Goal: Task Accomplishment & Management: Complete application form

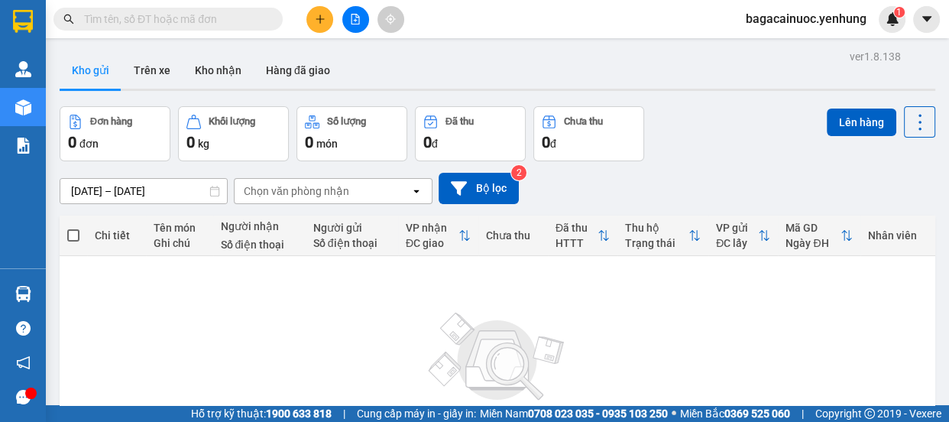
click at [321, 22] on icon "plus" at bounding box center [320, 19] width 11 height 11
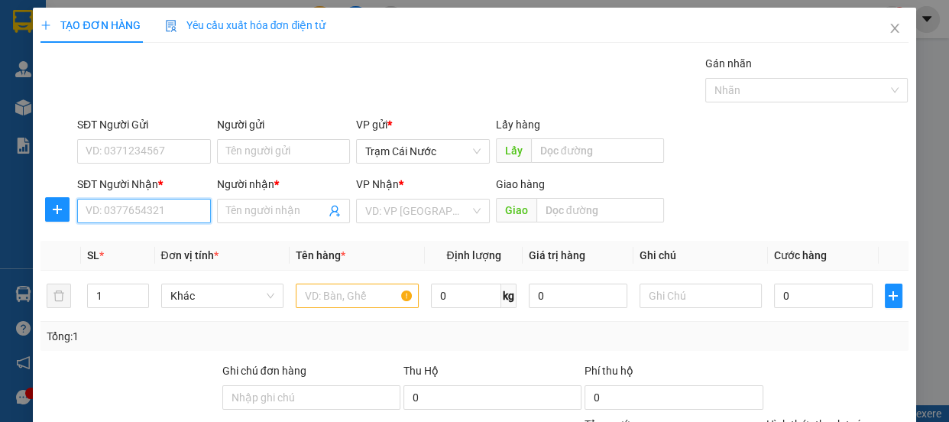
click at [125, 217] on input "SĐT Người Nhận *" at bounding box center [144, 211] width 134 height 24
type input "0398903911"
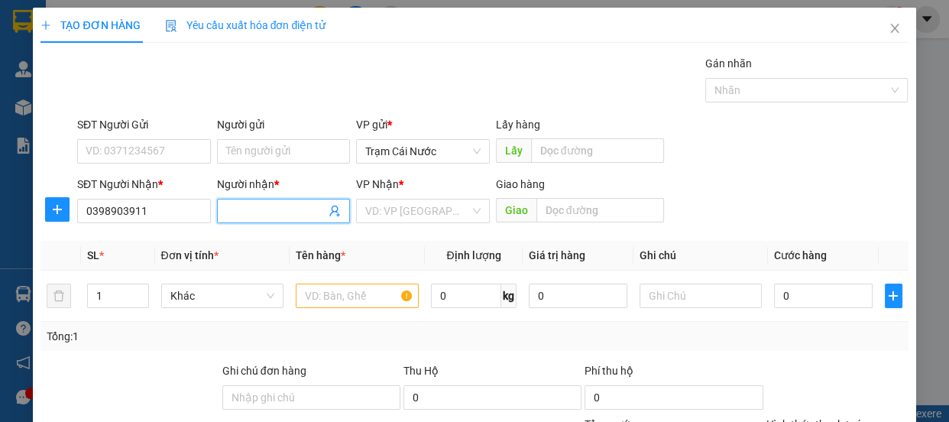
click at [276, 217] on input "Người nhận *" at bounding box center [276, 210] width 100 height 17
type input "0"
click at [431, 212] on input "search" at bounding box center [417, 210] width 105 height 23
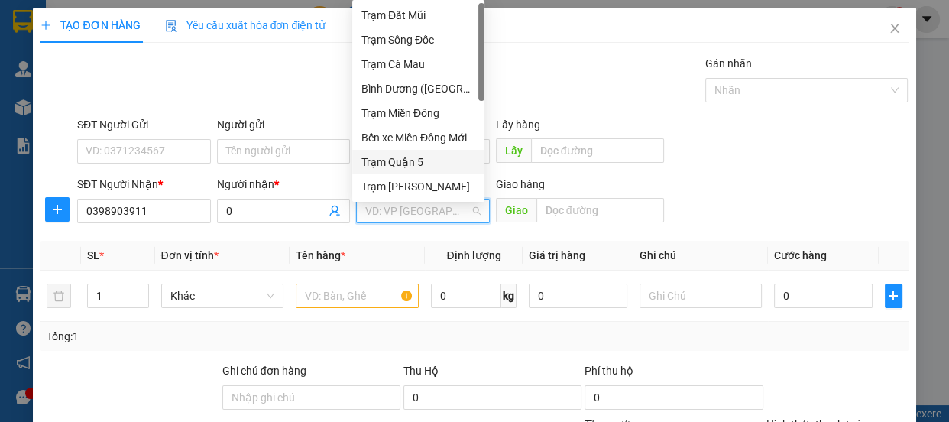
click at [443, 160] on div "Trạm Quận 5" at bounding box center [418, 162] width 114 height 17
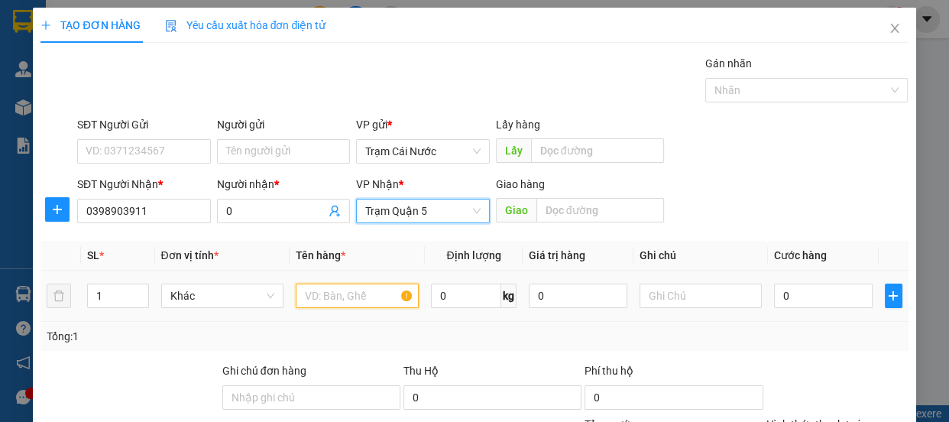
click at [349, 283] on input "text" at bounding box center [357, 295] width 123 height 24
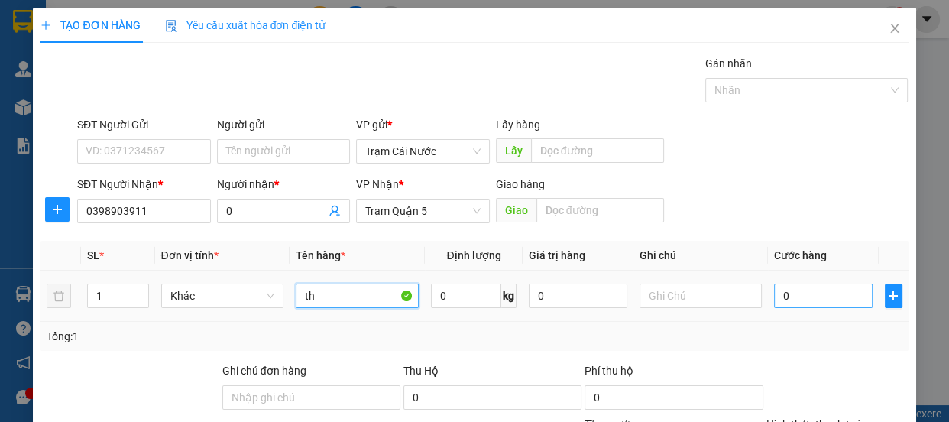
type input "th"
click at [785, 297] on input "0" at bounding box center [823, 295] width 99 height 24
type input "1"
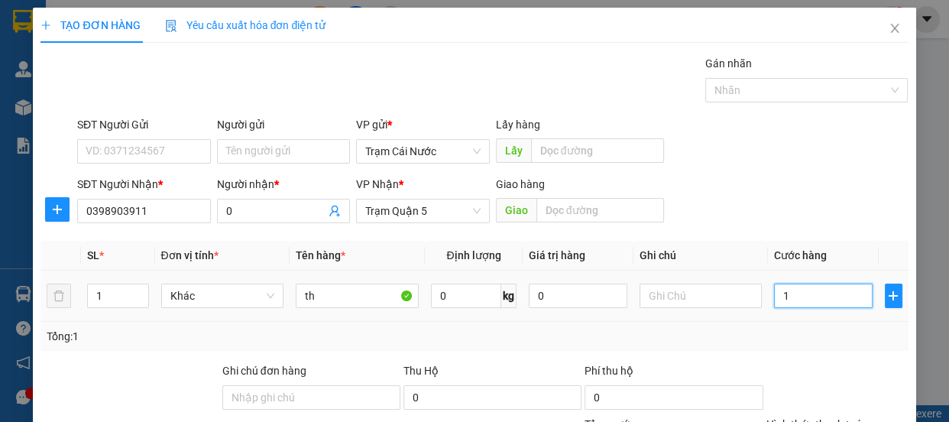
type input "10"
type input "100"
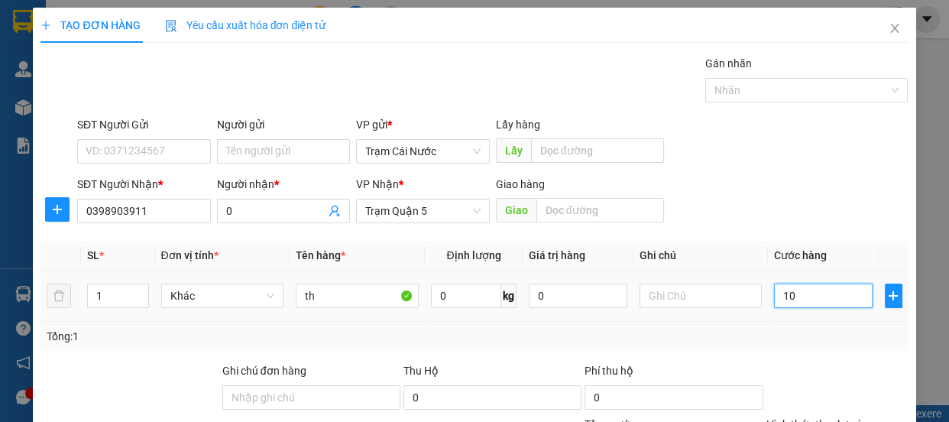
type input "100"
type input "100.000"
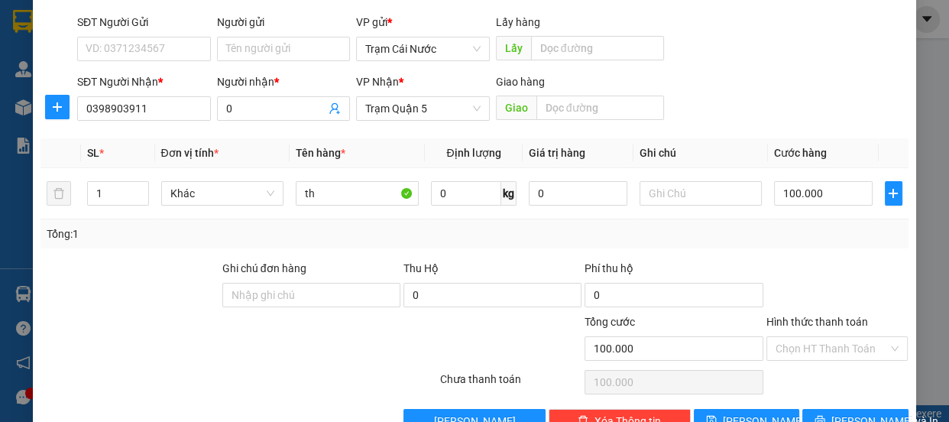
scroll to position [143, 0]
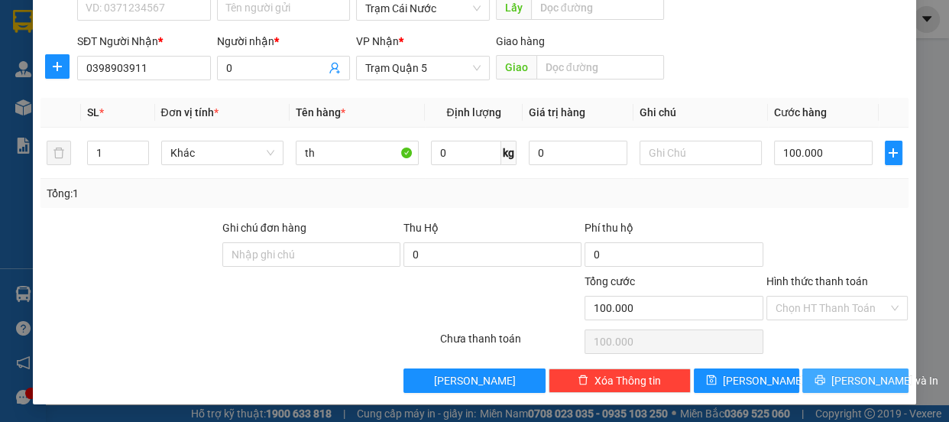
click at [839, 382] on span "[PERSON_NAME] và In" at bounding box center [884, 380] width 107 height 17
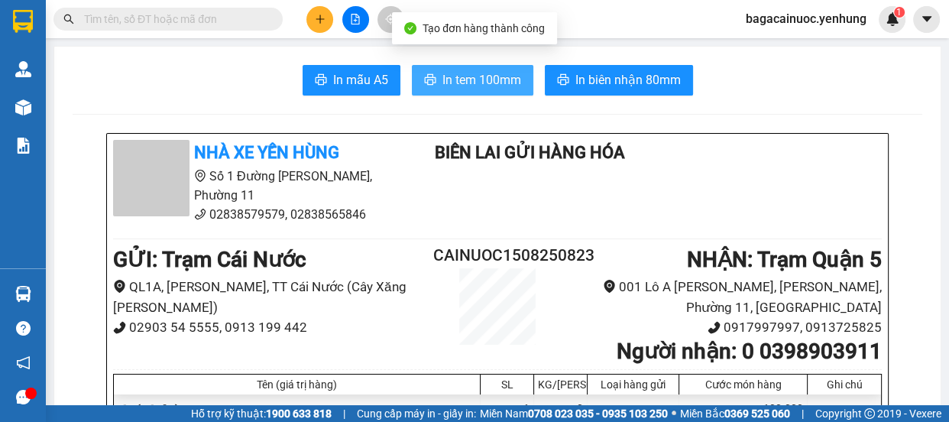
click at [498, 76] on span "In tem 100mm" at bounding box center [481, 79] width 79 height 19
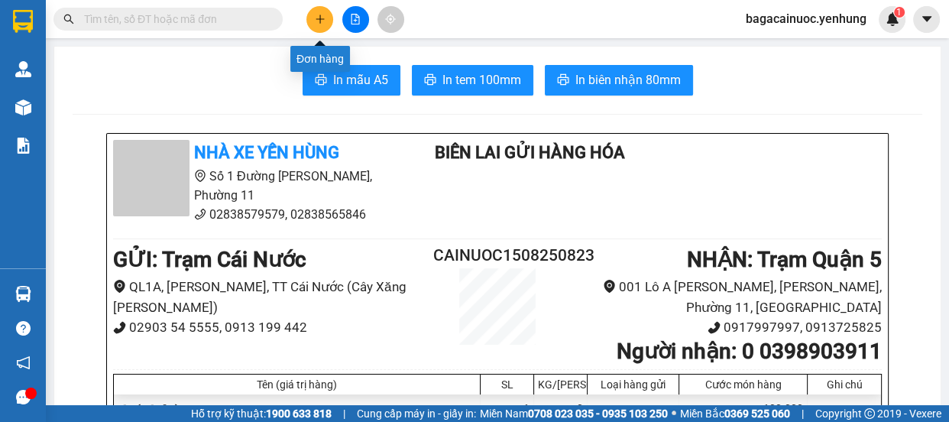
click at [314, 24] on button at bounding box center [319, 19] width 27 height 27
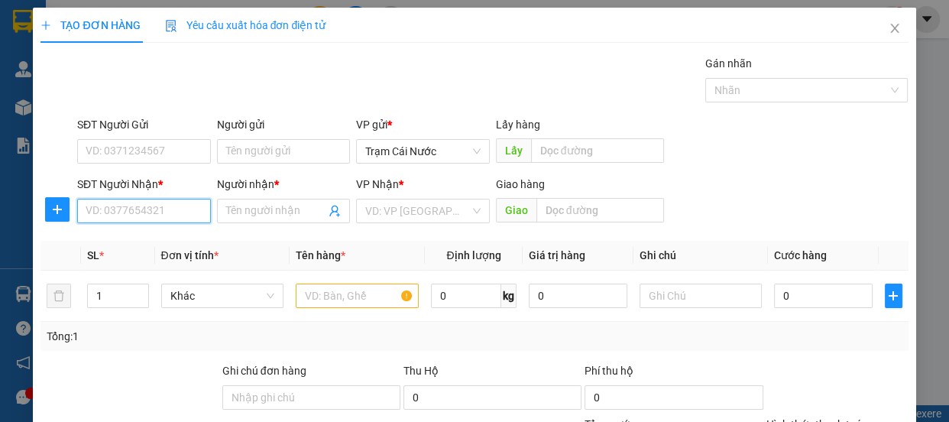
click at [127, 207] on input "SĐT Người Nhận *" at bounding box center [144, 211] width 134 height 24
type input "0868306751"
click at [226, 210] on input "Người nhận *" at bounding box center [276, 210] width 100 height 17
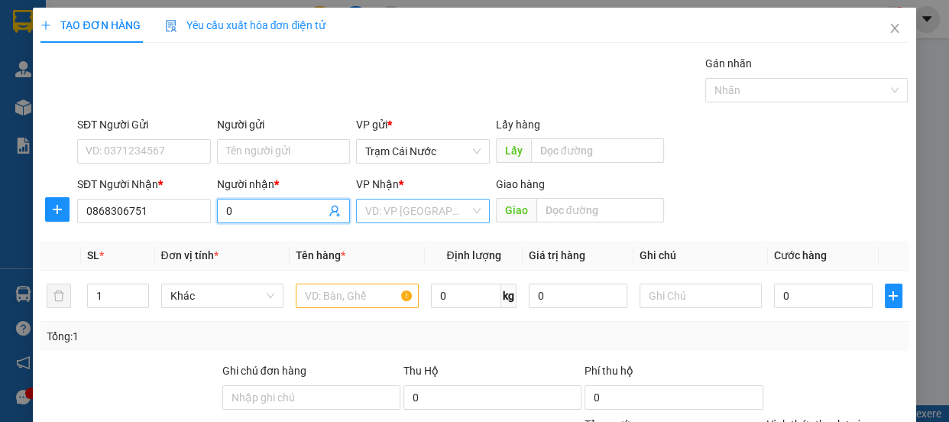
type input "0"
click at [420, 206] on input "search" at bounding box center [417, 210] width 105 height 23
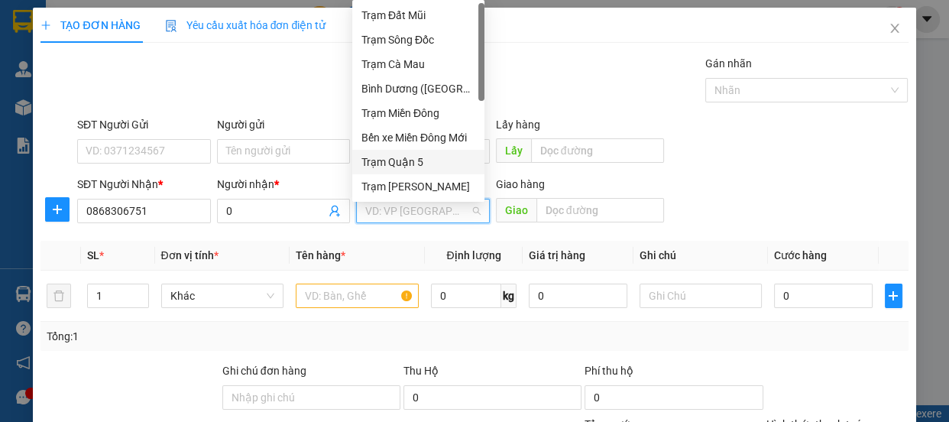
click at [428, 161] on div "Trạm Quận 5" at bounding box center [418, 162] width 114 height 17
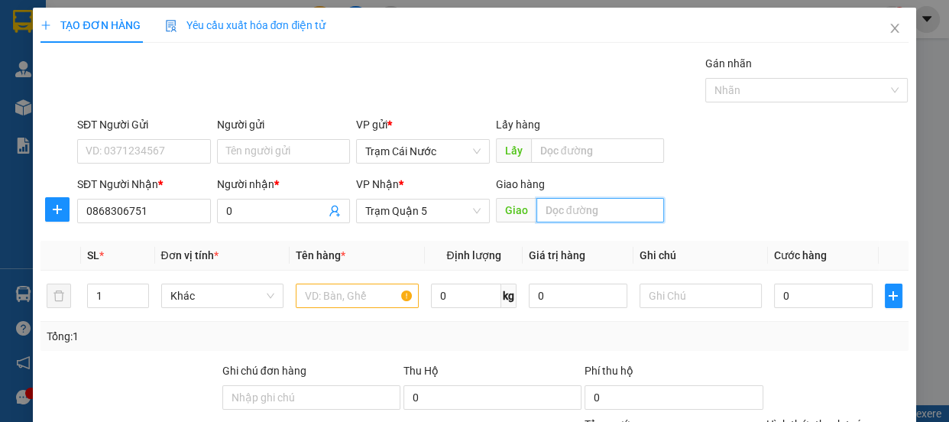
click at [587, 220] on input "text" at bounding box center [600, 210] width 128 height 24
type input "ngã 4 quán chuối"
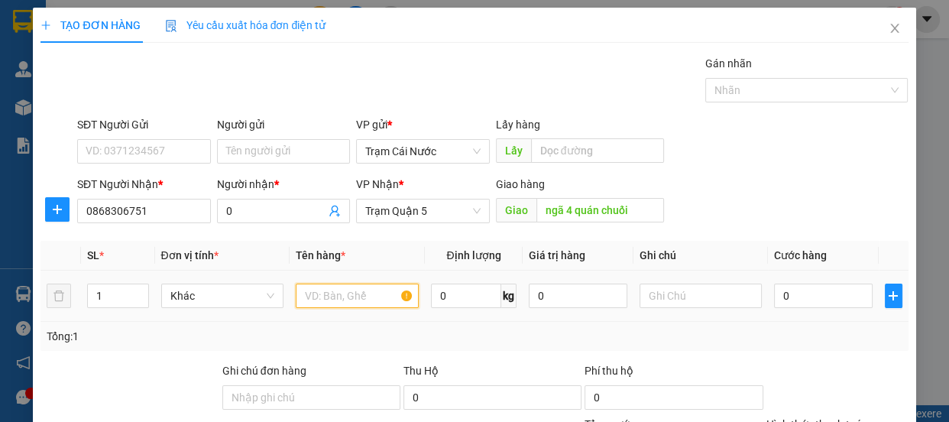
click at [328, 287] on input "text" at bounding box center [357, 295] width 123 height 24
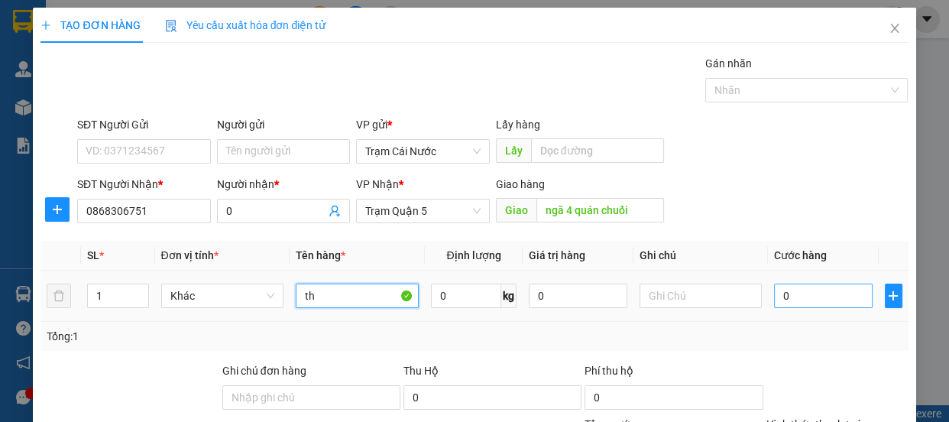
type input "th"
click at [797, 297] on input "0" at bounding box center [823, 295] width 99 height 24
type input "1"
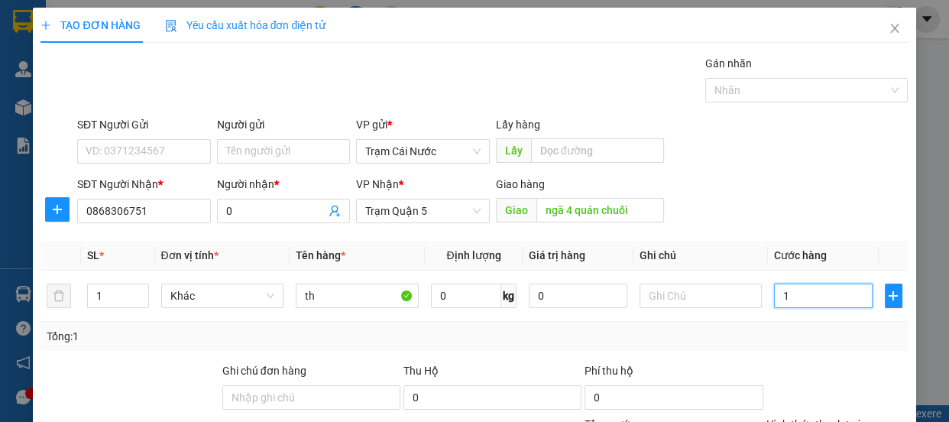
type input "10"
type input "100"
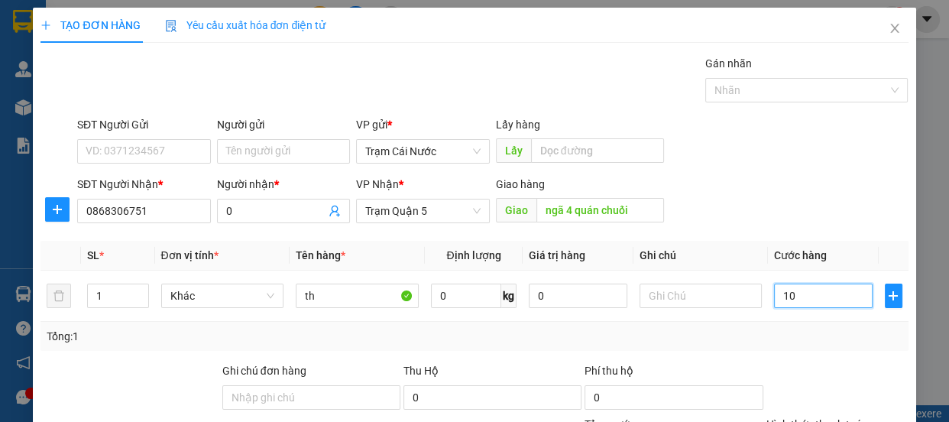
type input "100"
type input "100.000"
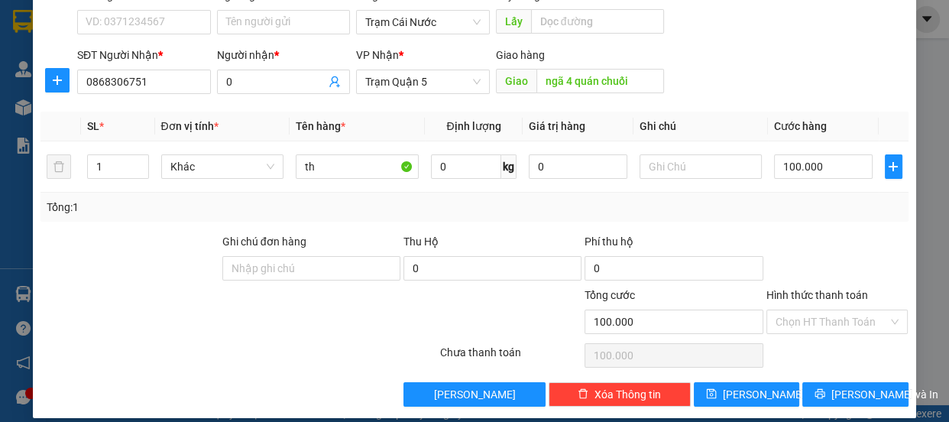
scroll to position [143, 0]
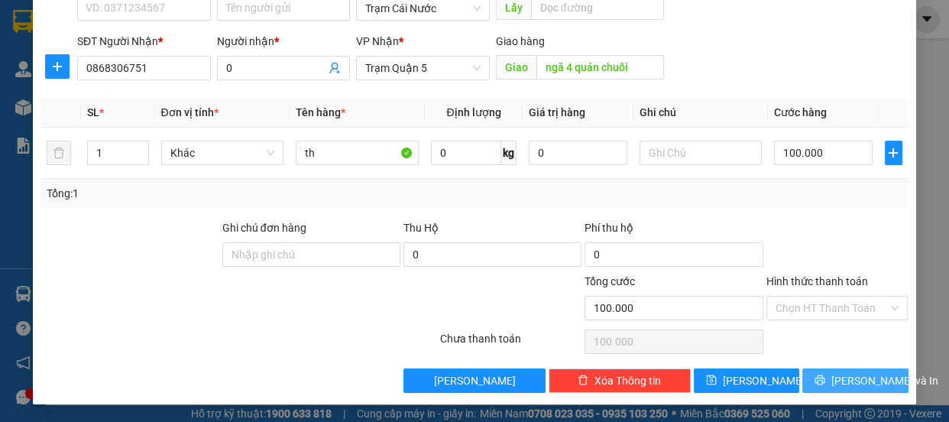
click at [869, 376] on span "[PERSON_NAME] và In" at bounding box center [884, 380] width 107 height 17
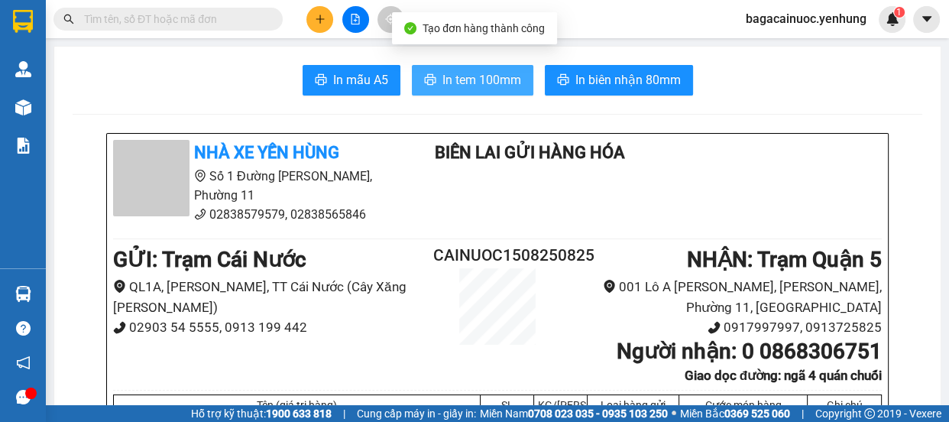
click at [489, 85] on span "In tem 100mm" at bounding box center [481, 79] width 79 height 19
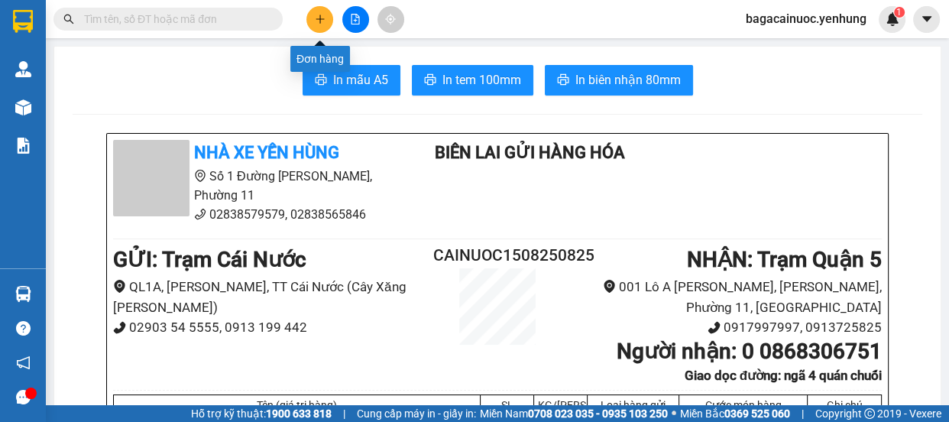
click at [322, 21] on icon "plus" at bounding box center [320, 19] width 11 height 11
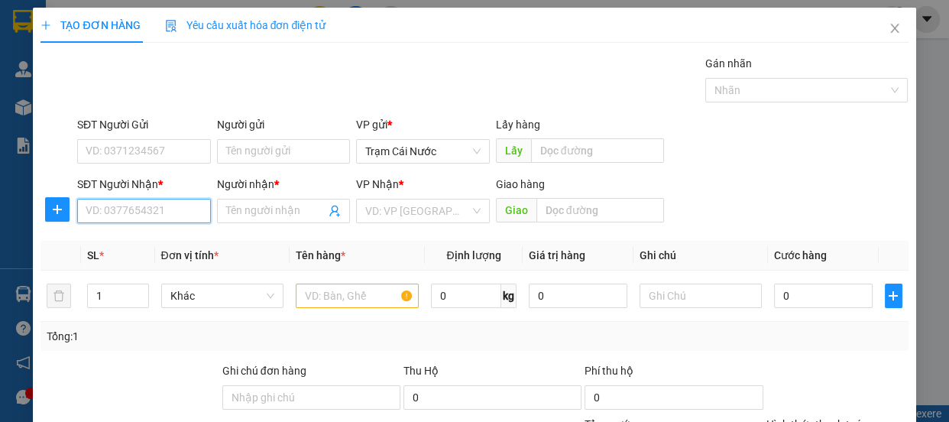
click at [152, 219] on input "SĐT Người Nhận *" at bounding box center [144, 211] width 134 height 24
type input "0903003801"
click at [118, 244] on div "0903003801 - 0" at bounding box center [143, 241] width 114 height 17
type input "0"
type input "ngã 4 đồng tâm [GEOGRAPHIC_DATA]"
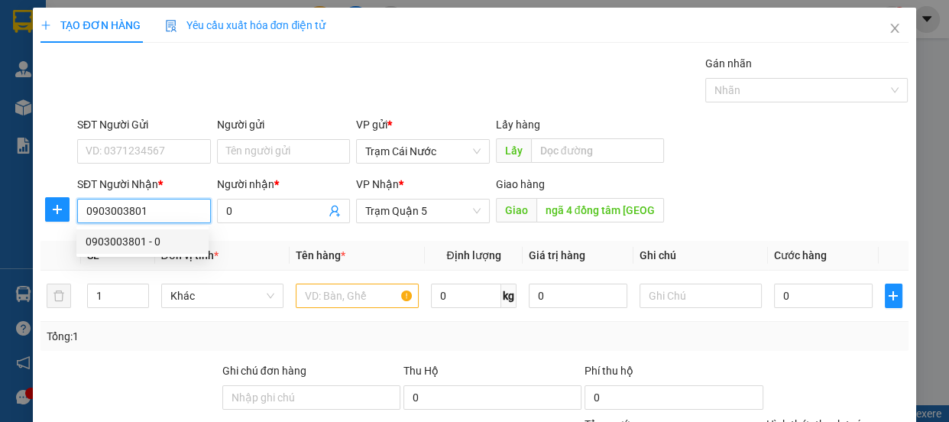
type input "60.000"
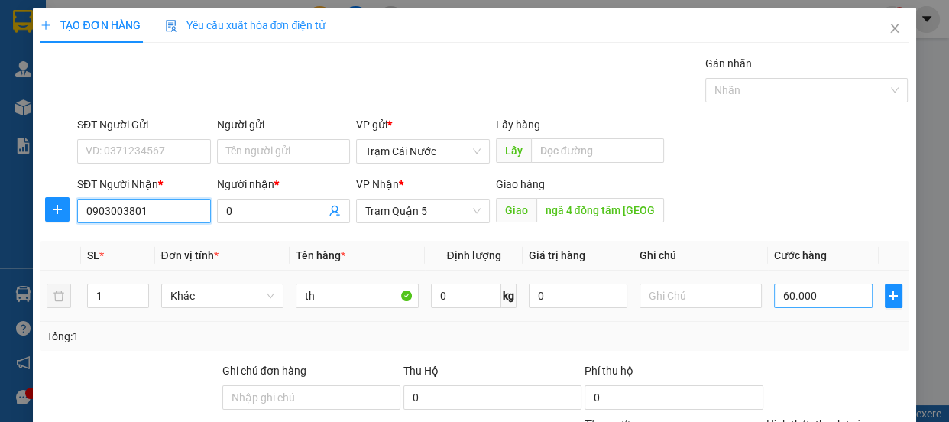
type input "0903003801"
click at [859, 303] on input "60.000" at bounding box center [823, 295] width 99 height 24
type input "0"
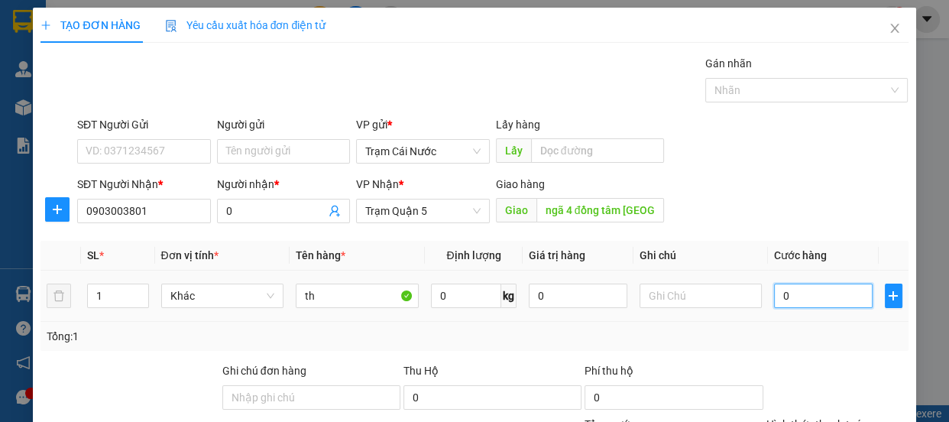
click at [775, 299] on input "0" at bounding box center [823, 295] width 99 height 24
type input "10"
type input "100"
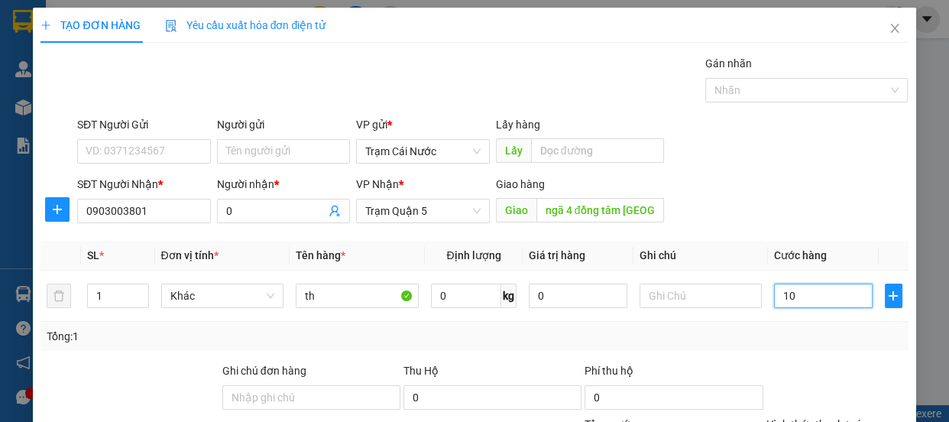
type input "100"
type input "100.000"
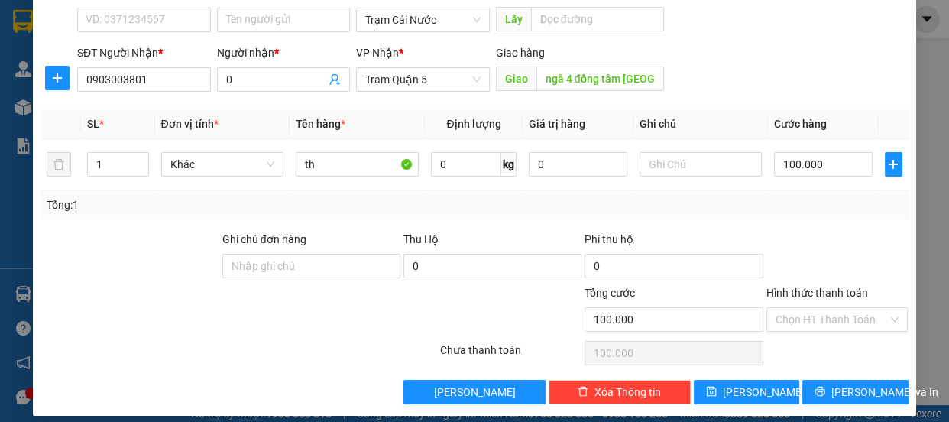
scroll to position [143, 0]
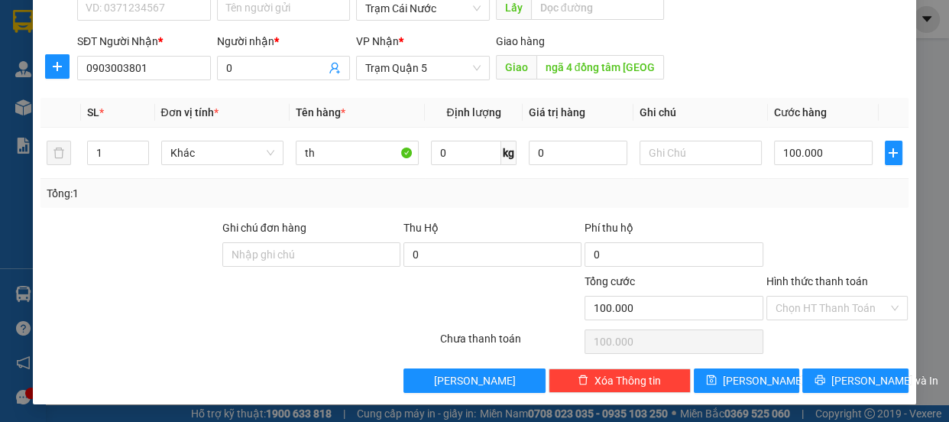
click at [824, 277] on label "Hình thức thanh toán" at bounding box center [817, 281] width 102 height 12
click at [824, 296] on input "Hình thức thanh toán" at bounding box center [831, 307] width 113 height 23
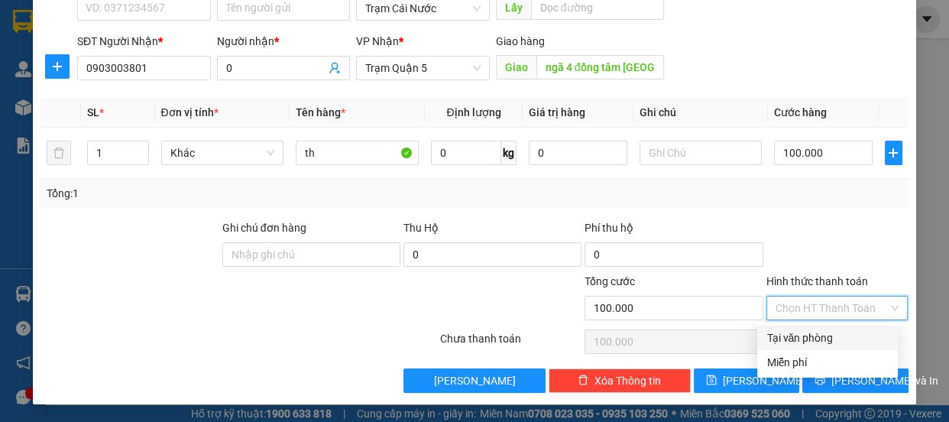
click at [821, 337] on div "Tại văn phòng" at bounding box center [827, 337] width 122 height 17
type input "0"
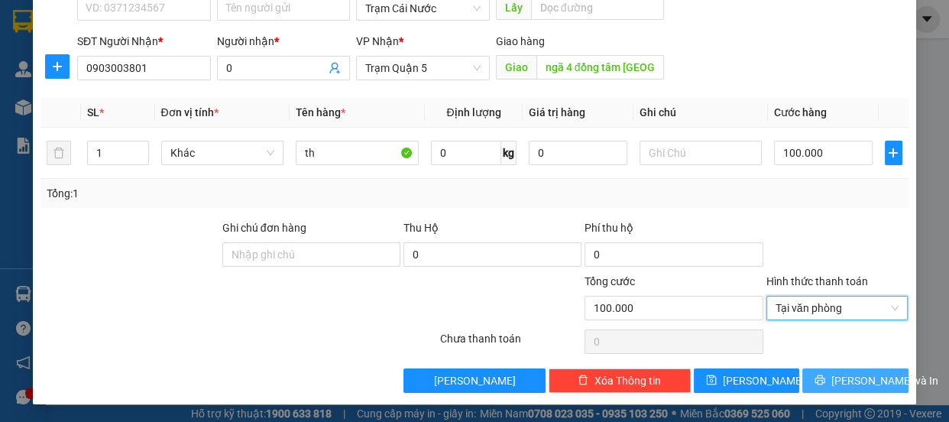
click at [845, 383] on span "[PERSON_NAME] và In" at bounding box center [884, 380] width 107 height 17
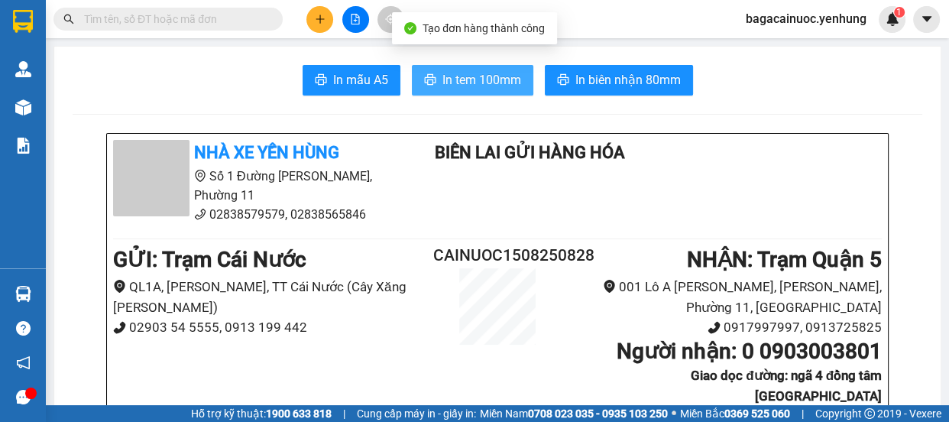
click at [464, 79] on span "In tem 100mm" at bounding box center [481, 79] width 79 height 19
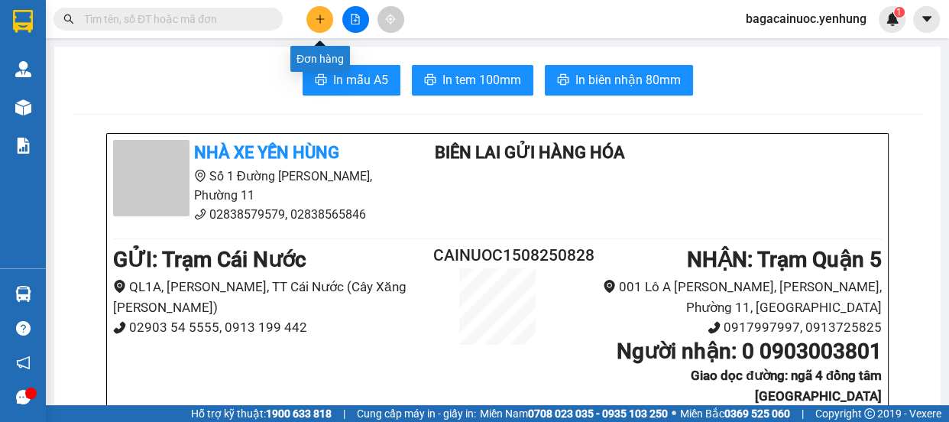
click at [318, 15] on icon "plus" at bounding box center [320, 19] width 11 height 11
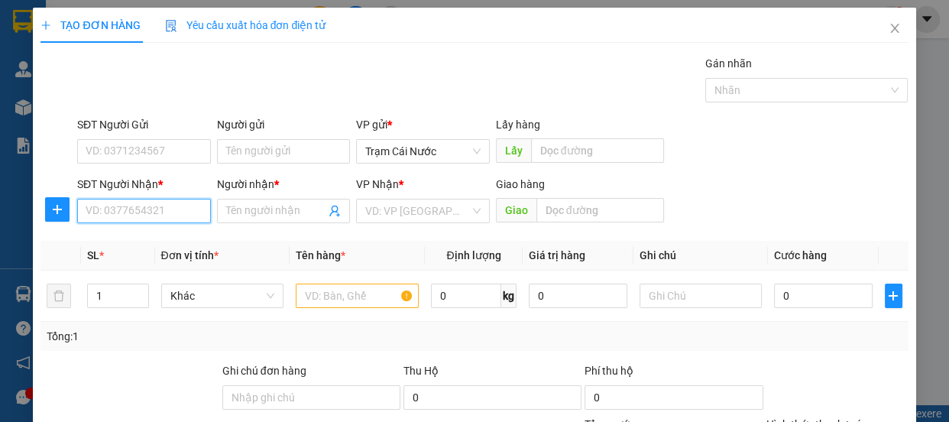
click at [170, 209] on input "SĐT Người Nhận *" at bounding box center [144, 211] width 134 height 24
type input "0909717898"
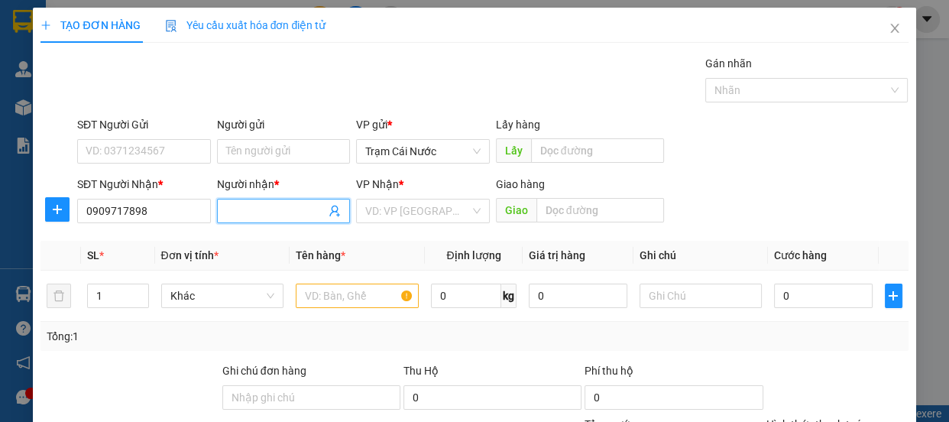
click at [290, 199] on span at bounding box center [284, 211] width 134 height 24
type input "0"
click at [411, 199] on body "Kết quả tìm kiếm ( 0 ) Bộ lọc No Data bagacainuoc.yenhung 1 Quản [PERSON_NAME] …" at bounding box center [474, 211] width 949 height 422
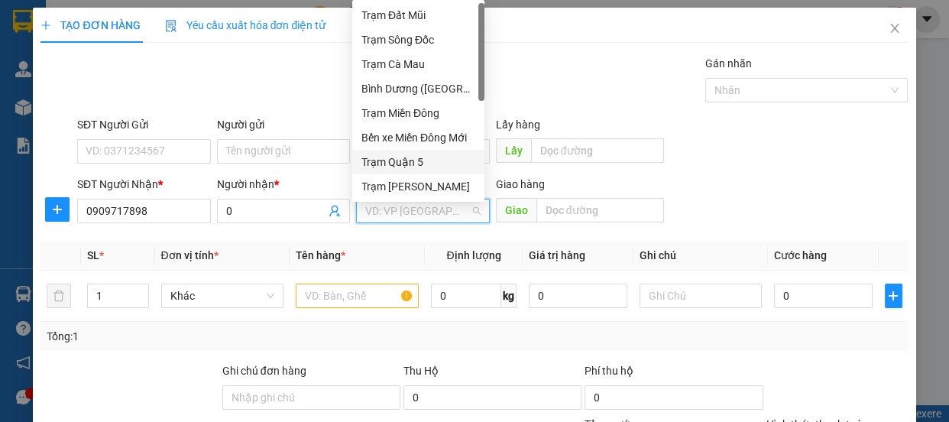
click at [416, 166] on div "Trạm Quận 5" at bounding box center [418, 162] width 114 height 17
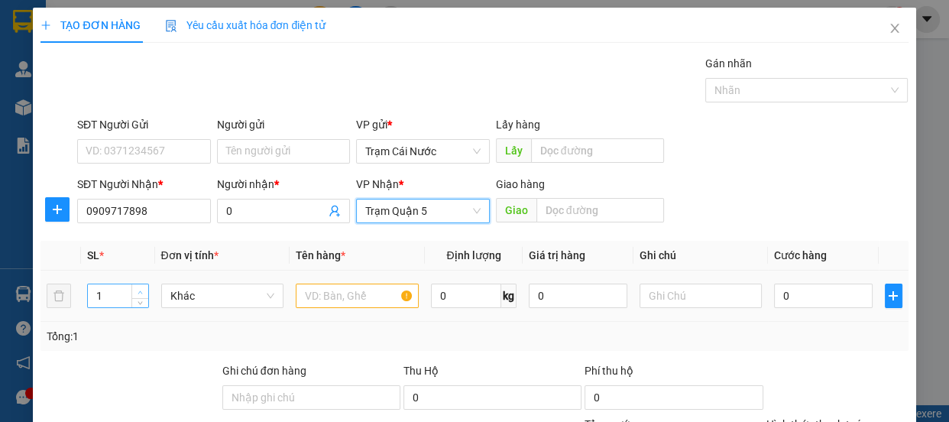
click at [136, 290] on span "up" at bounding box center [140, 291] width 9 height 9
type input "2"
click at [333, 299] on input "text" at bounding box center [357, 295] width 123 height 24
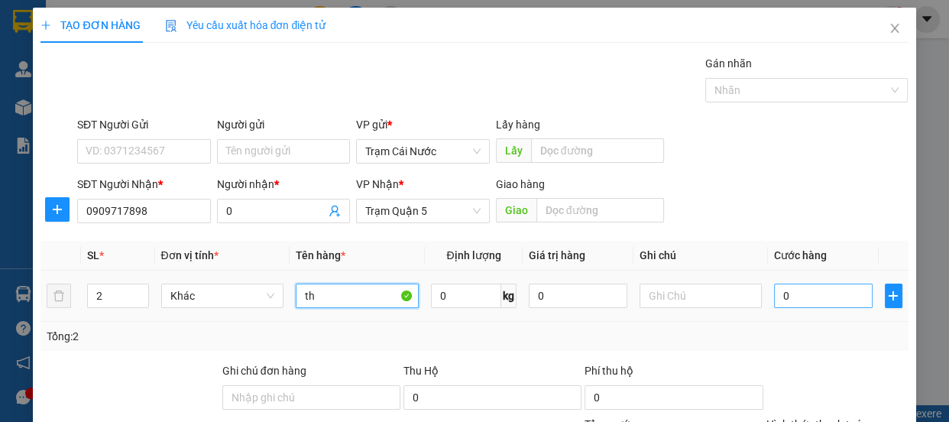
type input "th"
click at [825, 296] on input "0" at bounding box center [823, 295] width 99 height 24
type input "1"
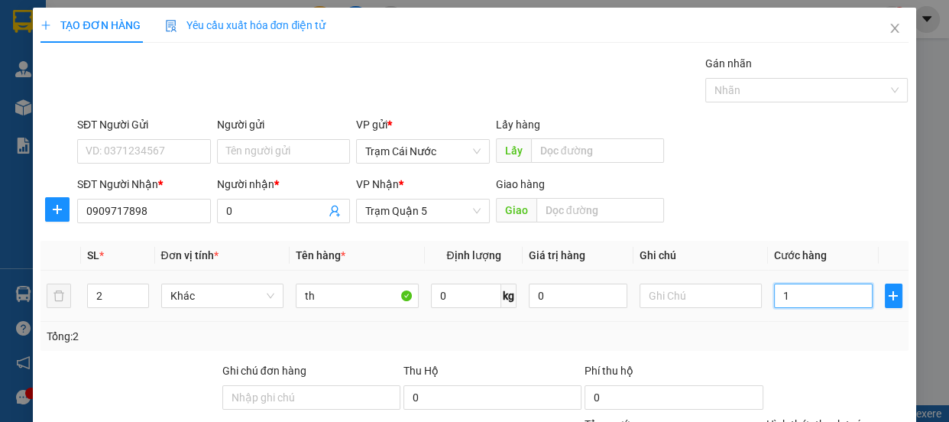
type input "12"
type input "120"
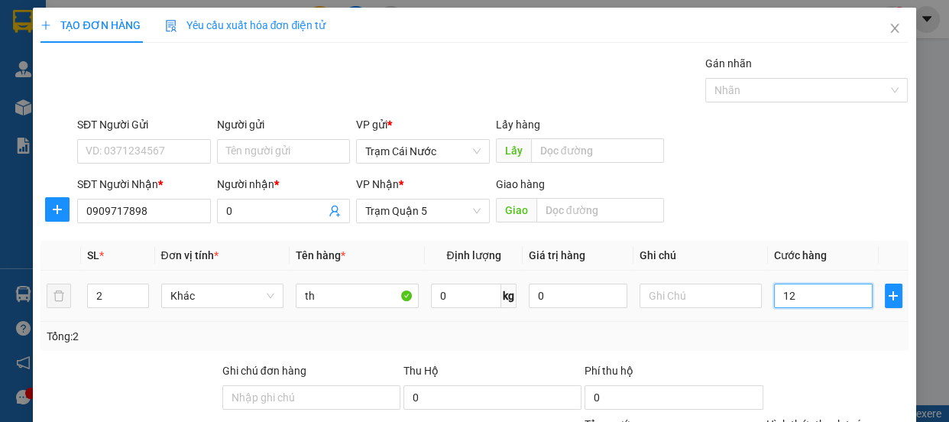
type input "120"
type input "120.000"
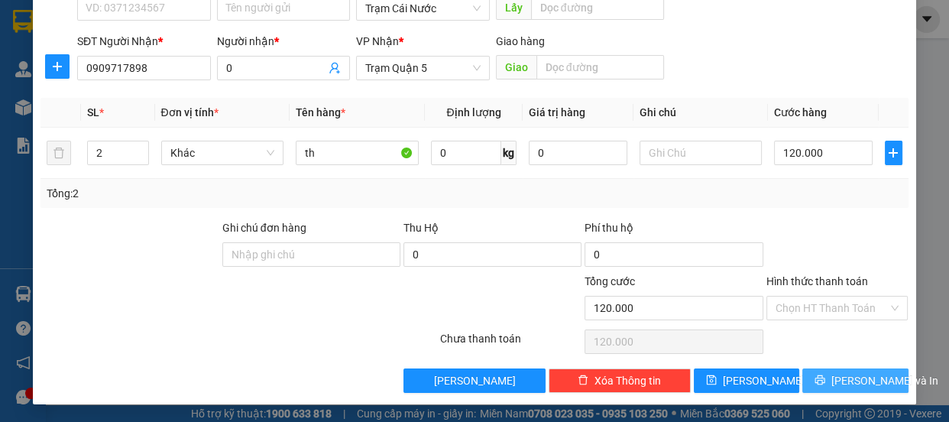
click at [856, 378] on span "[PERSON_NAME] và In" at bounding box center [884, 380] width 107 height 17
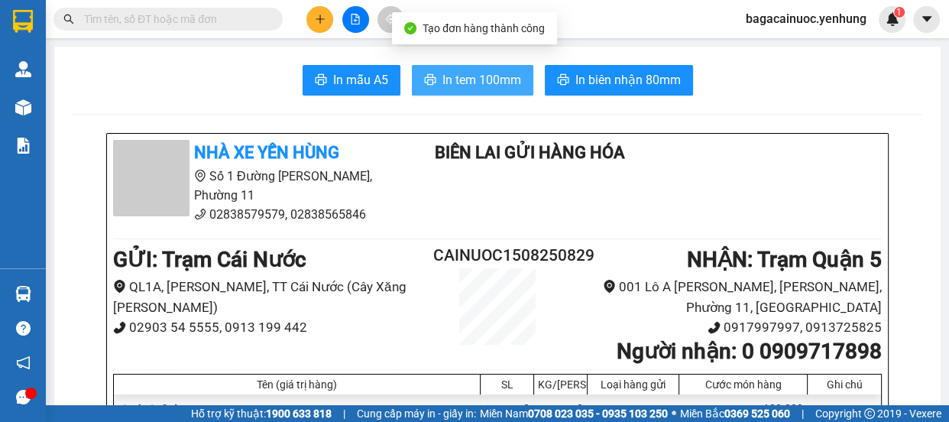
click at [460, 86] on span "In tem 100mm" at bounding box center [481, 79] width 79 height 19
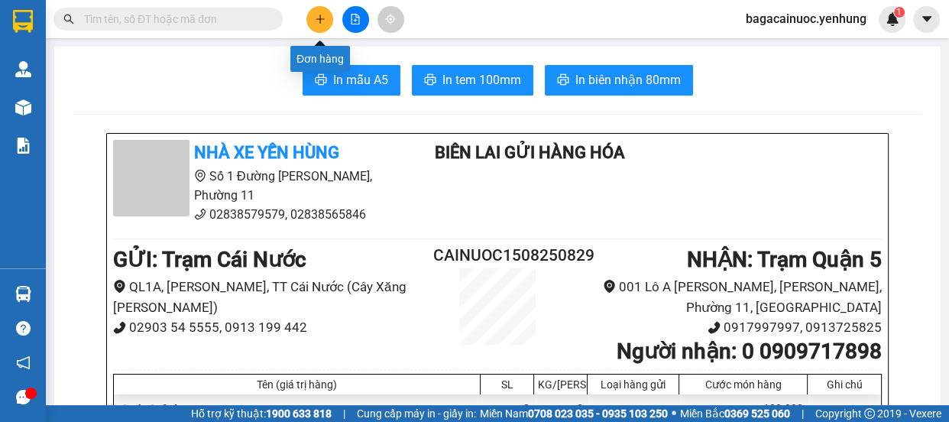
click at [322, 14] on icon "plus" at bounding box center [320, 19] width 11 height 11
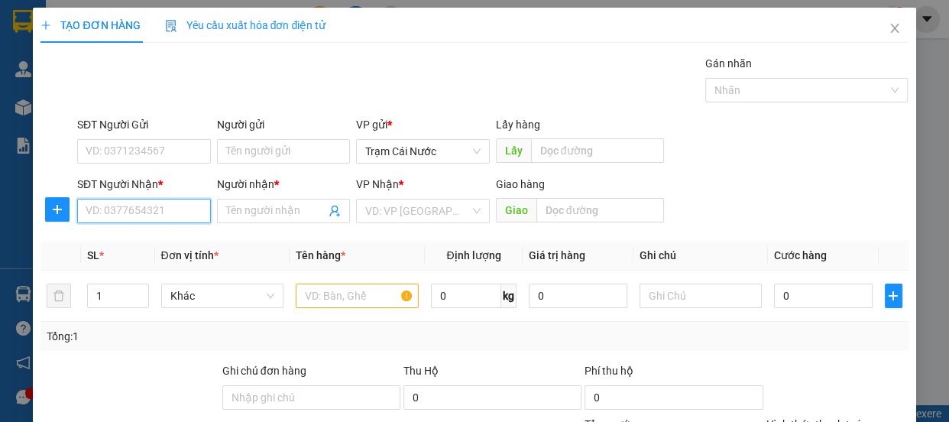
click at [99, 212] on input "SĐT Người Nhận *" at bounding box center [144, 211] width 134 height 24
type input "0943151554"
click at [273, 206] on input "Người nhận *" at bounding box center [276, 210] width 100 height 17
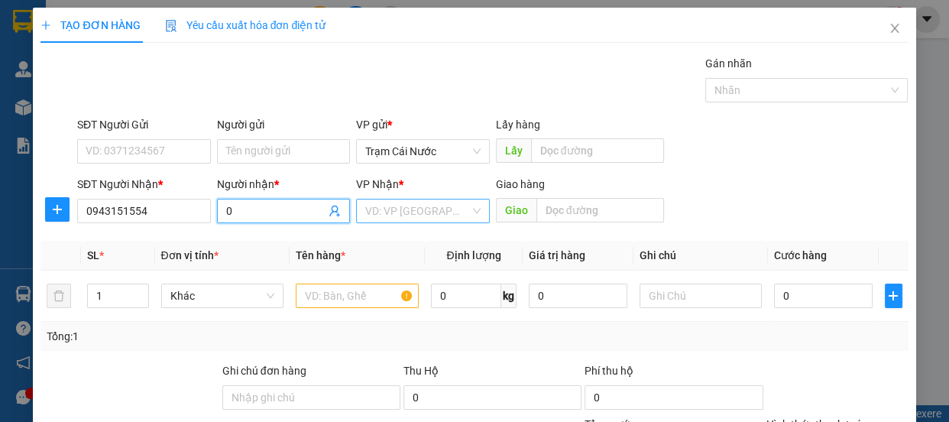
type input "0"
click at [387, 210] on input "search" at bounding box center [417, 210] width 105 height 23
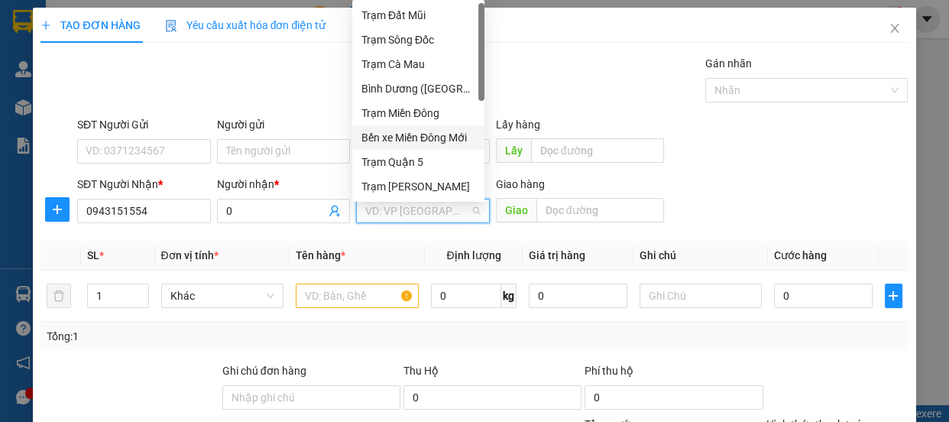
click at [445, 137] on div "Bến xe Miền Đông Mới" at bounding box center [418, 137] width 114 height 17
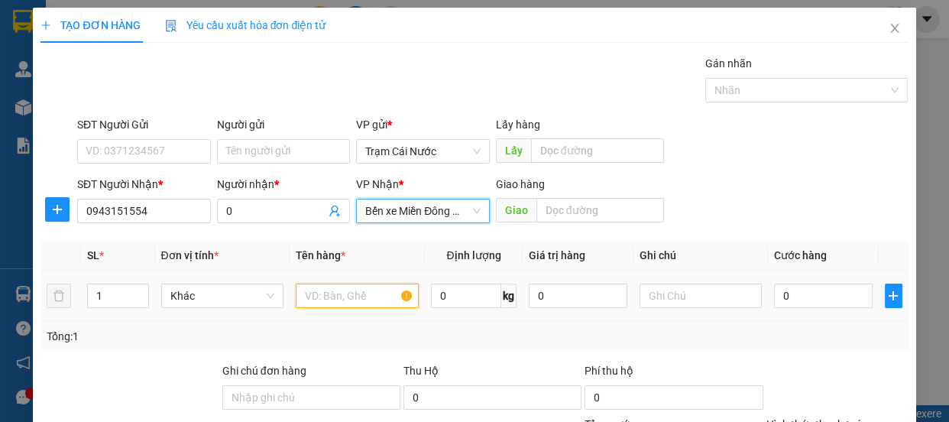
click at [328, 293] on input "text" at bounding box center [357, 295] width 123 height 24
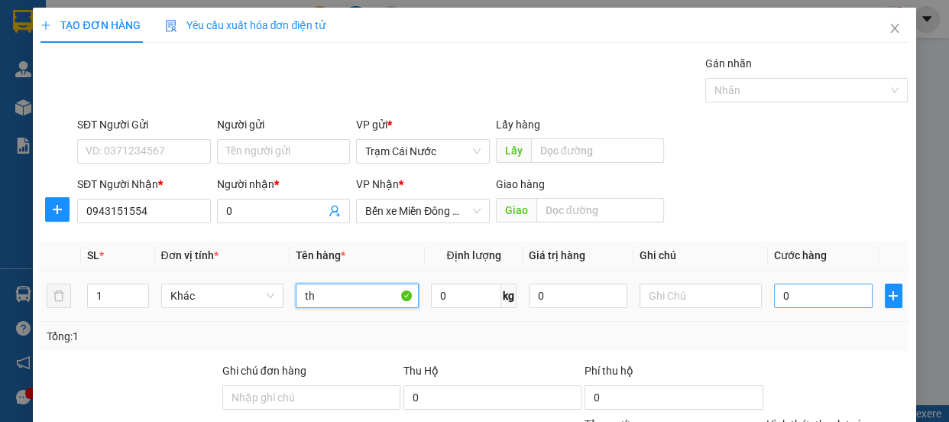
type input "th"
click at [833, 298] on input "0" at bounding box center [823, 295] width 99 height 24
type input "8"
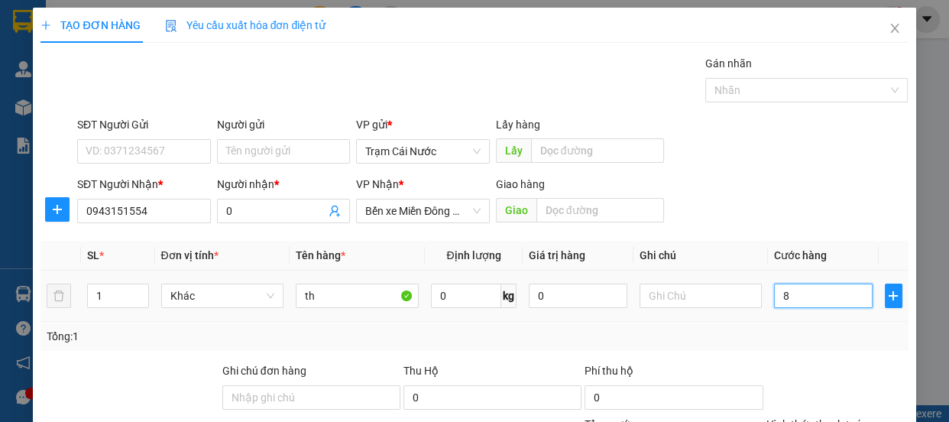
type input "80"
type input "80.000"
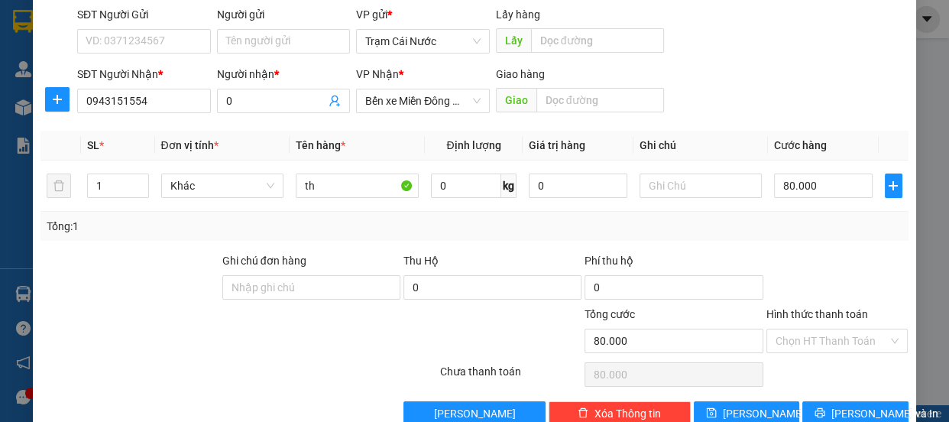
scroll to position [143, 0]
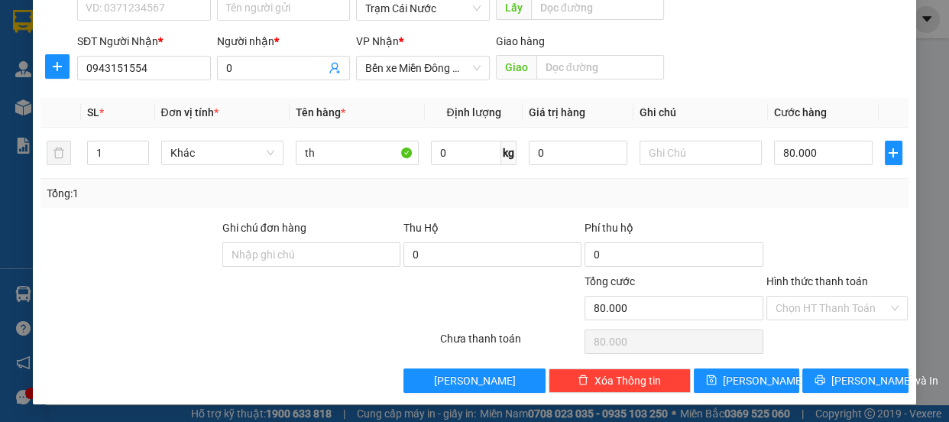
click at [825, 280] on label "Hình thức thanh toán" at bounding box center [817, 281] width 102 height 12
click at [825, 296] on input "Hình thức thanh toán" at bounding box center [831, 307] width 113 height 23
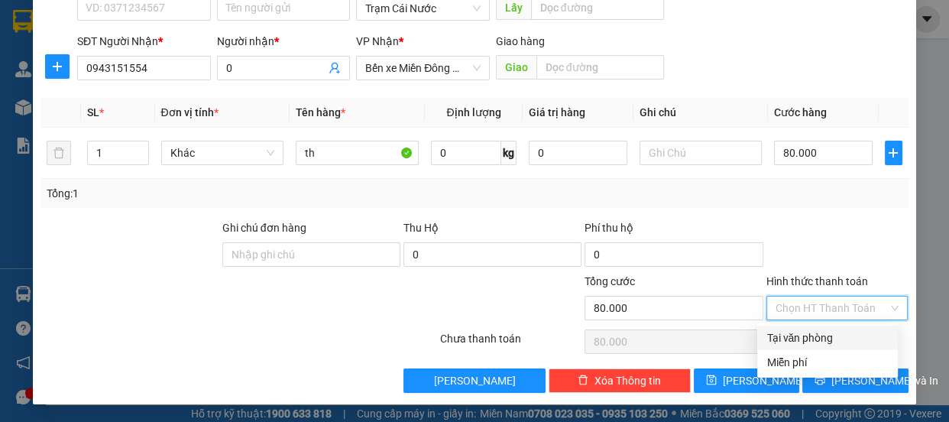
click at [807, 348] on div "Tại văn phòng" at bounding box center [827, 337] width 141 height 24
type input "0"
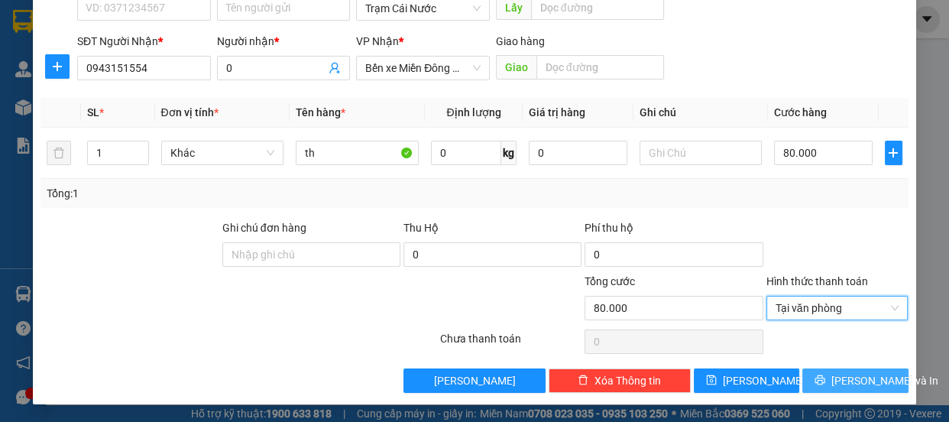
click at [847, 376] on span "[PERSON_NAME] và In" at bounding box center [884, 380] width 107 height 17
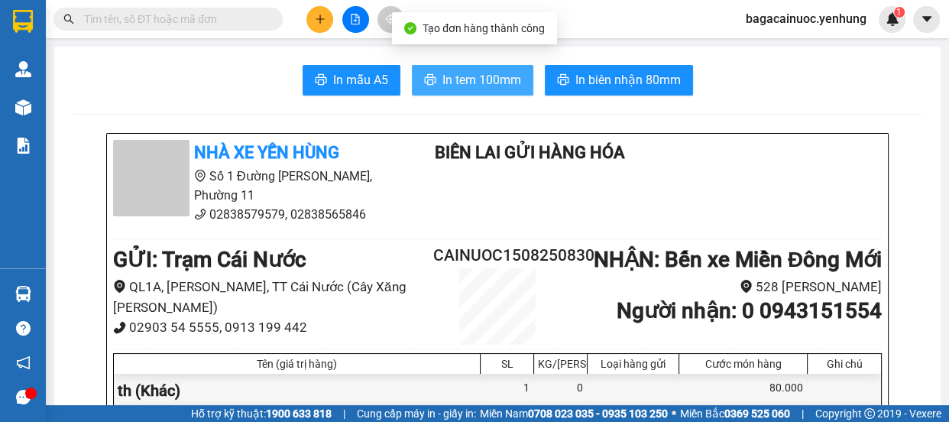
click at [466, 83] on span "In tem 100mm" at bounding box center [481, 79] width 79 height 19
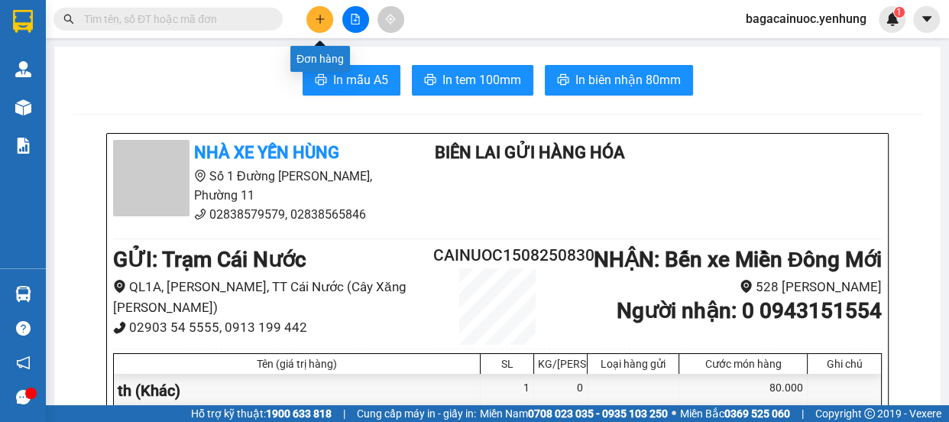
click at [321, 23] on icon "plus" at bounding box center [320, 19] width 11 height 11
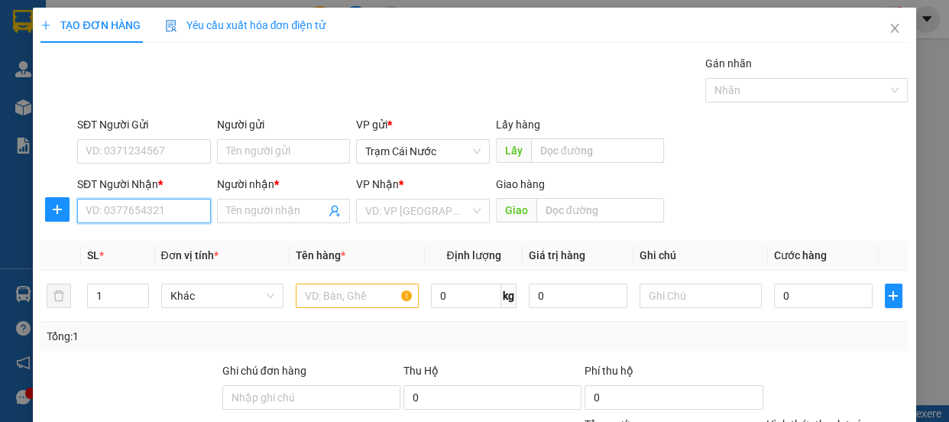
click at [150, 208] on input "SĐT Người Nhận *" at bounding box center [144, 211] width 134 height 24
click at [455, 153] on span "Trạm Cái Nước" at bounding box center [422, 151] width 115 height 23
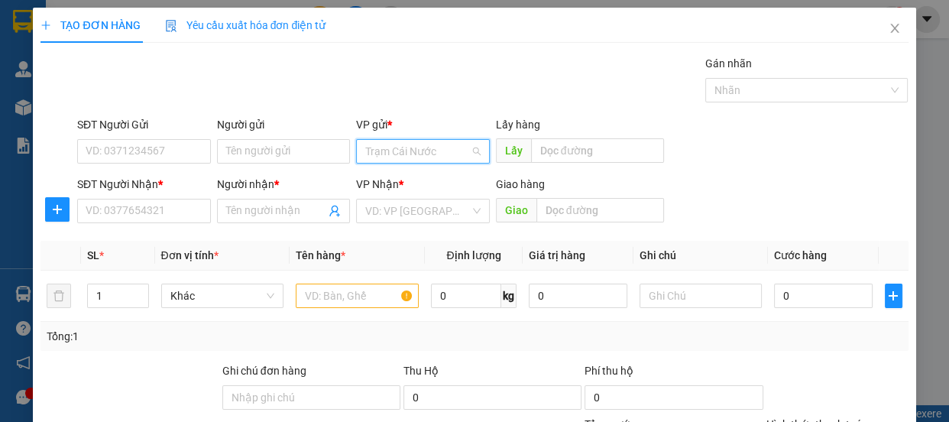
scroll to position [122, 0]
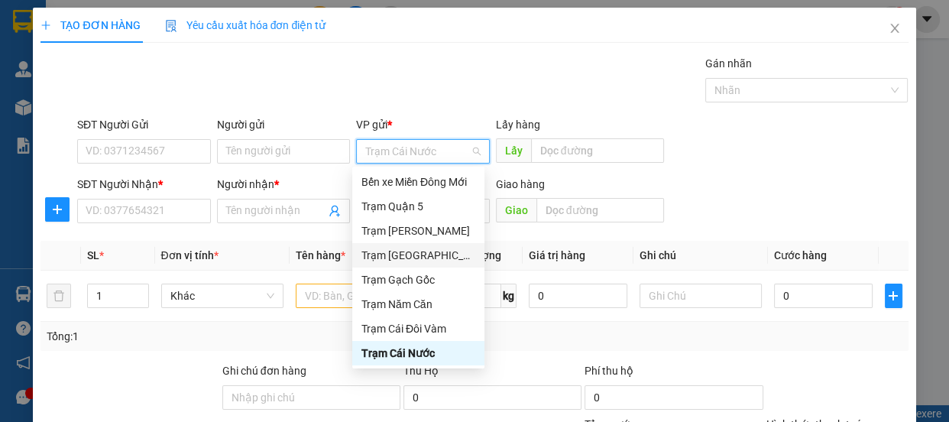
click at [424, 247] on div "Trạm [GEOGRAPHIC_DATA]" at bounding box center [418, 255] width 114 height 17
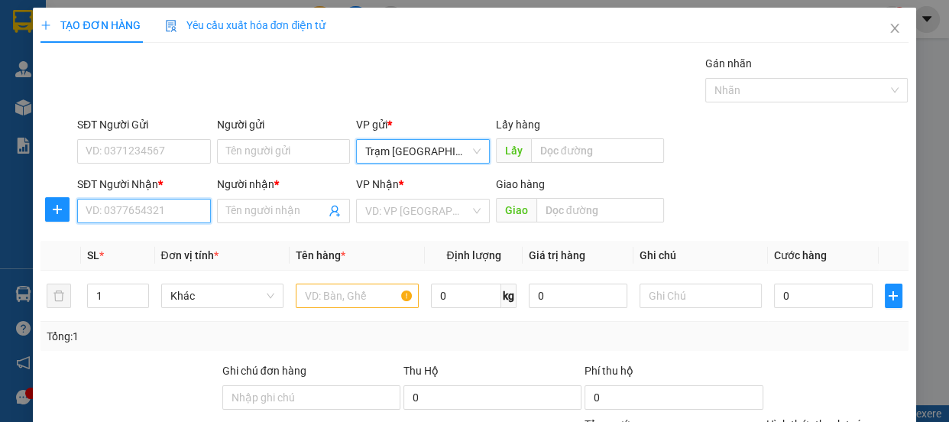
click at [157, 214] on input "SĐT Người Nhận *" at bounding box center [144, 211] width 134 height 24
type input "0369509580"
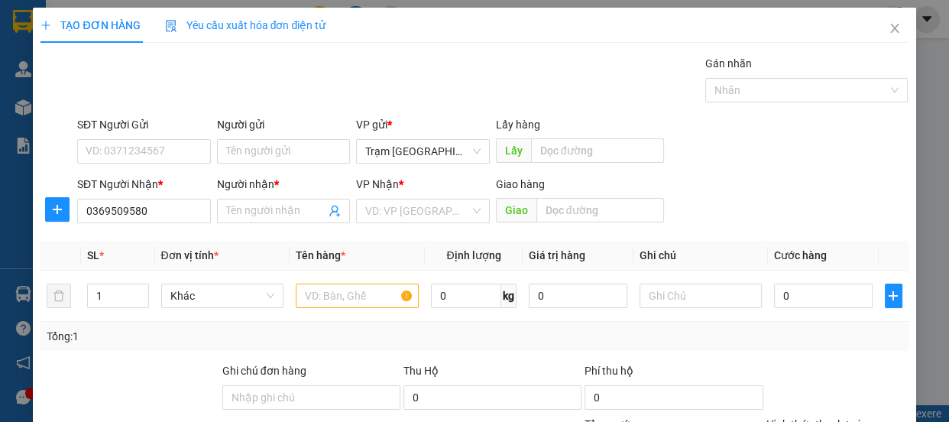
click at [264, 223] on div "Người nhận * Tên người nhận" at bounding box center [284, 202] width 134 height 53
click at [273, 213] on input "Người nhận *" at bounding box center [276, 210] width 100 height 17
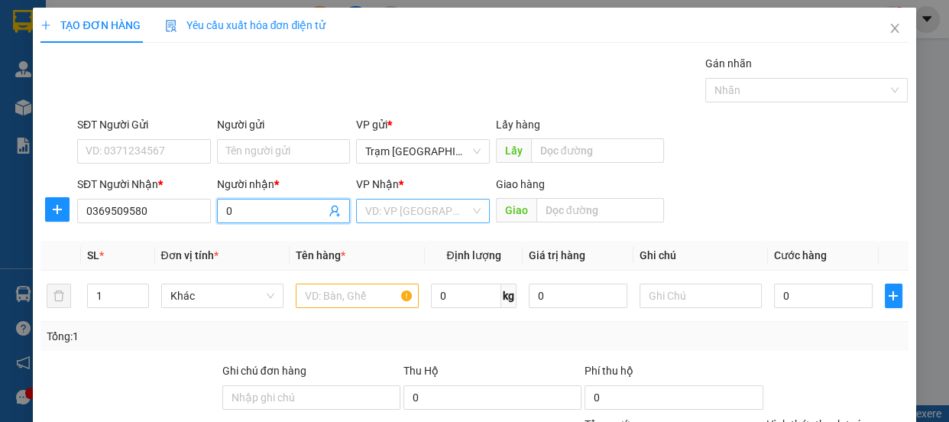
type input "0"
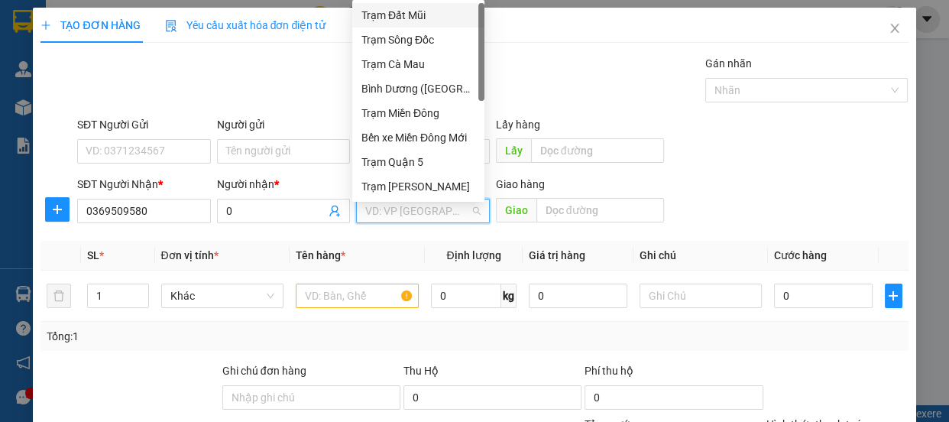
click at [424, 214] on input "search" at bounding box center [417, 210] width 105 height 23
click at [436, 160] on div "Trạm Quận 5" at bounding box center [418, 162] width 114 height 17
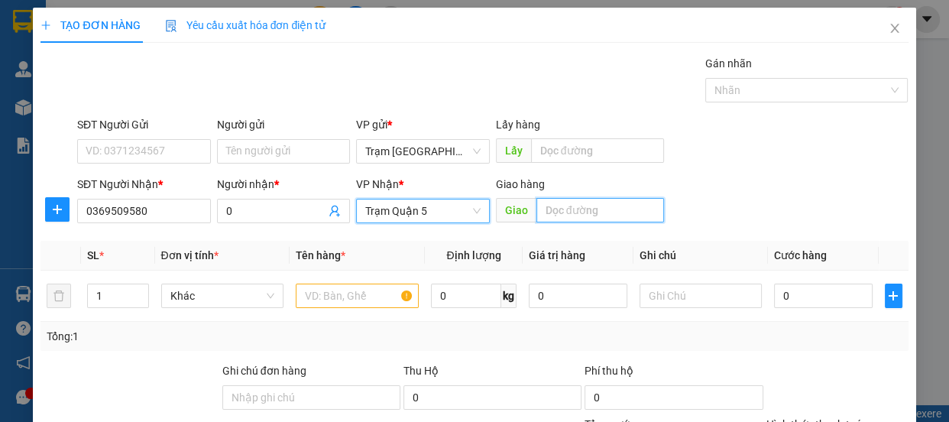
click at [589, 206] on input "text" at bounding box center [600, 210] width 128 height 24
type input "hương lộ 2"
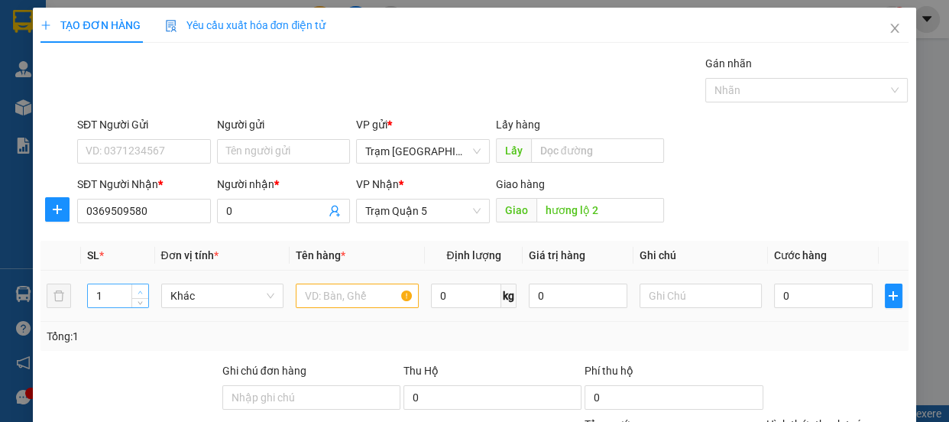
type input "2"
click at [131, 290] on span "Increase Value" at bounding box center [139, 291] width 17 height 14
click at [335, 290] on input "text" at bounding box center [357, 295] width 123 height 24
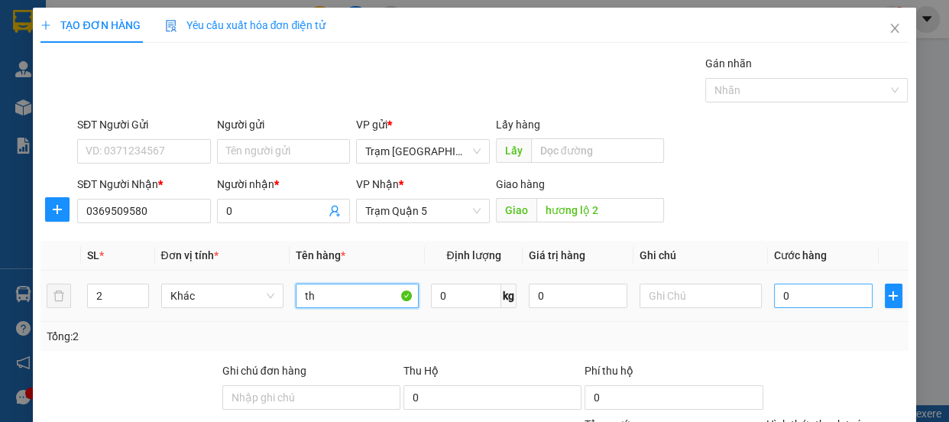
type input "th"
click at [809, 295] on input "0" at bounding box center [823, 295] width 99 height 24
type input "1"
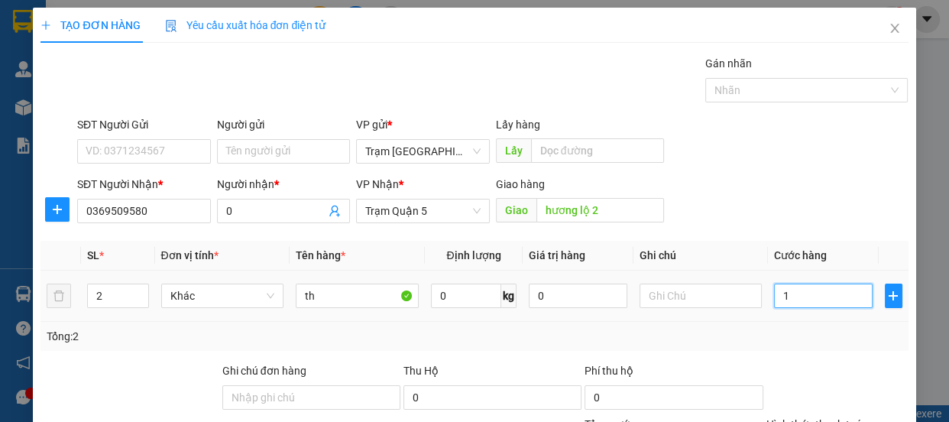
type input "18"
type input "180"
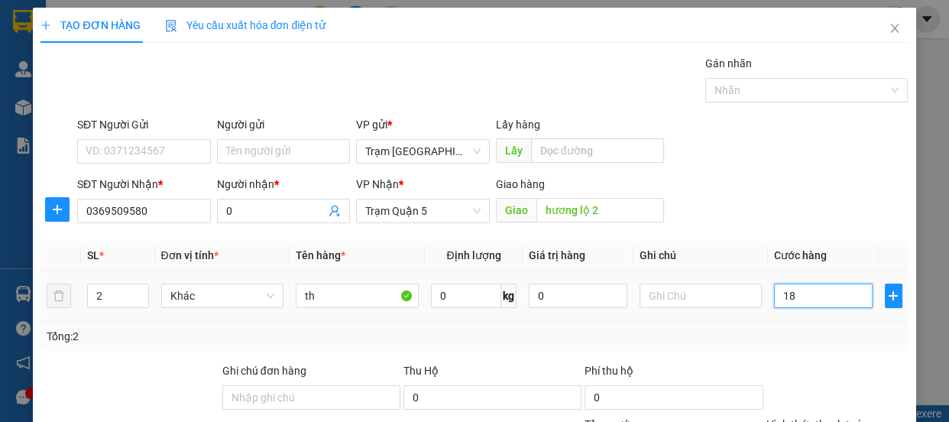
type input "180"
type input "180.000"
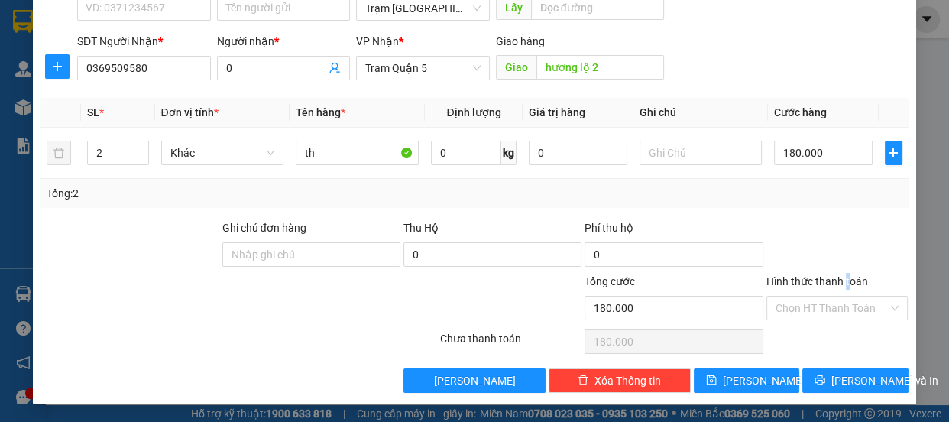
click at [838, 286] on label "Hình thức thanh toán" at bounding box center [817, 281] width 102 height 12
click at [838, 296] on input "Hình thức thanh toán" at bounding box center [831, 307] width 113 height 23
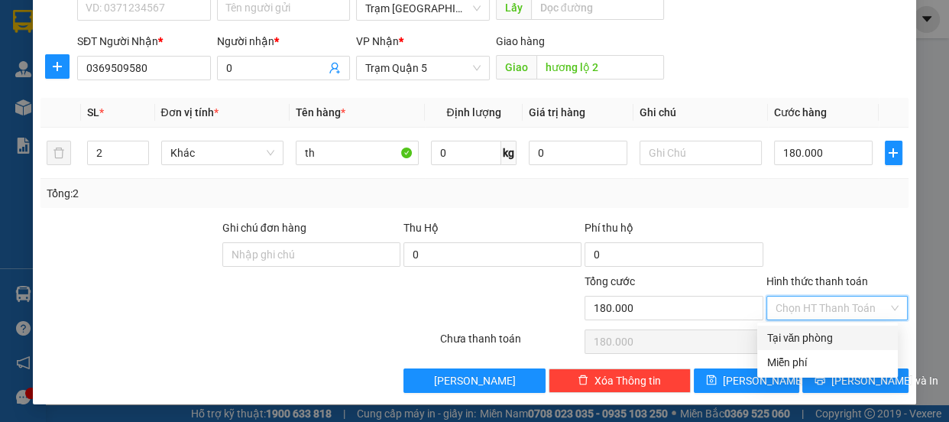
click at [835, 339] on div "Tại văn phòng" at bounding box center [827, 337] width 122 height 17
type input "0"
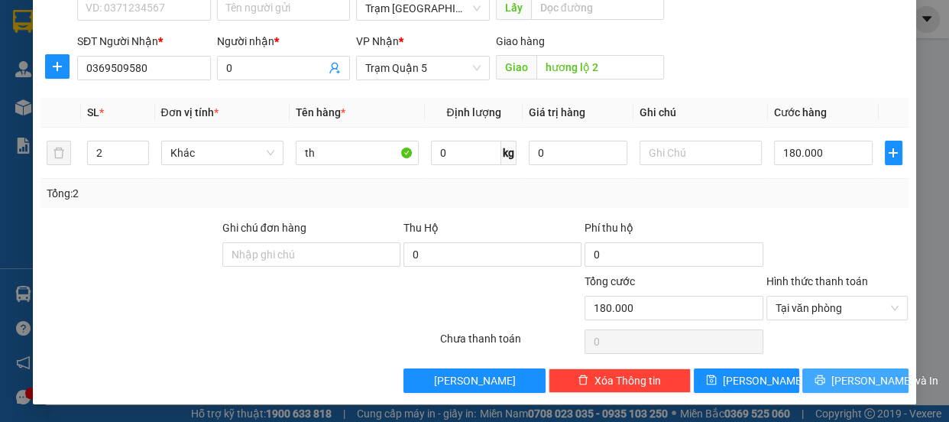
click at [841, 377] on span "[PERSON_NAME] và In" at bounding box center [884, 380] width 107 height 17
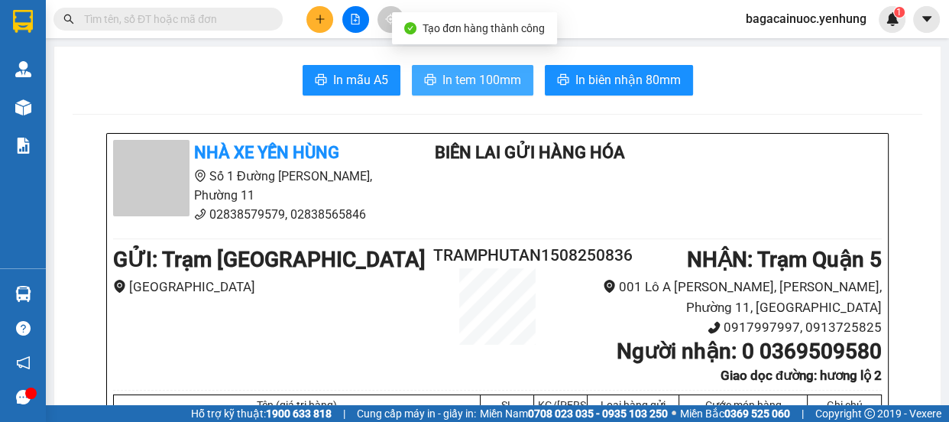
click at [451, 71] on span "In tem 100mm" at bounding box center [481, 79] width 79 height 19
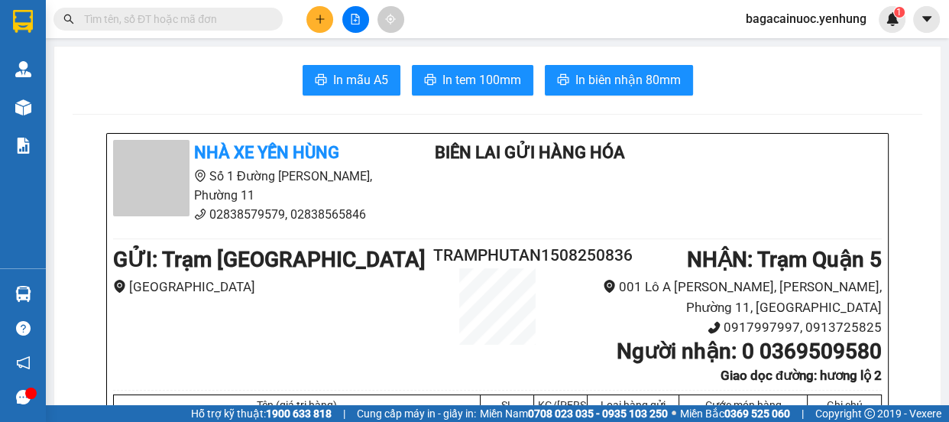
click at [315, 18] on icon "plus" at bounding box center [320, 19] width 11 height 11
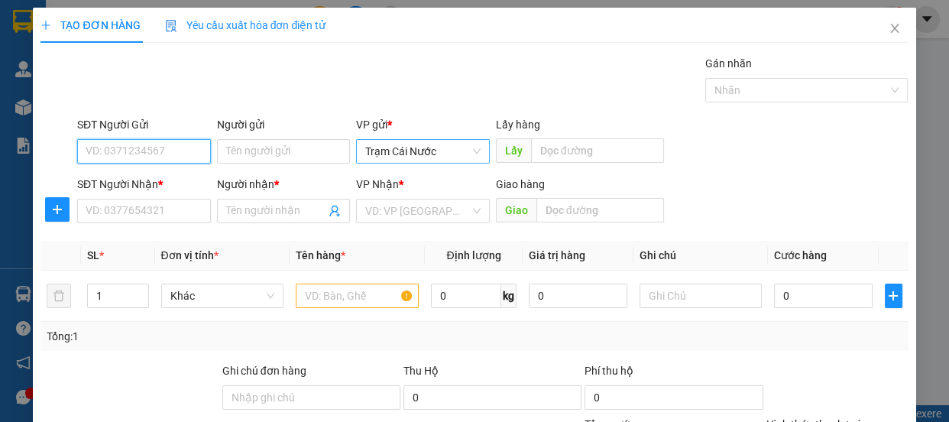
click at [465, 159] on span "Trạm Cái Nước" at bounding box center [422, 151] width 115 height 23
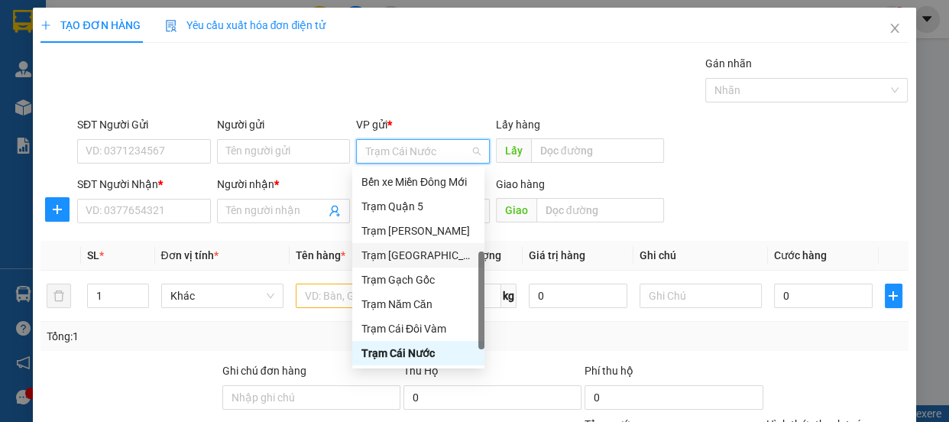
click at [427, 256] on div "Trạm [GEOGRAPHIC_DATA]" at bounding box center [418, 255] width 114 height 17
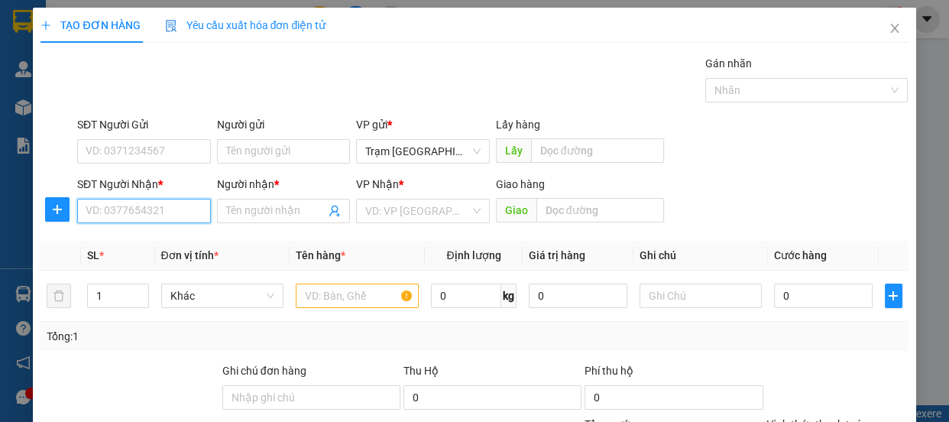
click at [166, 218] on input "SĐT Người Nhận *" at bounding box center [144, 211] width 134 height 24
type input "0704412459"
click at [279, 213] on input "Người nhận *" at bounding box center [276, 210] width 100 height 17
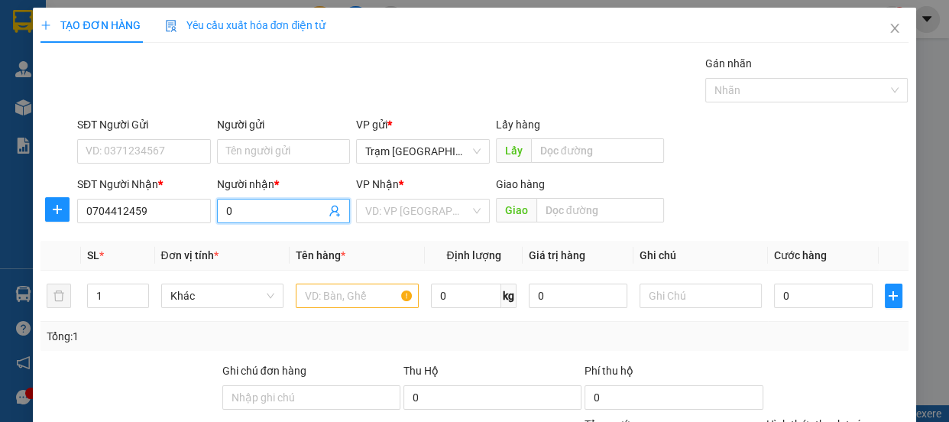
type input "0"
click at [400, 197] on div "VP Nhận *" at bounding box center [423, 187] width 134 height 23
click at [400, 202] on input "search" at bounding box center [417, 210] width 105 height 23
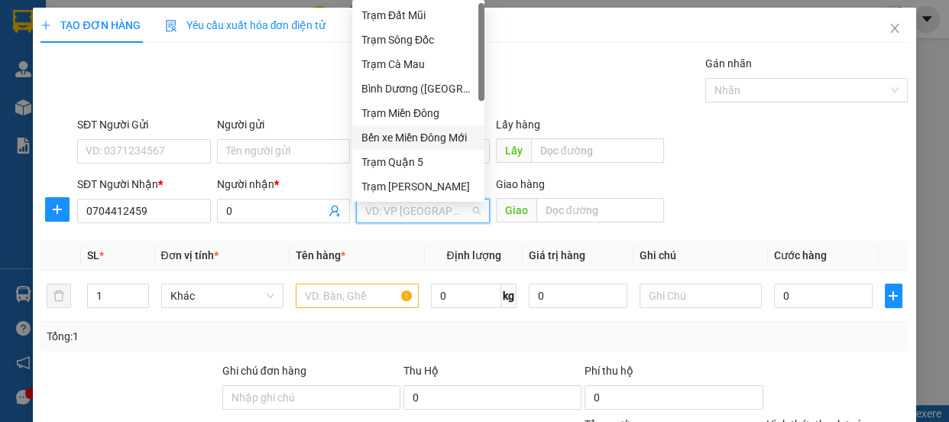
click at [446, 130] on div "Bến xe Miền Đông Mới" at bounding box center [418, 137] width 114 height 17
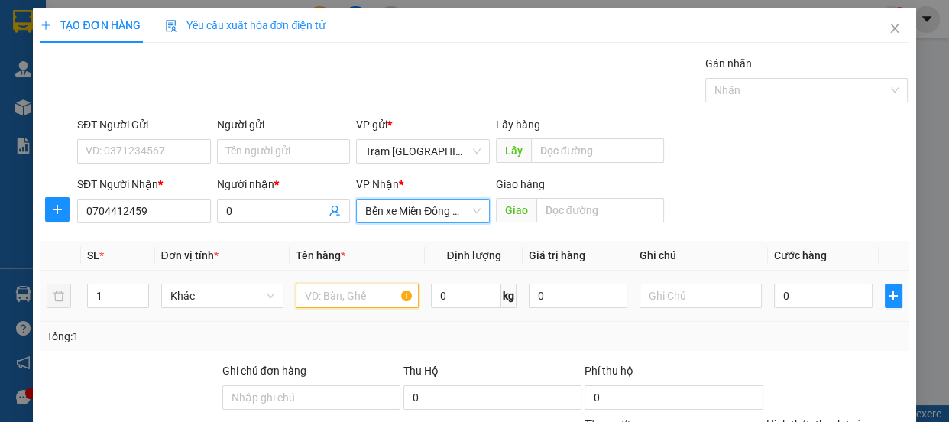
click at [327, 299] on input "text" at bounding box center [357, 295] width 123 height 24
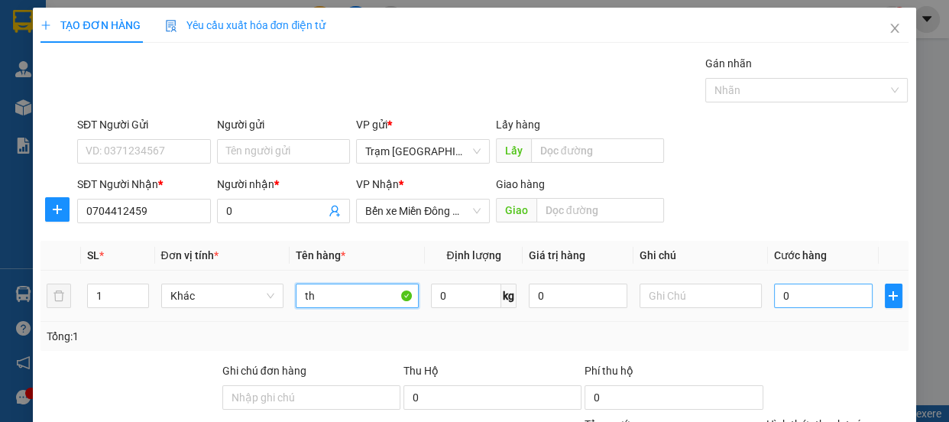
type input "th"
click at [788, 296] on input "0" at bounding box center [823, 295] width 99 height 24
type input "7"
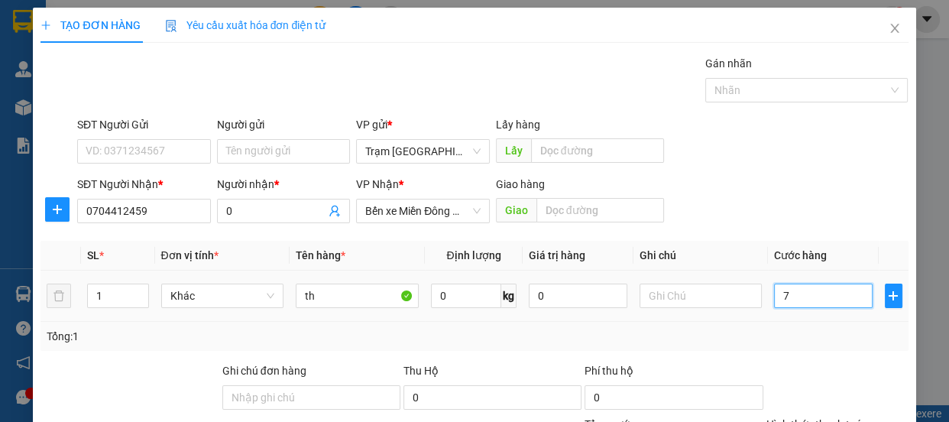
type input "70"
type input "70.000"
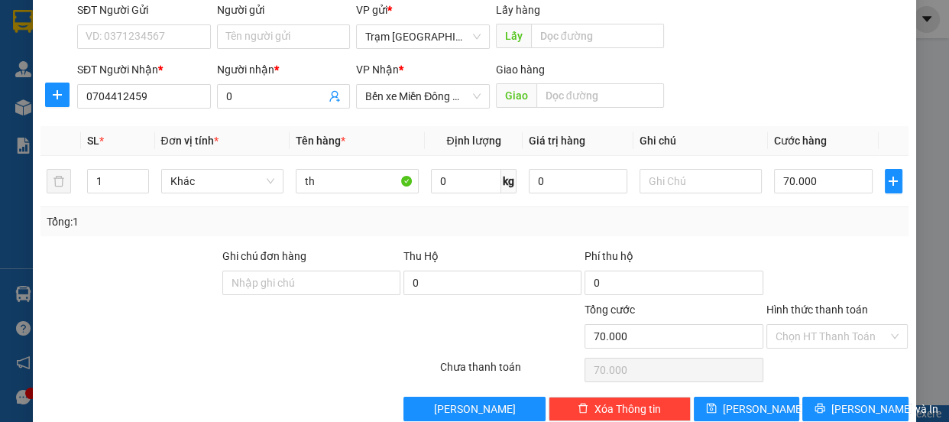
scroll to position [143, 0]
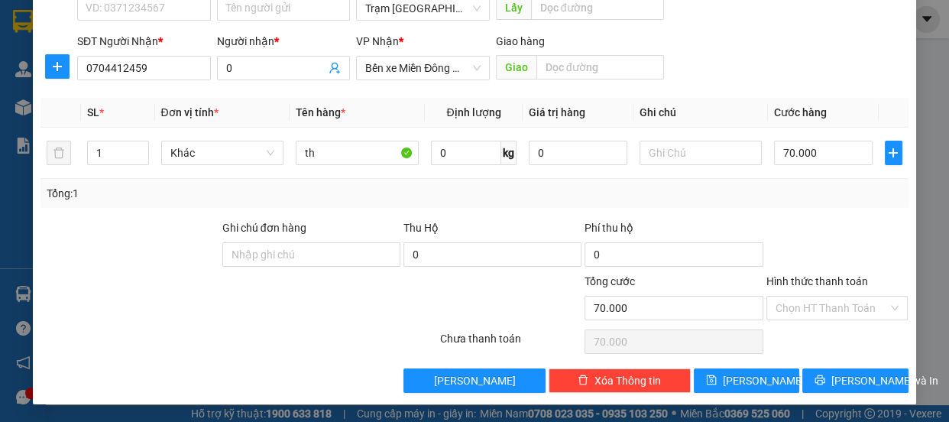
click at [810, 280] on label "Hình thức thanh toán" at bounding box center [817, 281] width 102 height 12
click at [810, 296] on input "Hình thức thanh toán" at bounding box center [831, 307] width 113 height 23
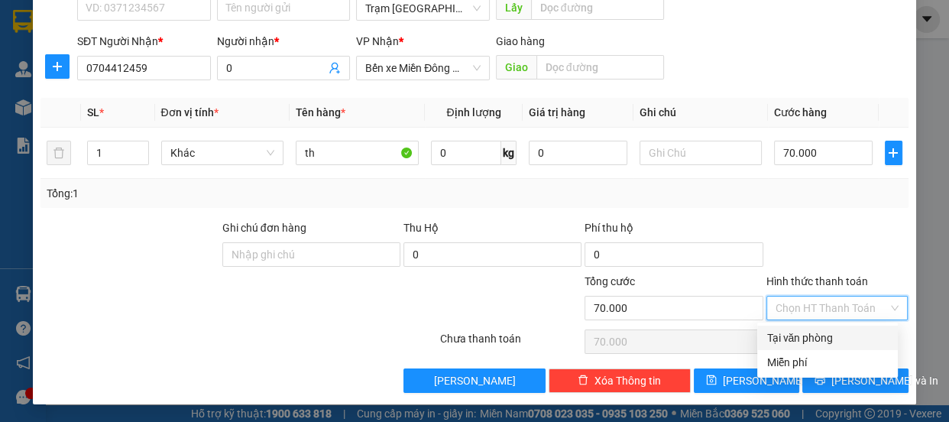
click at [822, 334] on div "Tại văn phòng" at bounding box center [827, 337] width 122 height 17
type input "0"
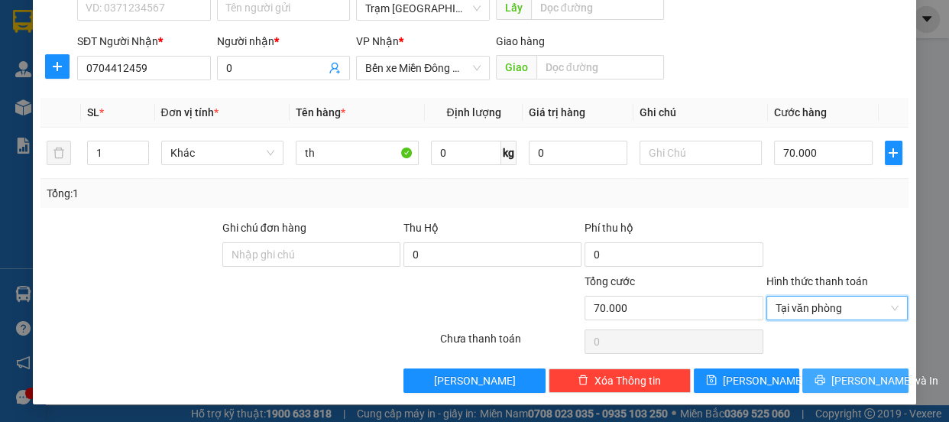
click at [835, 378] on span "[PERSON_NAME] và In" at bounding box center [884, 380] width 107 height 17
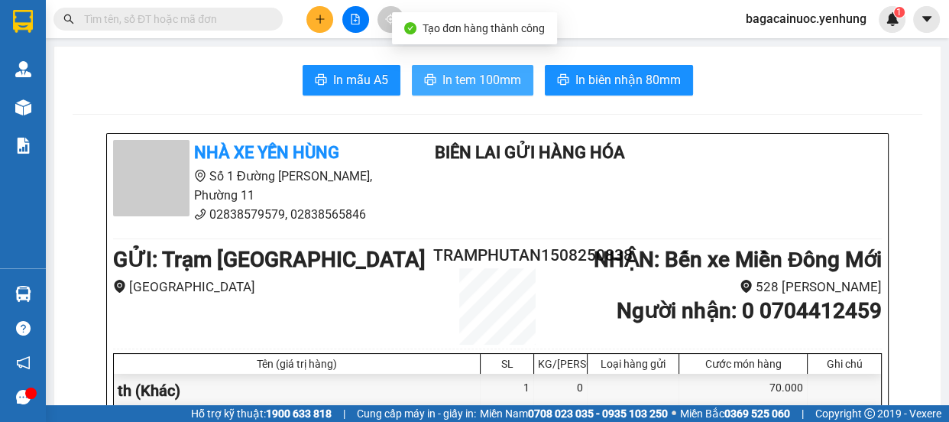
click at [481, 86] on span "In tem 100mm" at bounding box center [481, 79] width 79 height 19
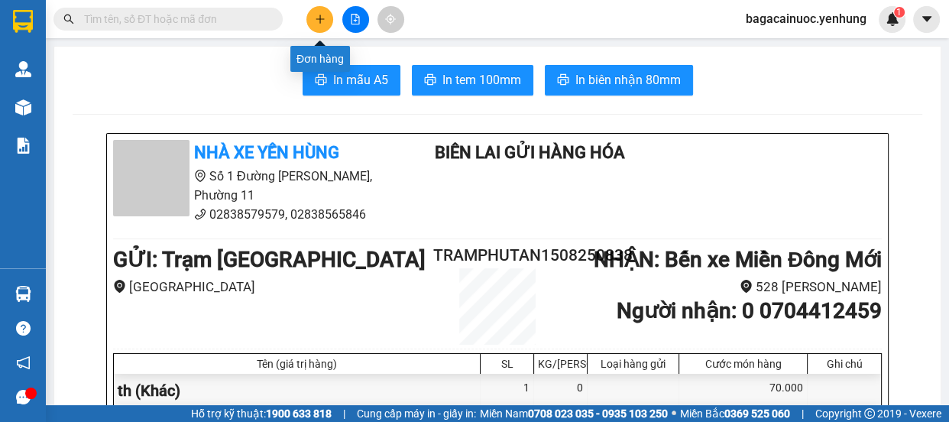
click at [314, 11] on button at bounding box center [319, 19] width 27 height 27
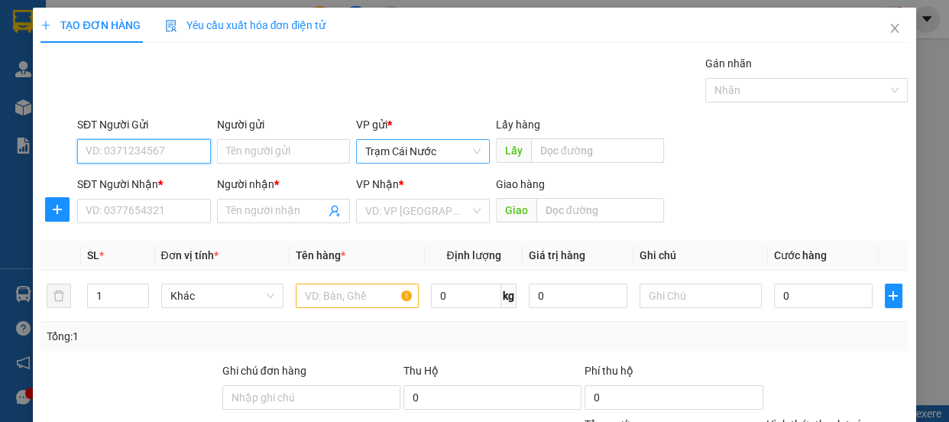
click at [450, 158] on span "Trạm Cái Nước" at bounding box center [422, 151] width 115 height 23
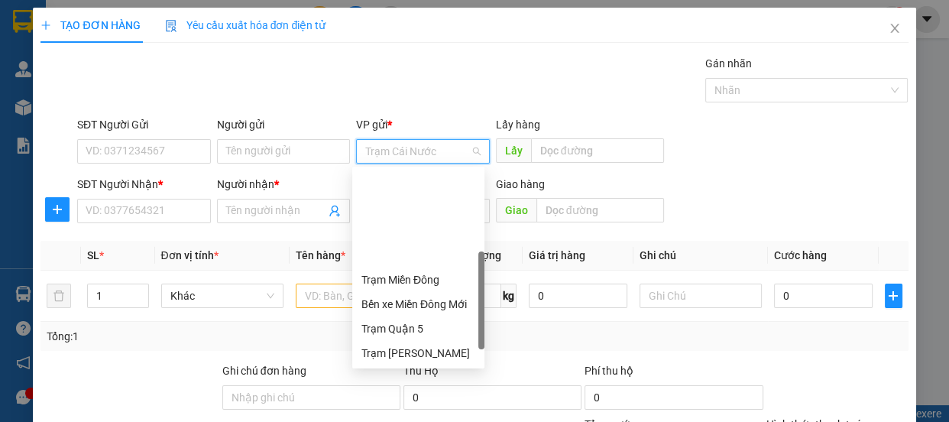
scroll to position [122, 0]
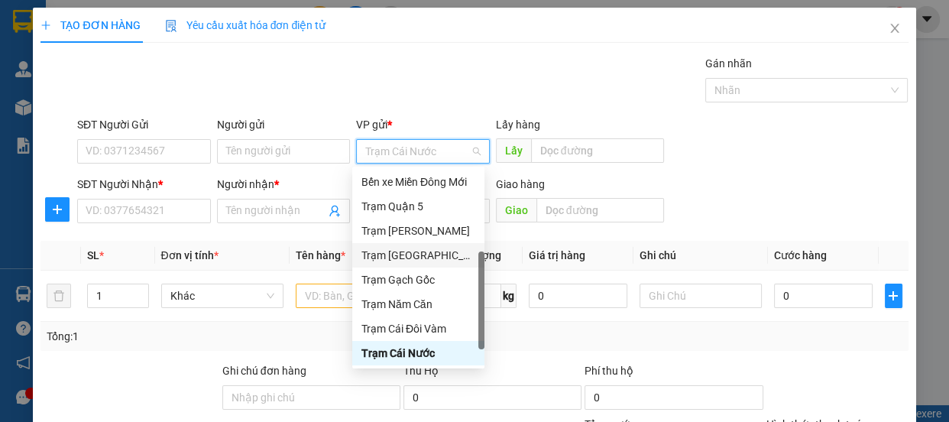
click at [423, 260] on div "Trạm [GEOGRAPHIC_DATA]" at bounding box center [418, 255] width 114 height 17
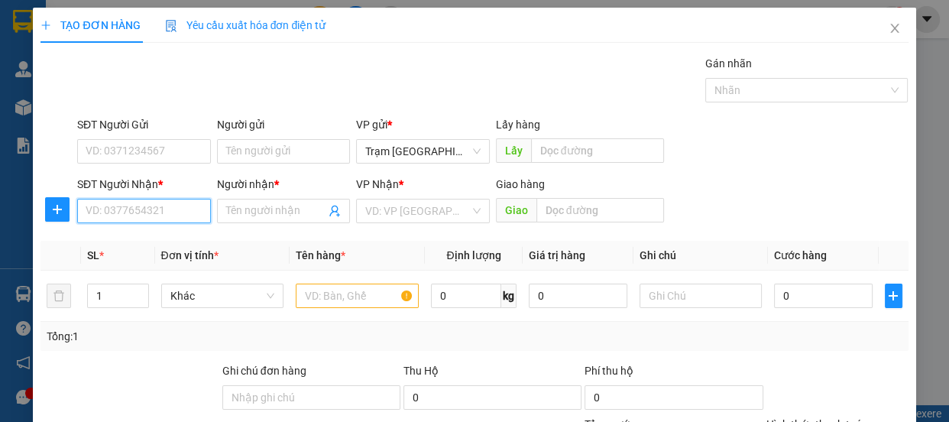
click at [160, 214] on input "SĐT Người Nhận *" at bounding box center [144, 211] width 134 height 24
type input "0898431645"
click at [252, 202] on input "Người nhận *" at bounding box center [276, 210] width 100 height 17
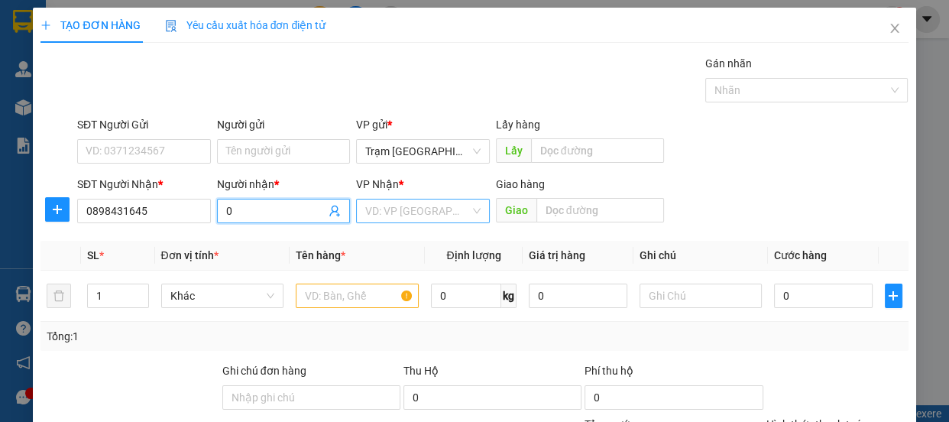
type input "0"
click at [378, 210] on input "search" at bounding box center [417, 210] width 105 height 23
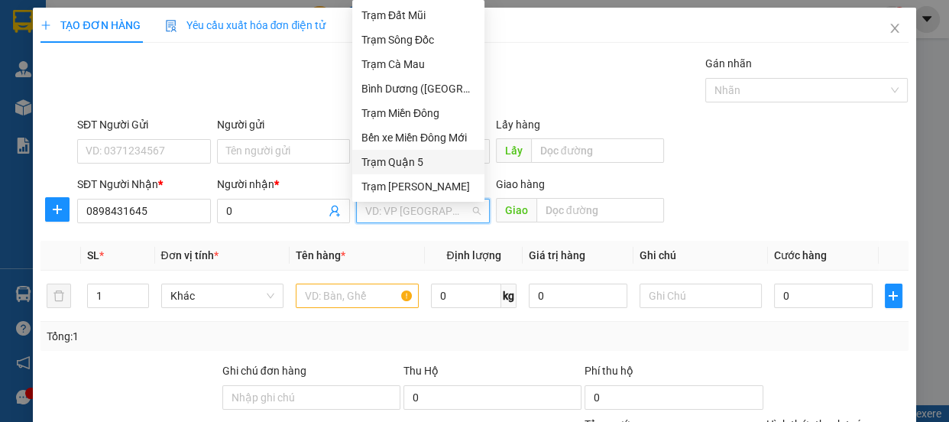
click at [422, 164] on div "Trạm Quận 5" at bounding box center [418, 162] width 114 height 17
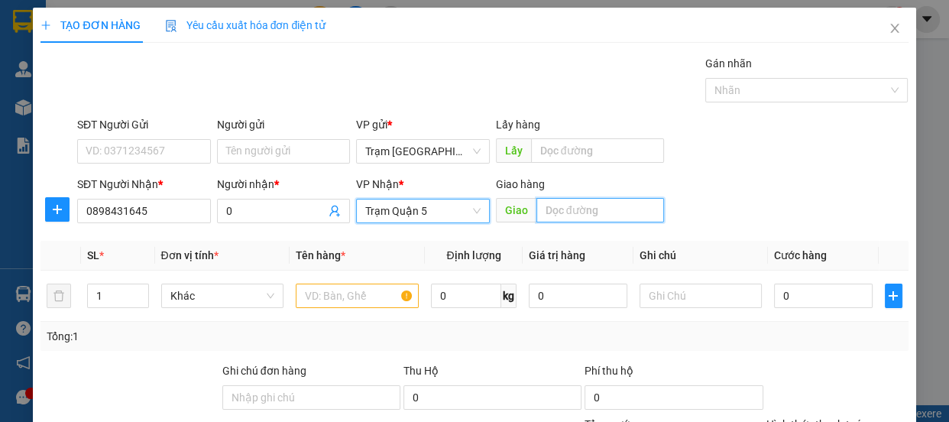
click at [587, 219] on input "text" at bounding box center [600, 210] width 128 height 24
type input "tân thế hiệp"
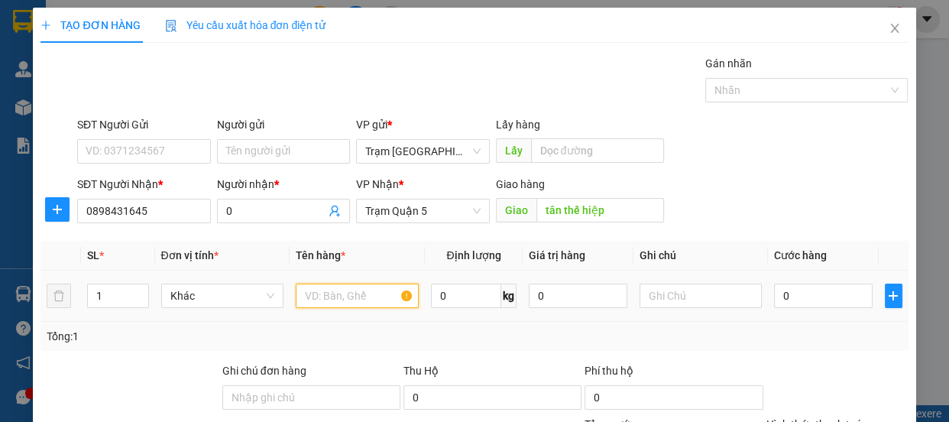
click at [348, 291] on input "text" at bounding box center [357, 295] width 123 height 24
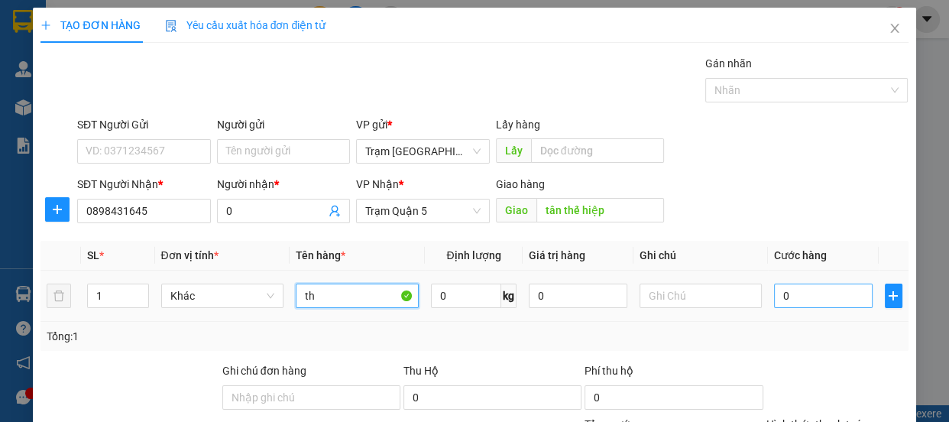
type input "th"
click at [807, 299] on input "0" at bounding box center [823, 295] width 99 height 24
type input "8"
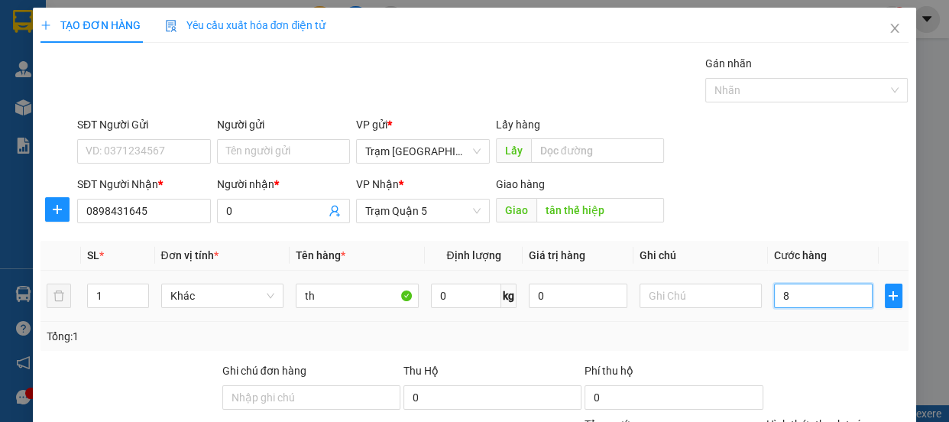
type input "80"
type input "80.000"
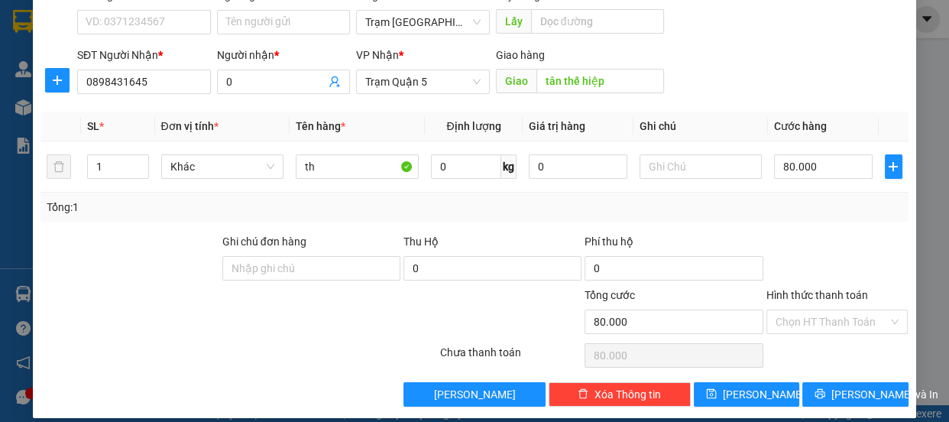
scroll to position [143, 0]
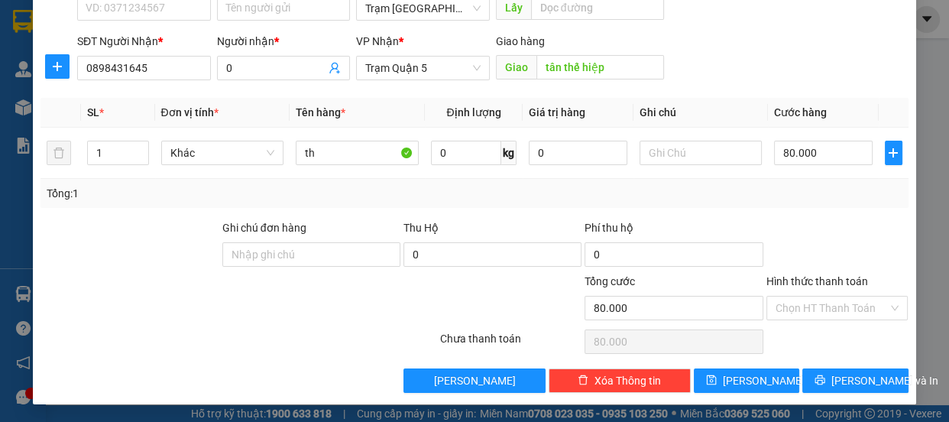
click at [852, 275] on label "Hình thức thanh toán" at bounding box center [817, 281] width 102 height 12
click at [852, 296] on input "Hình thức thanh toán" at bounding box center [831, 307] width 113 height 23
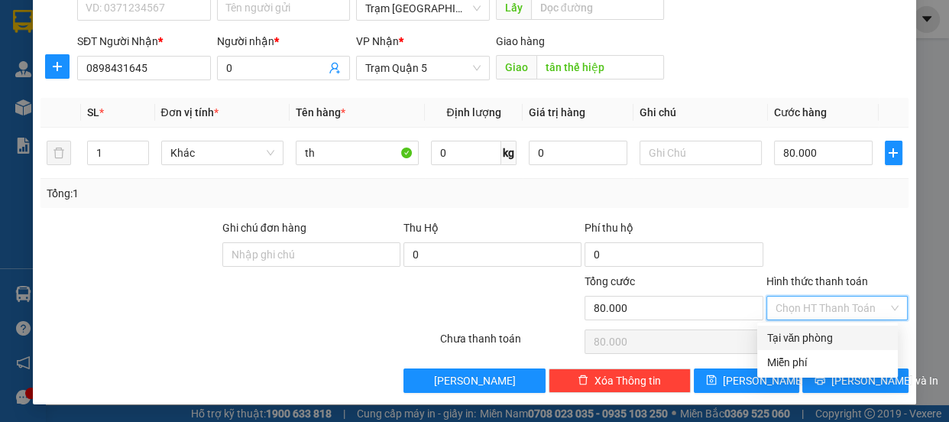
click at [813, 342] on div "Tại văn phòng" at bounding box center [827, 337] width 122 height 17
type input "0"
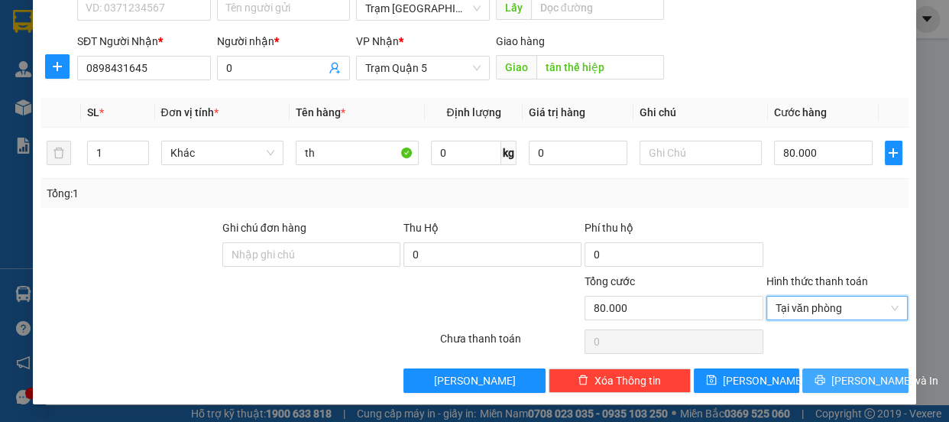
click at [852, 383] on span "[PERSON_NAME] và In" at bounding box center [884, 380] width 107 height 17
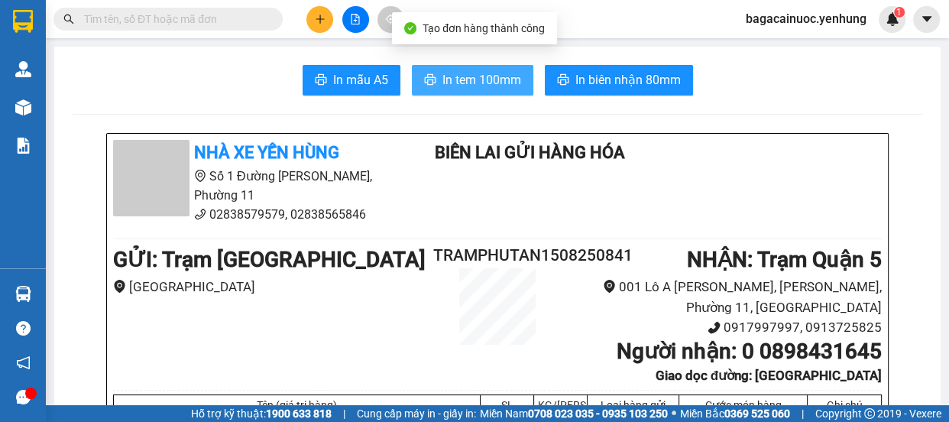
click at [479, 86] on span "In tem 100mm" at bounding box center [481, 79] width 79 height 19
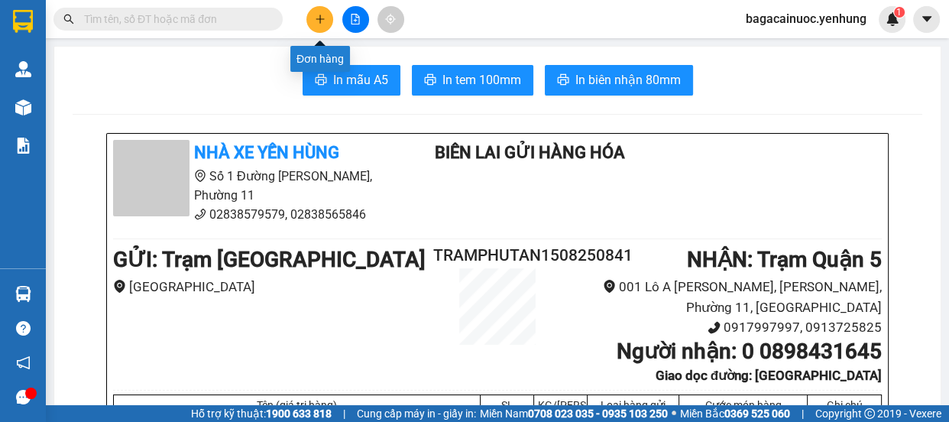
click at [315, 21] on icon "plus" at bounding box center [320, 19] width 11 height 11
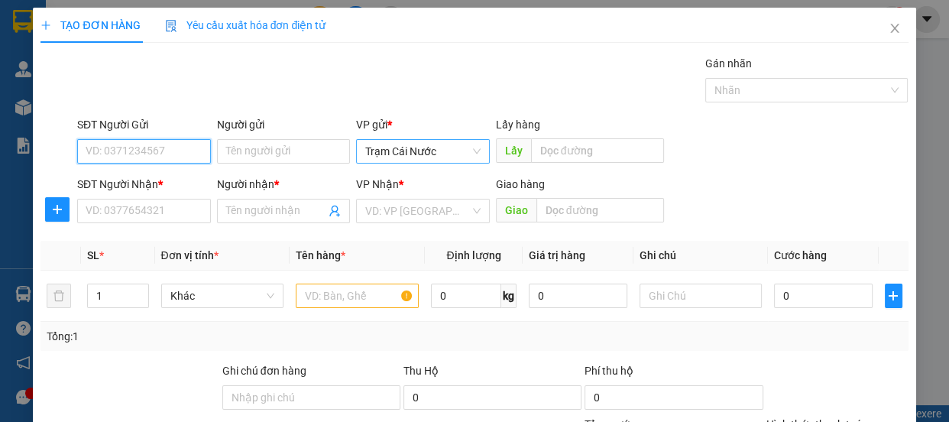
click at [449, 157] on span "Trạm Cái Nước" at bounding box center [422, 151] width 115 height 23
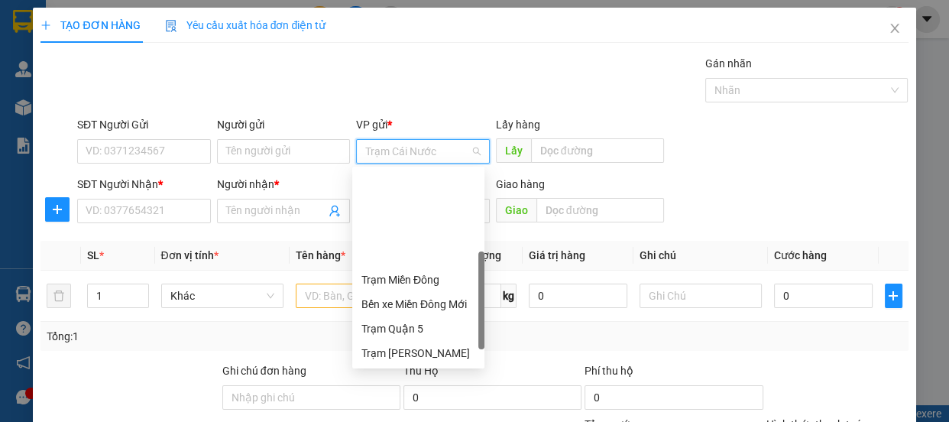
scroll to position [122, 0]
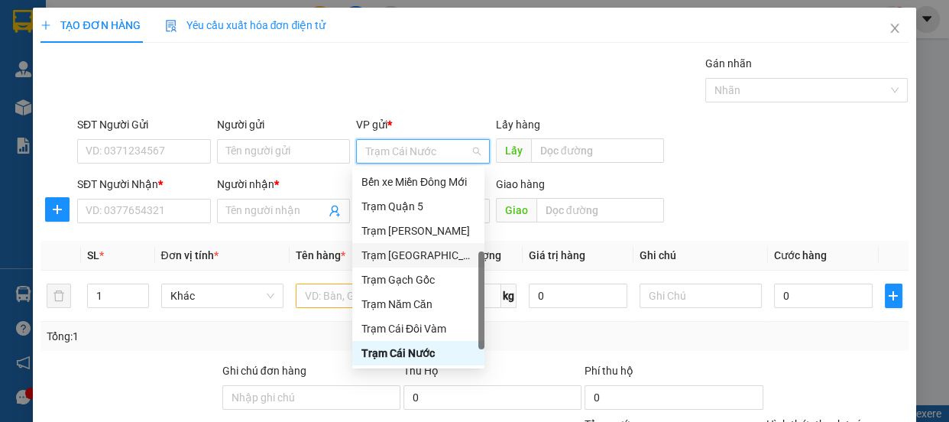
click at [428, 253] on div "Trạm [GEOGRAPHIC_DATA]" at bounding box center [418, 255] width 114 height 17
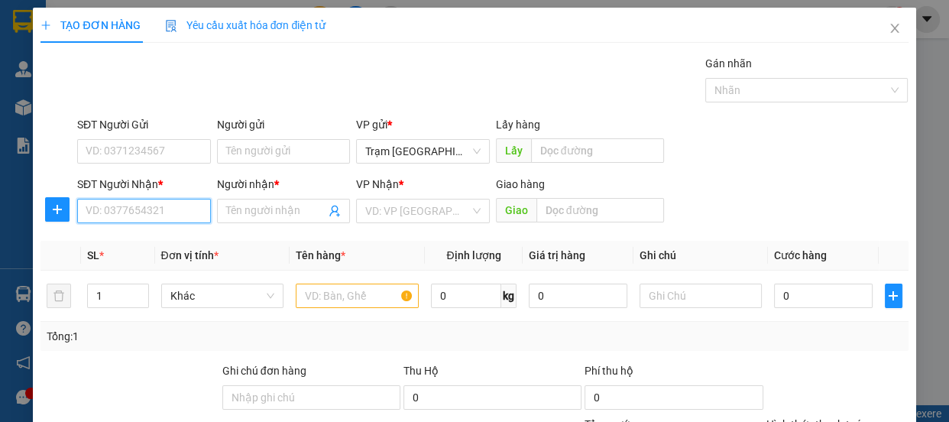
click at [162, 220] on input "SĐT Người Nhận *" at bounding box center [144, 211] width 134 height 24
type input "0798431645"
click at [235, 214] on input "Người nhận *" at bounding box center [276, 210] width 100 height 17
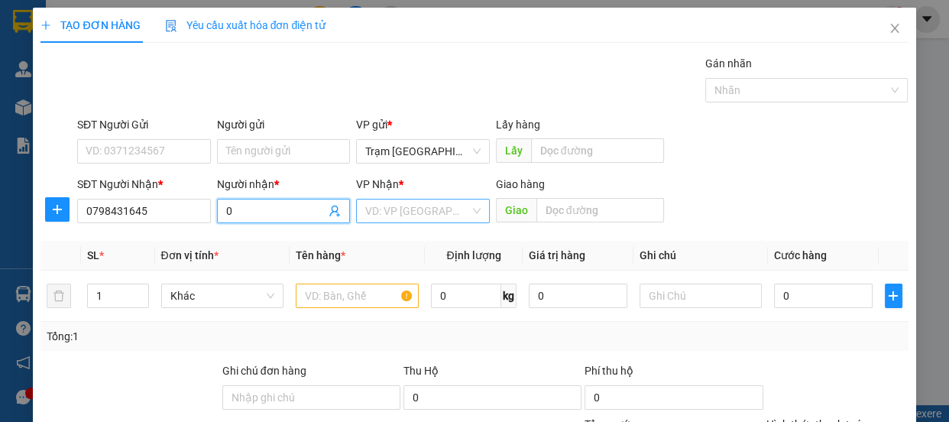
type input "0"
click at [422, 214] on input "search" at bounding box center [417, 210] width 105 height 23
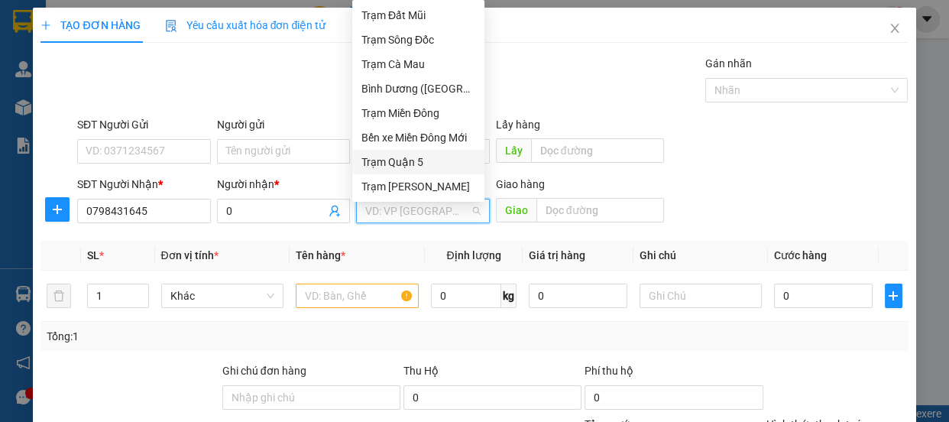
click at [435, 158] on div "Trạm Quận 5" at bounding box center [418, 162] width 114 height 17
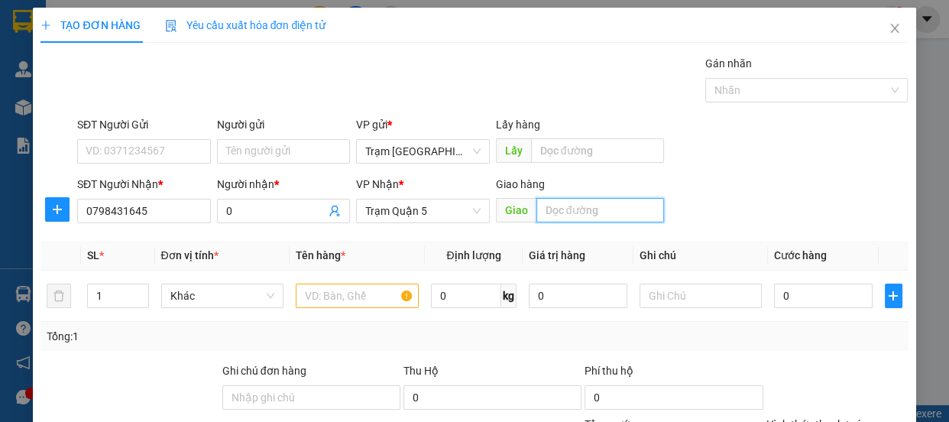
click at [581, 213] on input "text" at bounding box center [600, 210] width 128 height 24
type input "tân thế hiệp"
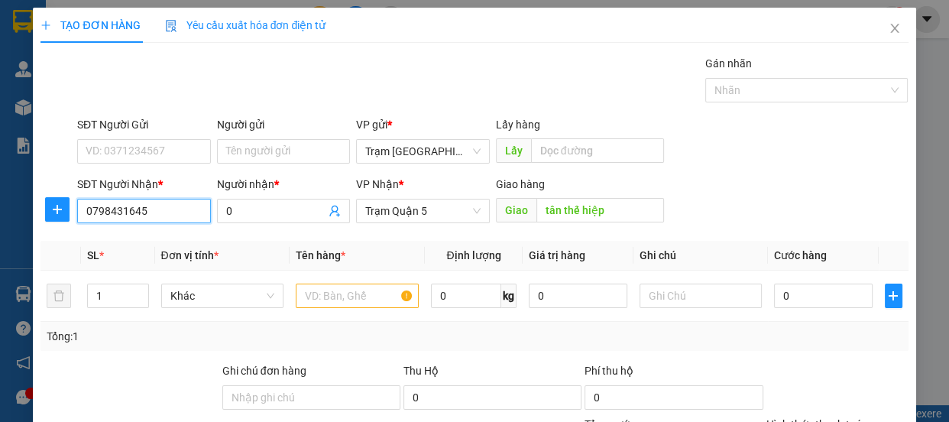
click at [180, 212] on input "0798431645" at bounding box center [144, 211] width 134 height 24
type input "0798277132"
click at [306, 212] on input "0" at bounding box center [276, 210] width 100 height 17
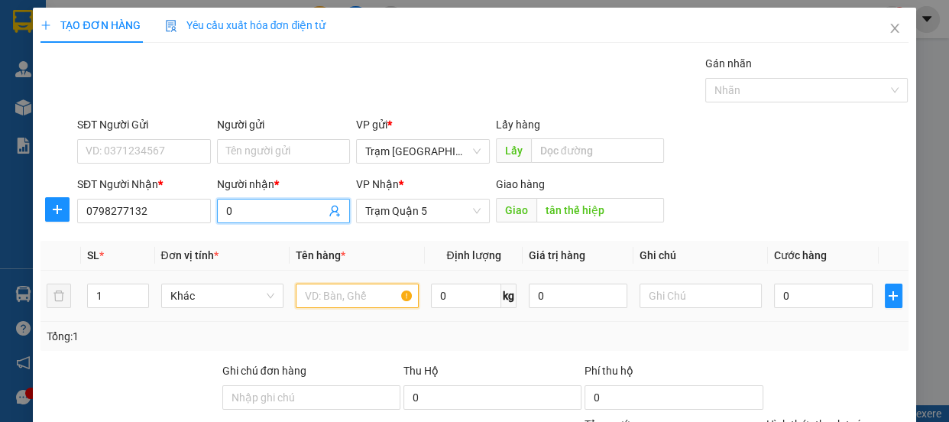
click at [336, 293] on input "text" at bounding box center [357, 295] width 123 height 24
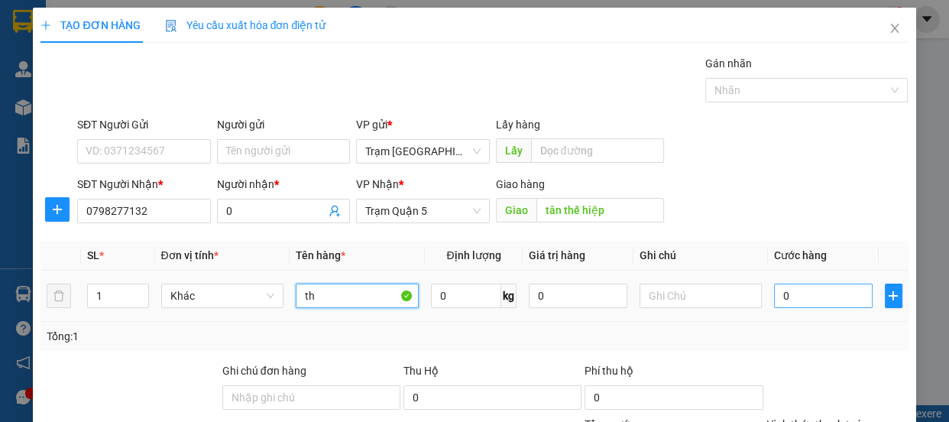
type input "th"
click at [810, 297] on input "0" at bounding box center [823, 295] width 99 height 24
type input "8"
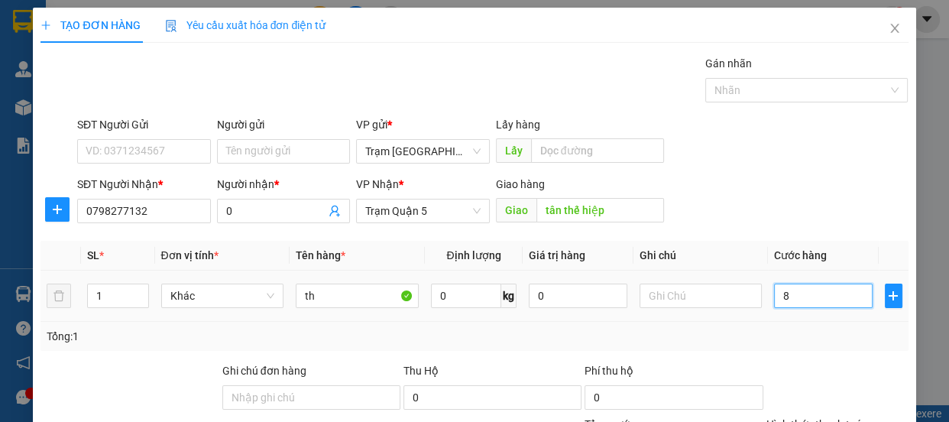
type input "80"
type input "80.000"
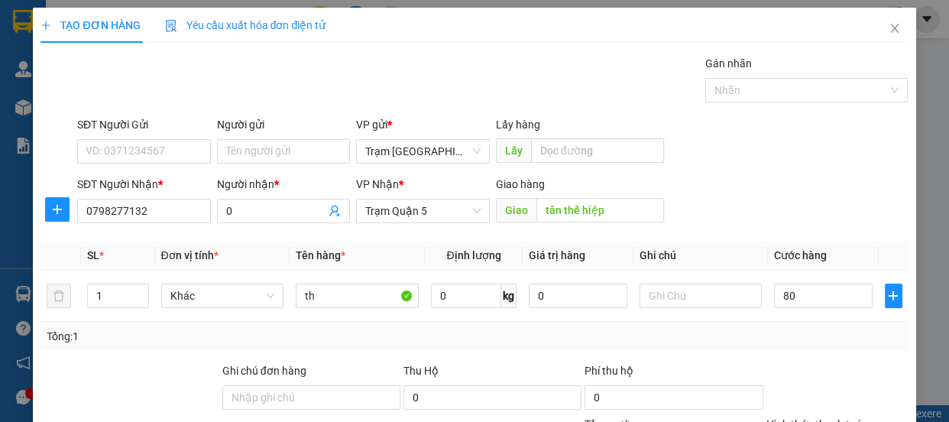
type input "80.000"
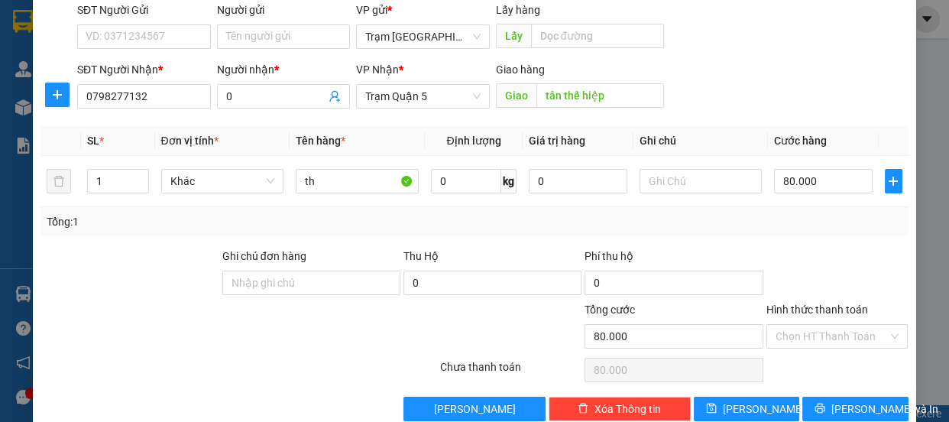
scroll to position [143, 0]
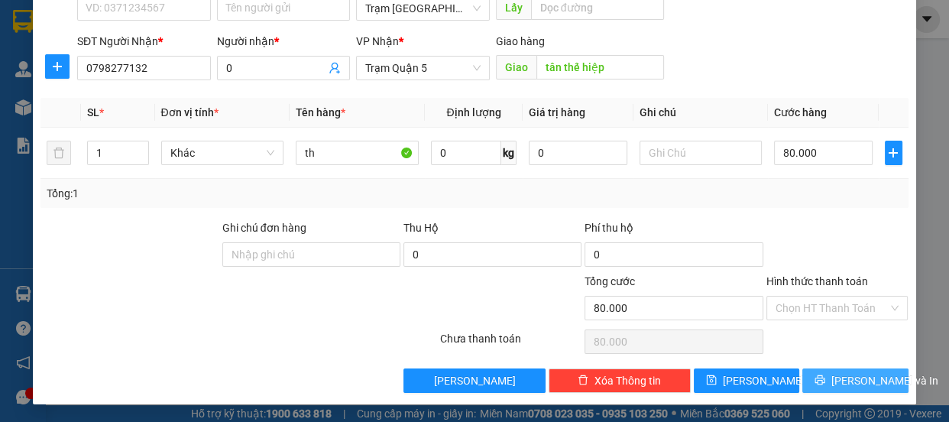
click at [848, 386] on span "[PERSON_NAME] và In" at bounding box center [884, 380] width 107 height 17
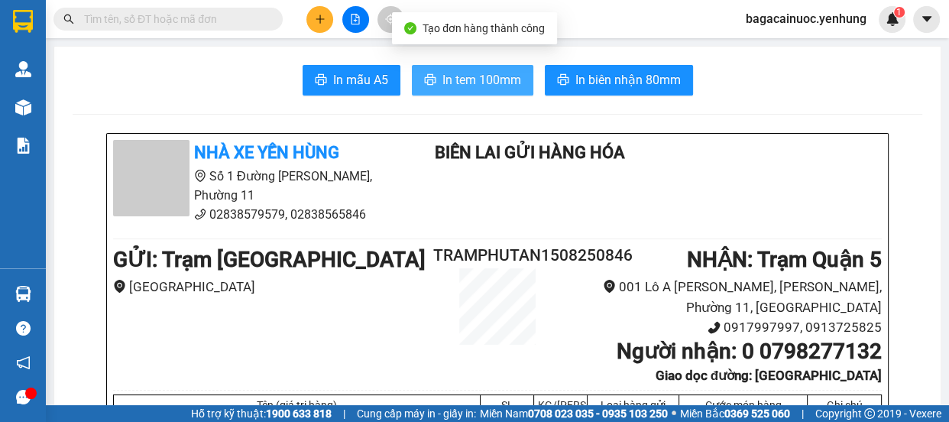
click at [446, 73] on span "In tem 100mm" at bounding box center [481, 79] width 79 height 19
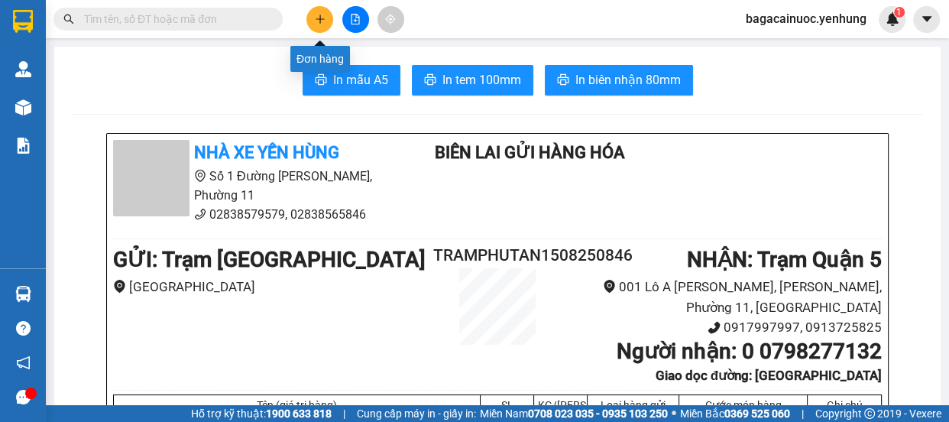
click at [321, 21] on icon "plus" at bounding box center [320, 19] width 11 height 11
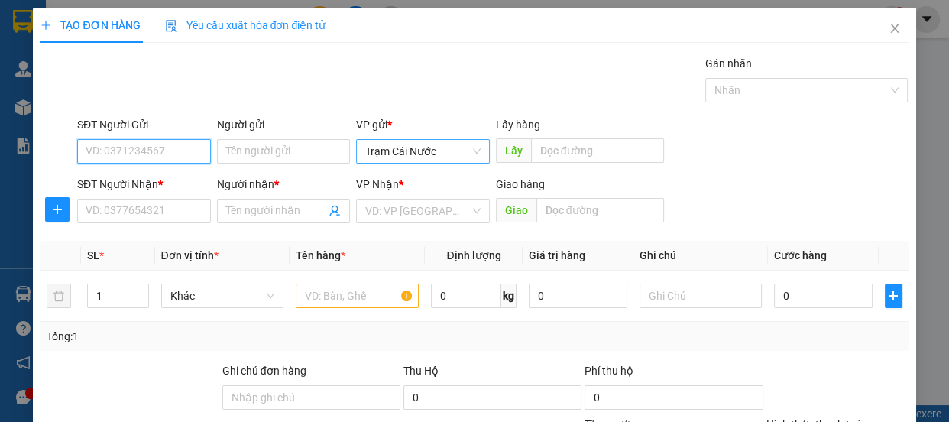
click at [447, 145] on span "Trạm Cái Nước" at bounding box center [422, 151] width 115 height 23
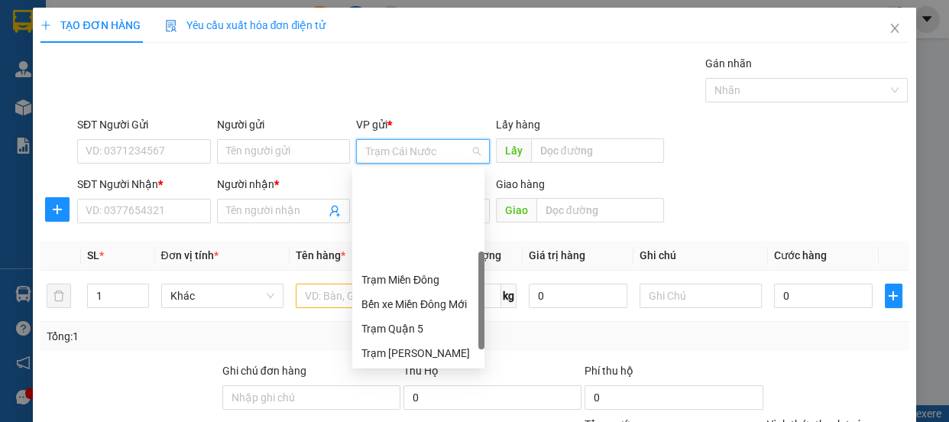
scroll to position [122, 0]
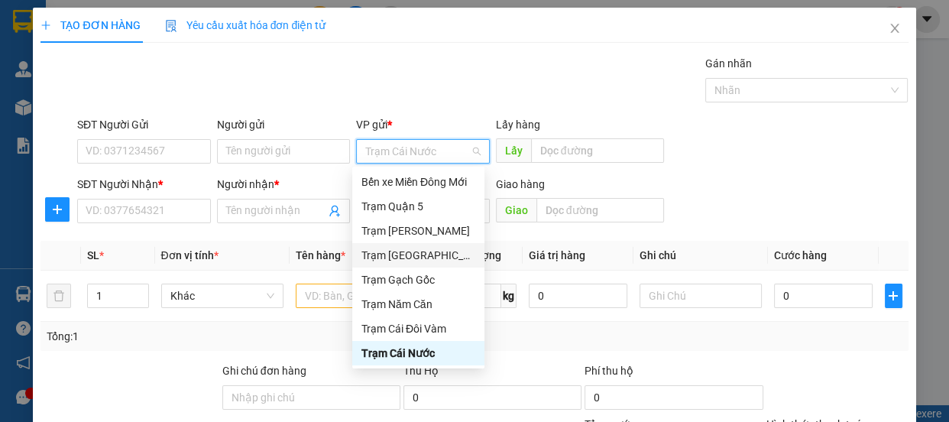
click at [426, 252] on div "Trạm [GEOGRAPHIC_DATA]" at bounding box center [418, 255] width 114 height 17
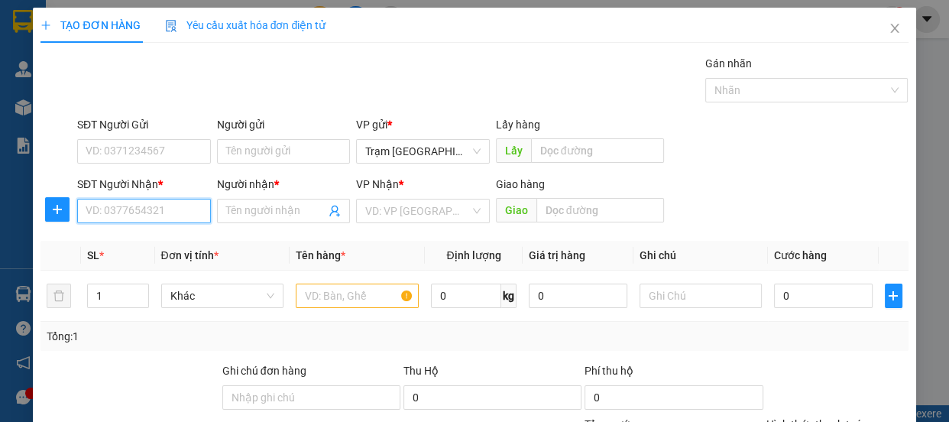
click at [148, 215] on input "SĐT Người Nhận *" at bounding box center [144, 211] width 134 height 24
type input "0785342222"
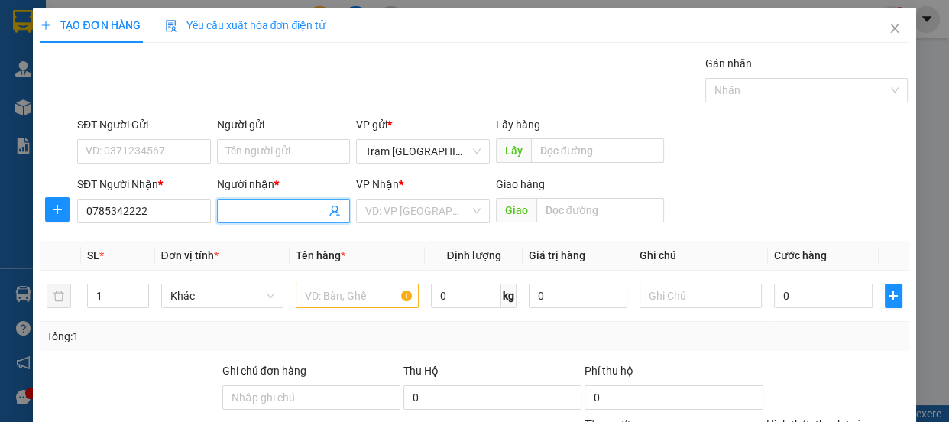
click at [247, 215] on input "Người nhận *" at bounding box center [276, 210] width 100 height 17
type input "0"
click at [390, 208] on input "search" at bounding box center [417, 210] width 105 height 23
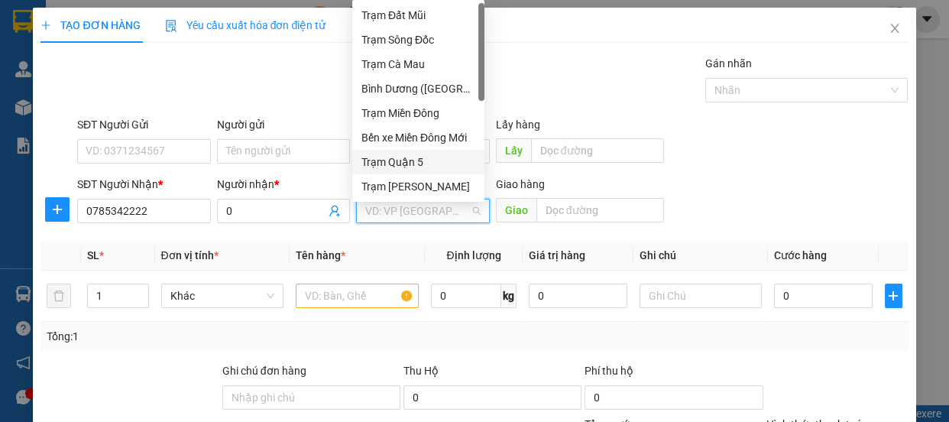
click at [415, 160] on div "Trạm Quận 5" at bounding box center [418, 162] width 114 height 17
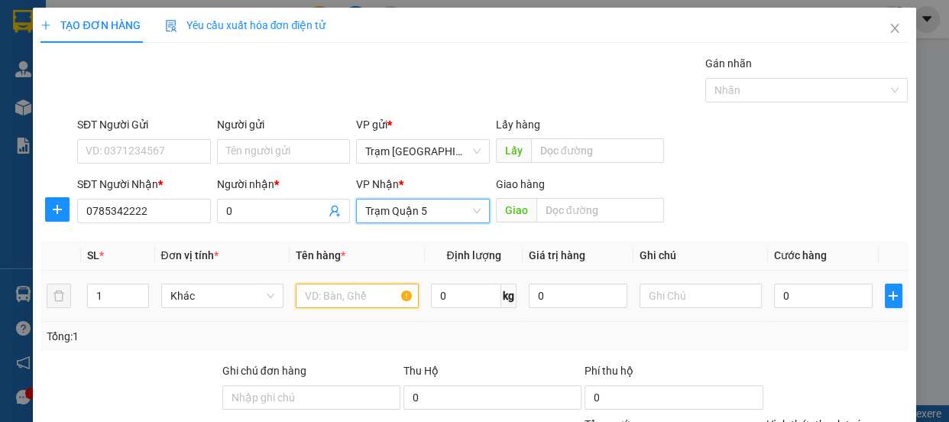
click at [359, 299] on input "text" at bounding box center [357, 295] width 123 height 24
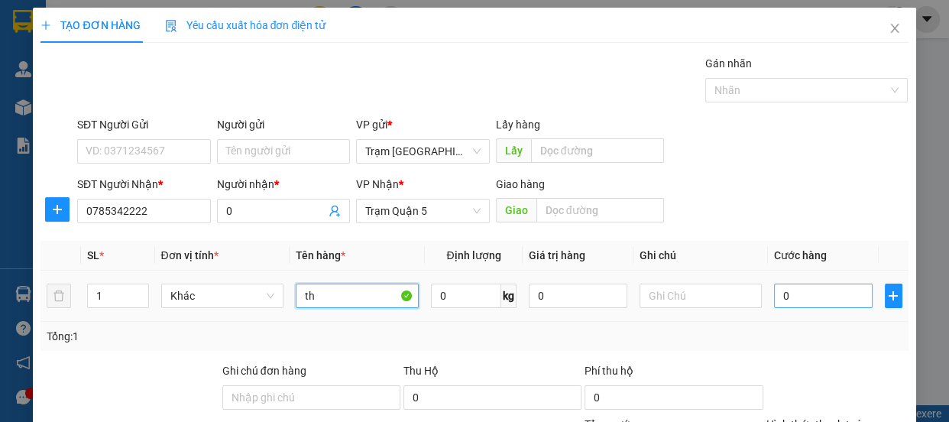
type input "th"
click at [809, 295] on input "0" at bounding box center [823, 295] width 99 height 24
type input "7"
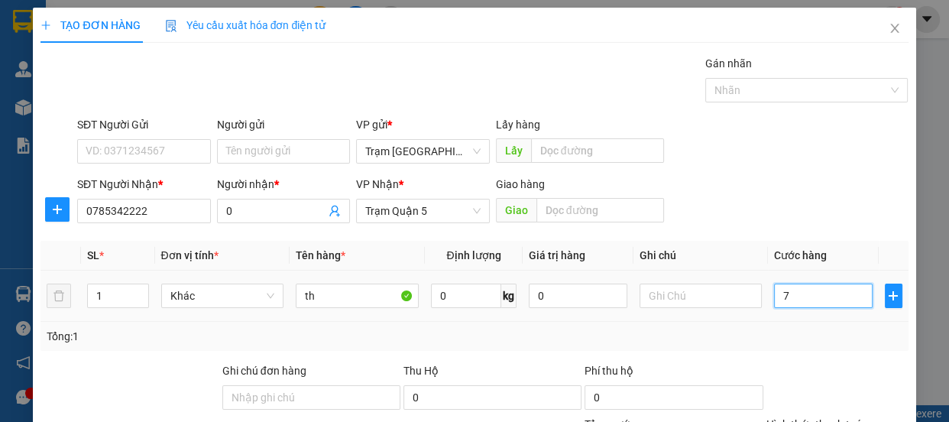
type input "70"
type input "70.000"
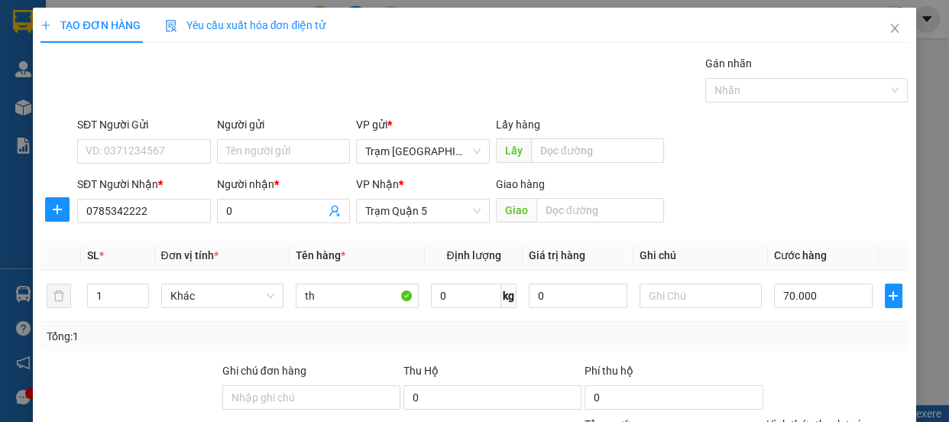
scroll to position [143, 0]
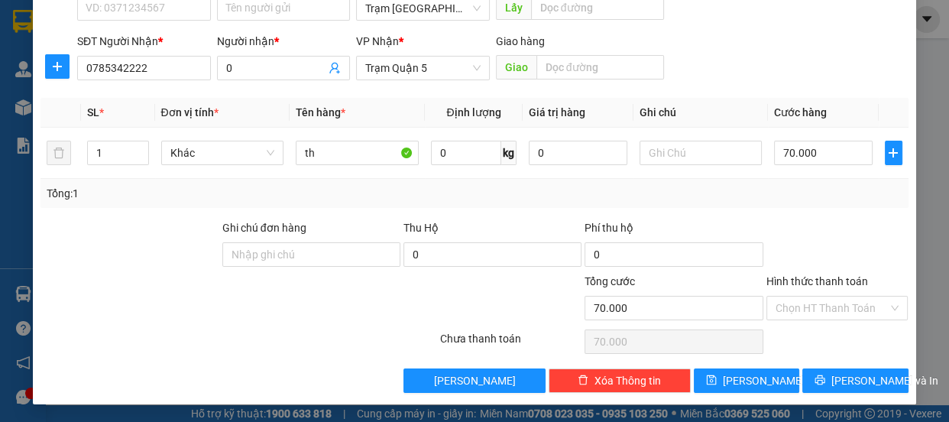
click at [823, 278] on label "Hình thức thanh toán" at bounding box center [817, 281] width 102 height 12
click at [823, 296] on input "Hình thức thanh toán" at bounding box center [831, 307] width 113 height 23
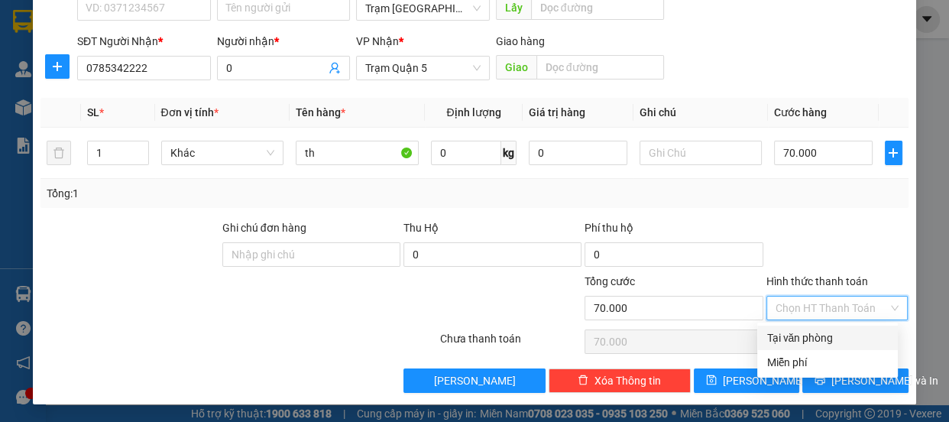
click at [820, 342] on div "Tại văn phòng" at bounding box center [827, 337] width 122 height 17
type input "0"
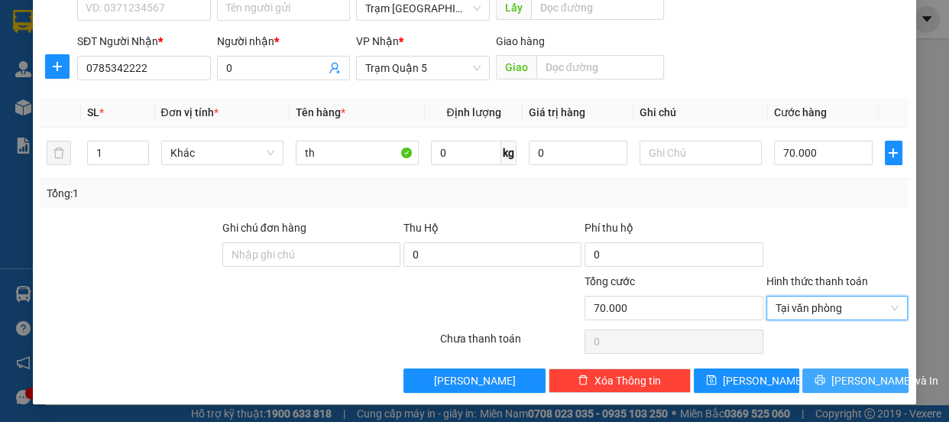
click at [836, 372] on span "[PERSON_NAME] và In" at bounding box center [884, 380] width 107 height 17
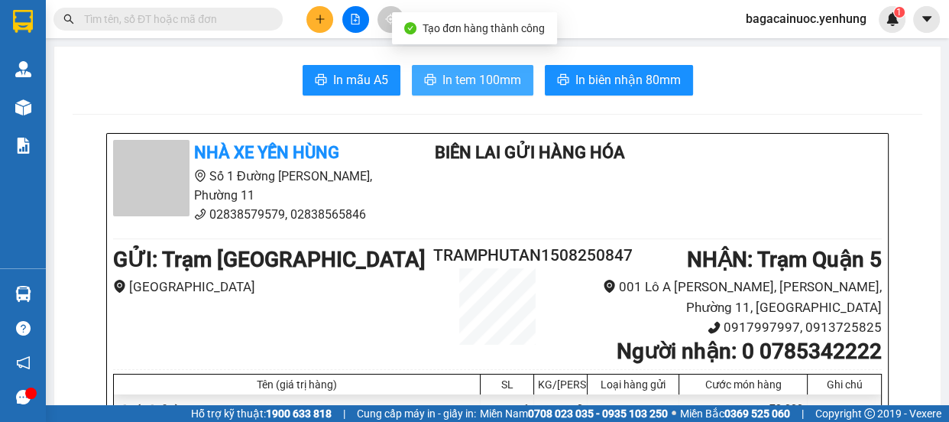
click at [453, 81] on span "In tem 100mm" at bounding box center [481, 79] width 79 height 19
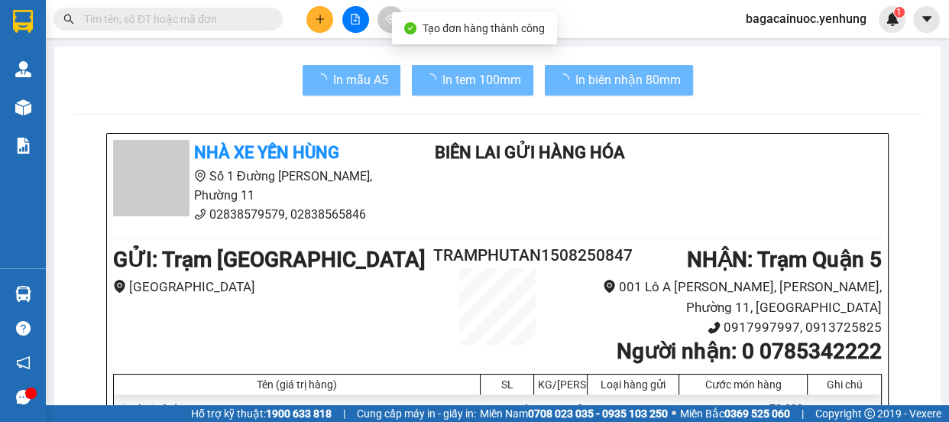
click at [320, 18] on icon "plus" at bounding box center [319, 18] width 8 height 1
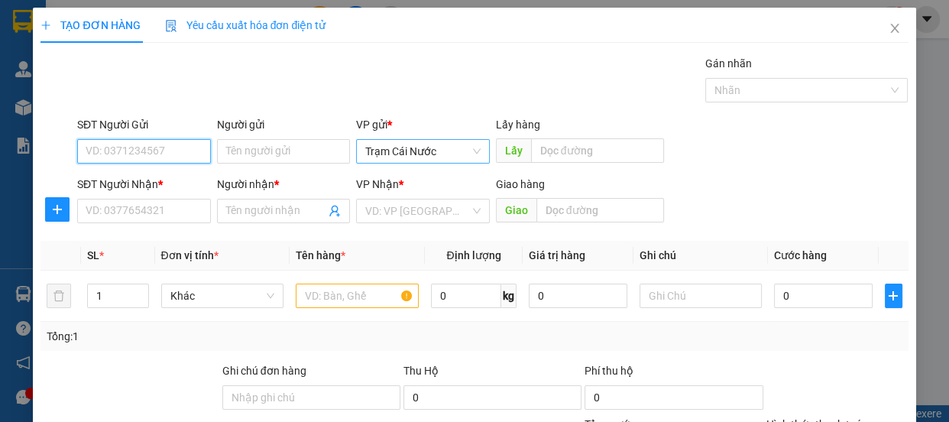
click at [455, 151] on span "Trạm Cái Nước" at bounding box center [422, 151] width 115 height 23
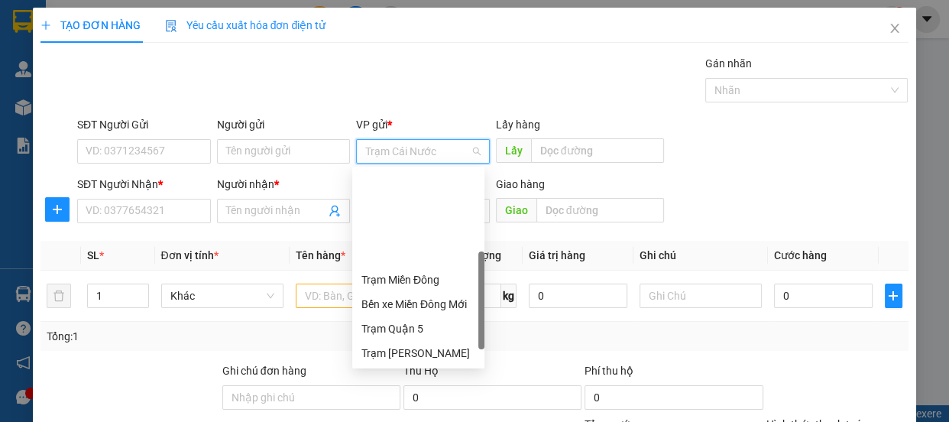
scroll to position [122, 0]
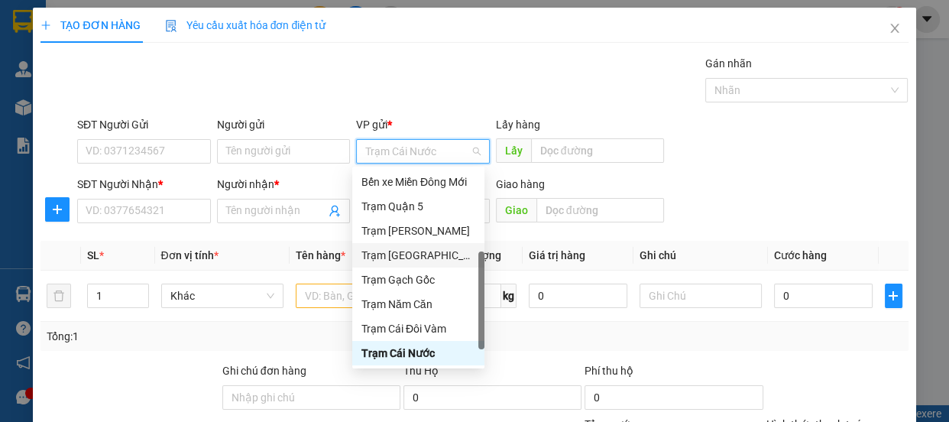
click at [425, 253] on div "Trạm [GEOGRAPHIC_DATA]" at bounding box center [418, 255] width 114 height 17
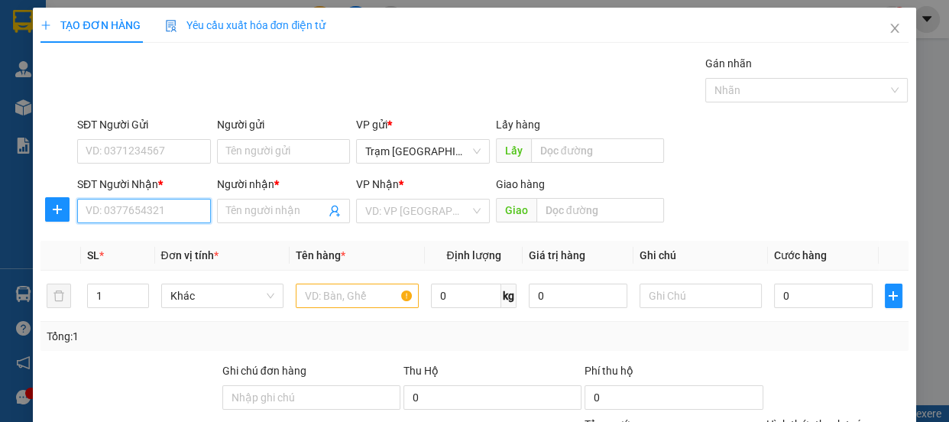
click at [165, 215] on input "SĐT Người Nhận *" at bounding box center [144, 211] width 134 height 24
type input "0977539806"
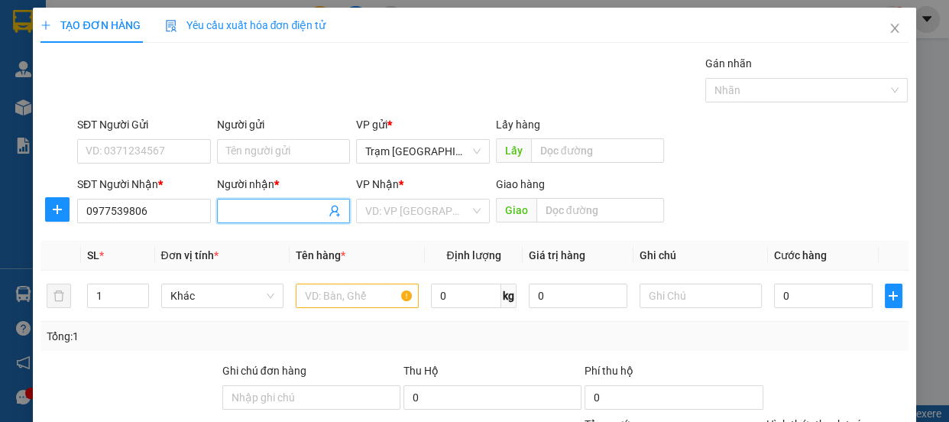
click at [288, 207] on input "Người nhận *" at bounding box center [276, 210] width 100 height 17
type input "0"
click at [435, 220] on input "search" at bounding box center [417, 210] width 105 height 23
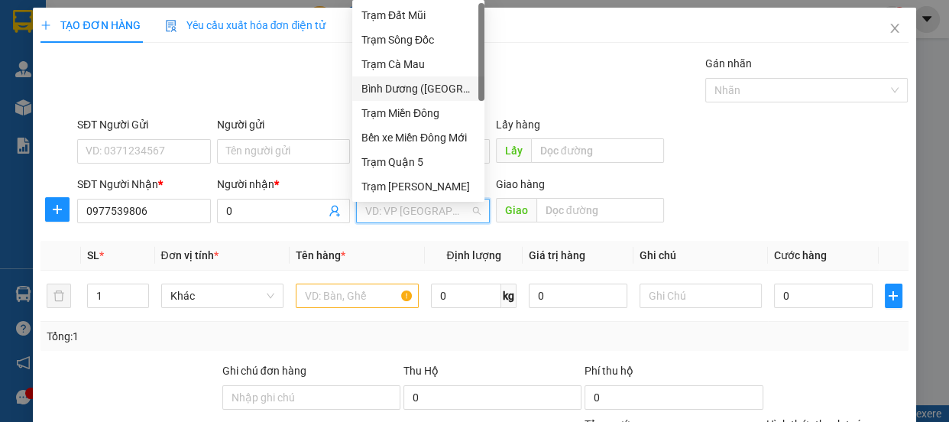
click at [460, 92] on div "Bình Dương ([GEOGRAPHIC_DATA])" at bounding box center [418, 88] width 114 height 17
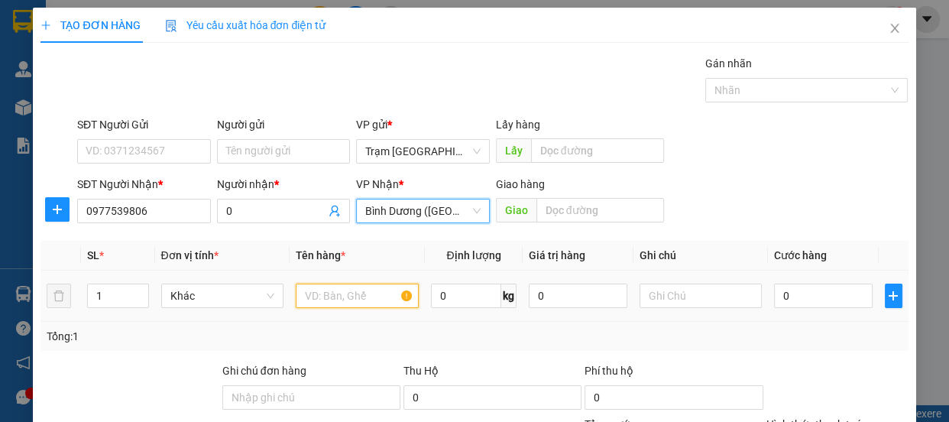
click at [328, 291] on input "text" at bounding box center [357, 295] width 123 height 24
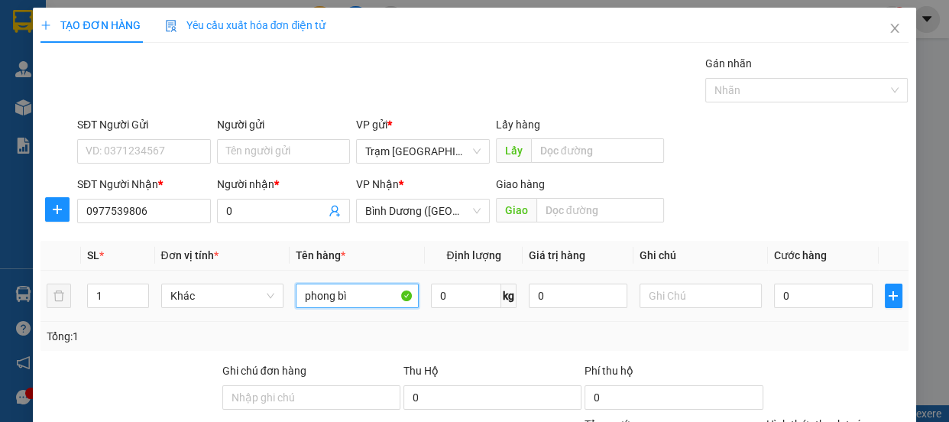
type input "phong bì"
click at [794, 307] on div "0" at bounding box center [823, 295] width 99 height 31
click at [801, 299] on input "0" at bounding box center [823, 295] width 99 height 24
type input "5"
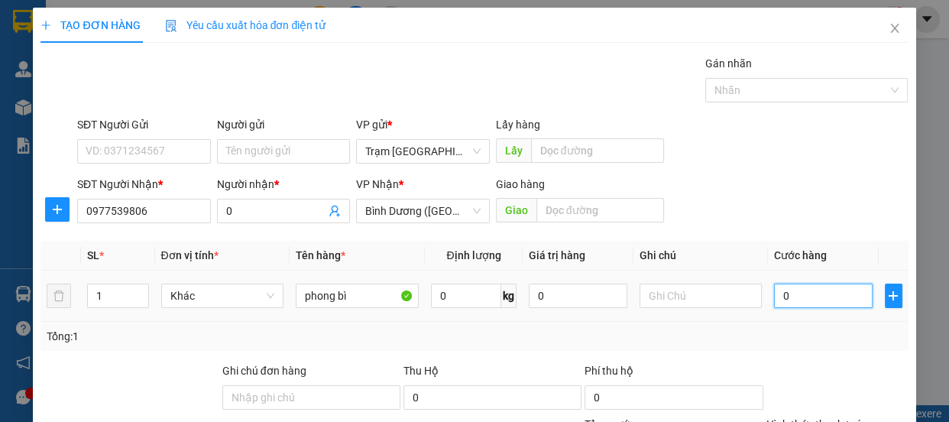
type input "5"
type input "50"
type input "50.000"
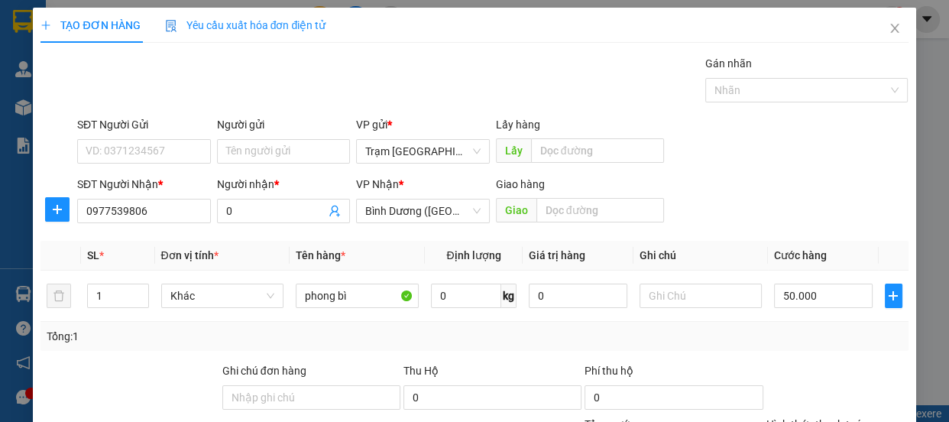
type input "50.000"
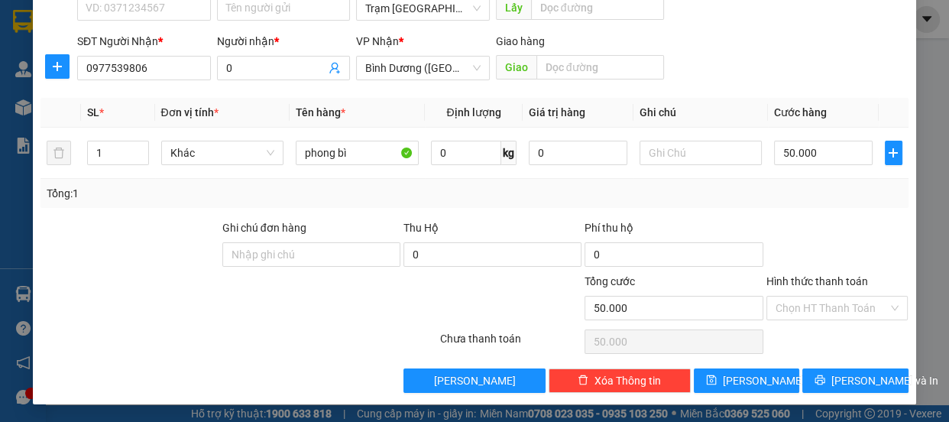
click at [819, 280] on label "Hình thức thanh toán" at bounding box center [817, 281] width 102 height 12
click at [819, 296] on input "Hình thức thanh toán" at bounding box center [831, 307] width 113 height 23
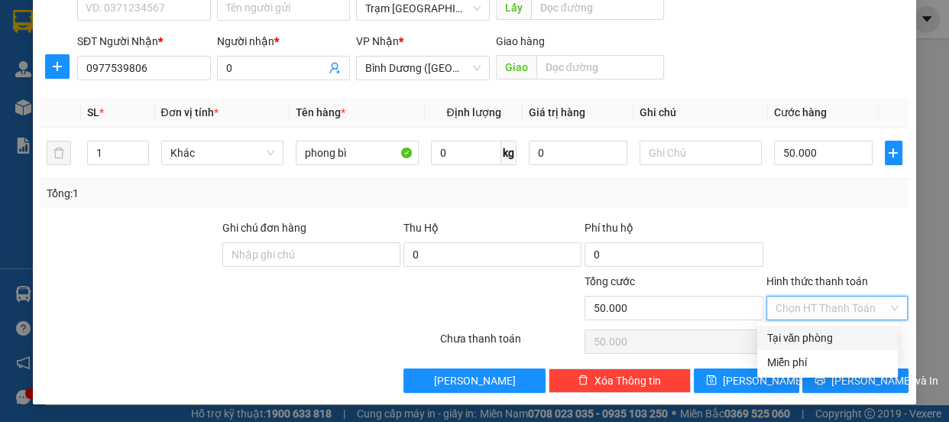
click at [811, 334] on div "Tại văn phòng" at bounding box center [827, 337] width 122 height 17
type input "0"
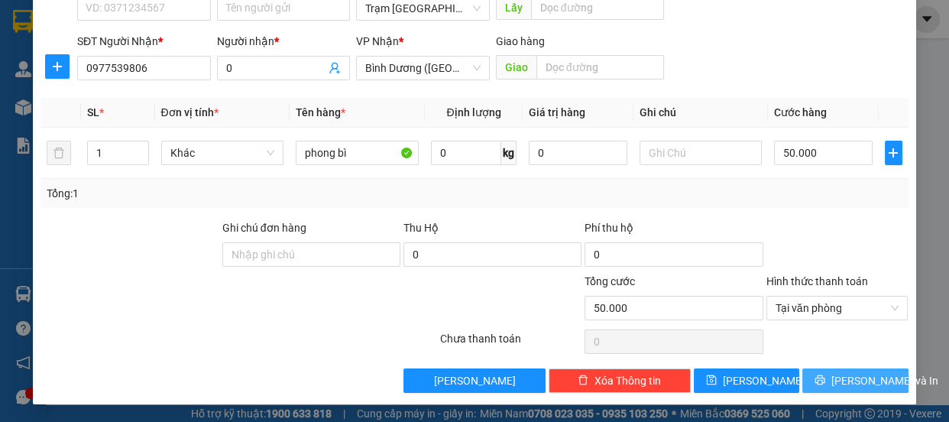
click at [844, 384] on span "[PERSON_NAME] và In" at bounding box center [884, 380] width 107 height 17
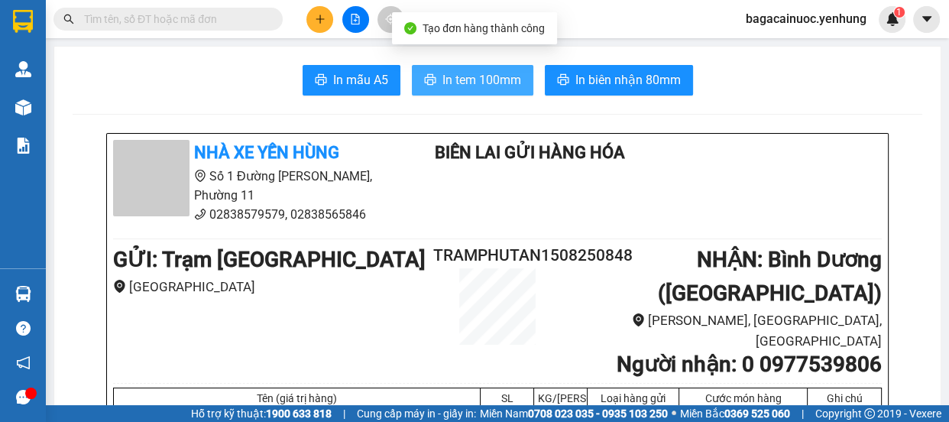
click at [477, 82] on span "In tem 100mm" at bounding box center [481, 79] width 79 height 19
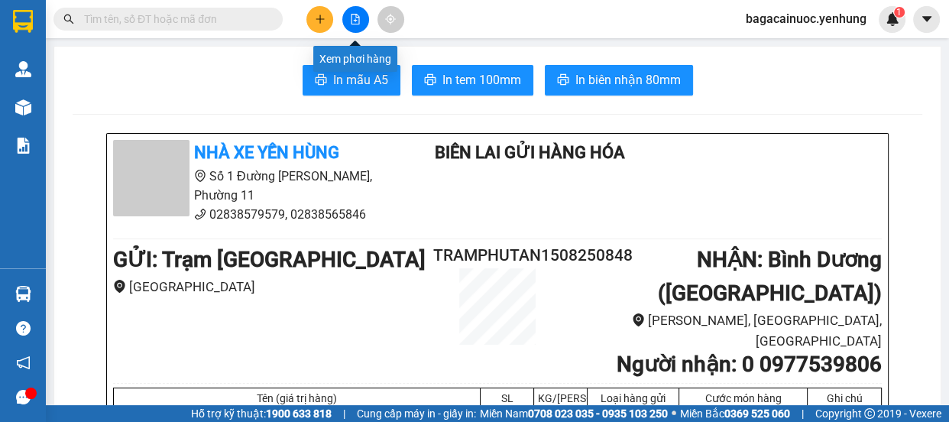
click at [357, 22] on icon "file-add" at bounding box center [355, 19] width 11 height 11
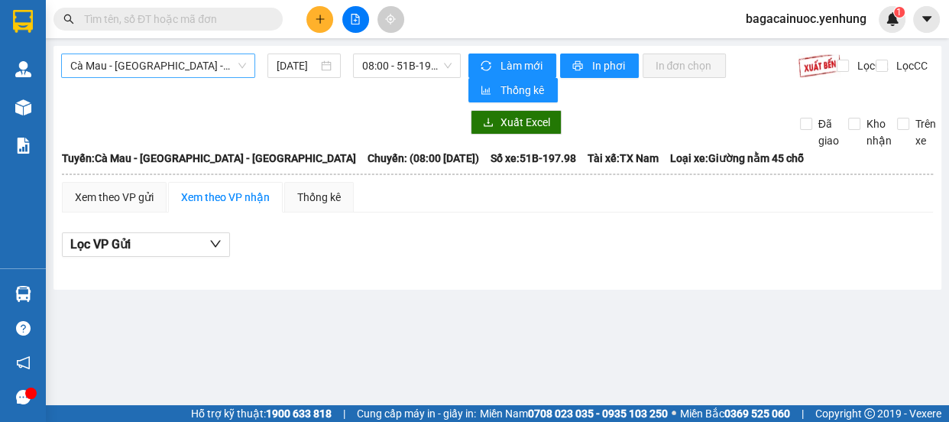
click at [227, 59] on span "Cà Mau - [GEOGRAPHIC_DATA] - [GEOGRAPHIC_DATA]" at bounding box center [158, 65] width 176 height 23
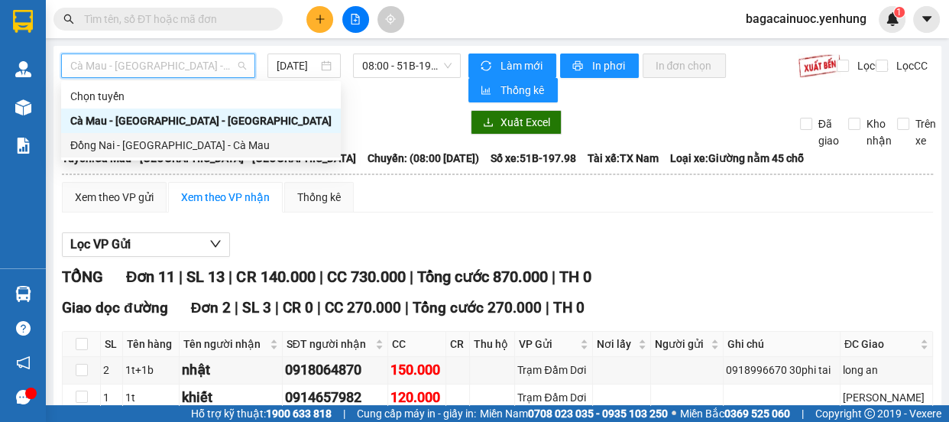
click at [160, 149] on div "Đồng Nai - [GEOGRAPHIC_DATA] - Cà Mau" at bounding box center [200, 145] width 261 height 17
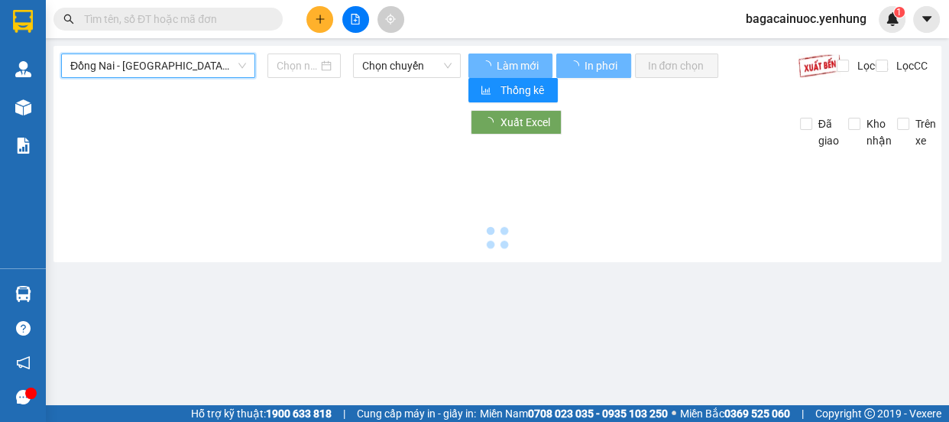
type input "[DATE]"
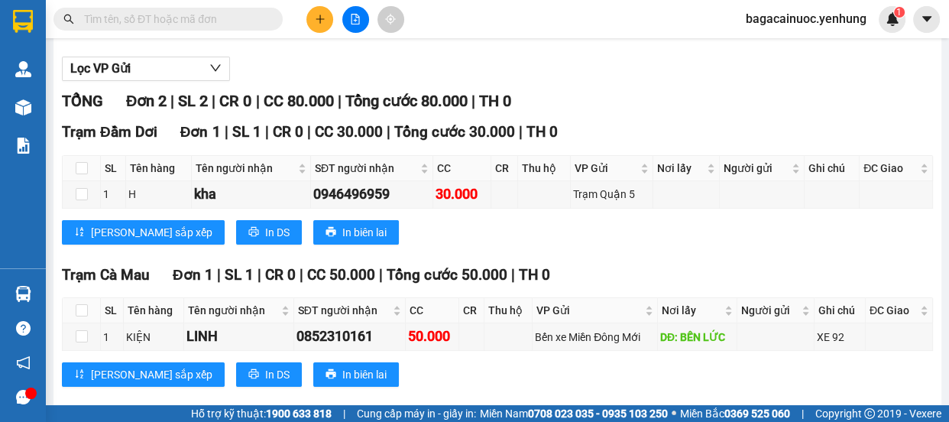
scroll to position [199, 0]
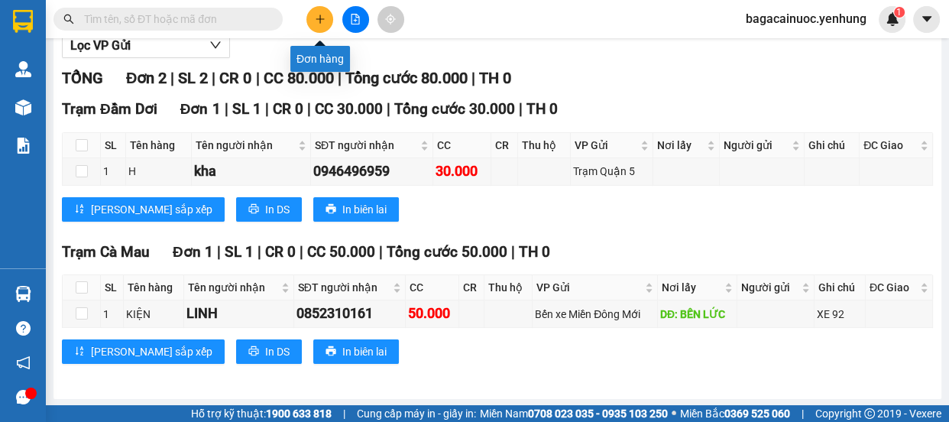
click at [315, 8] on button at bounding box center [319, 19] width 27 height 27
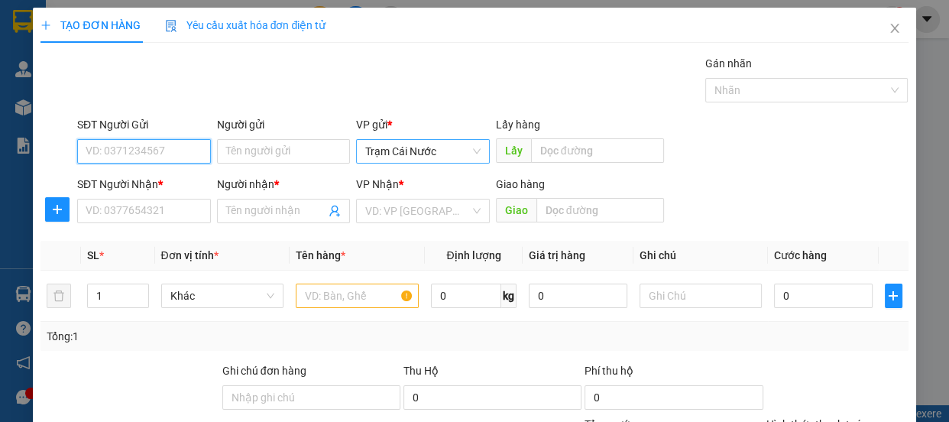
click at [451, 149] on span "Trạm Cái Nước" at bounding box center [422, 151] width 115 height 23
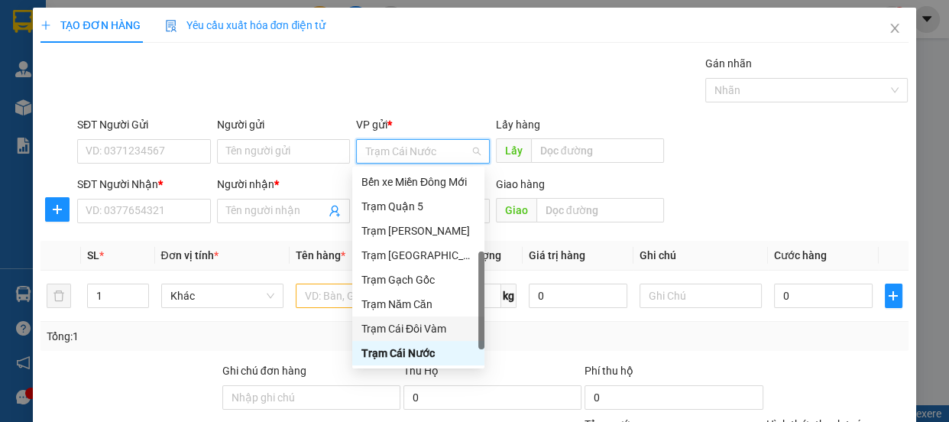
click at [423, 330] on div "Trạm Cái Đôi Vàm" at bounding box center [418, 328] width 114 height 17
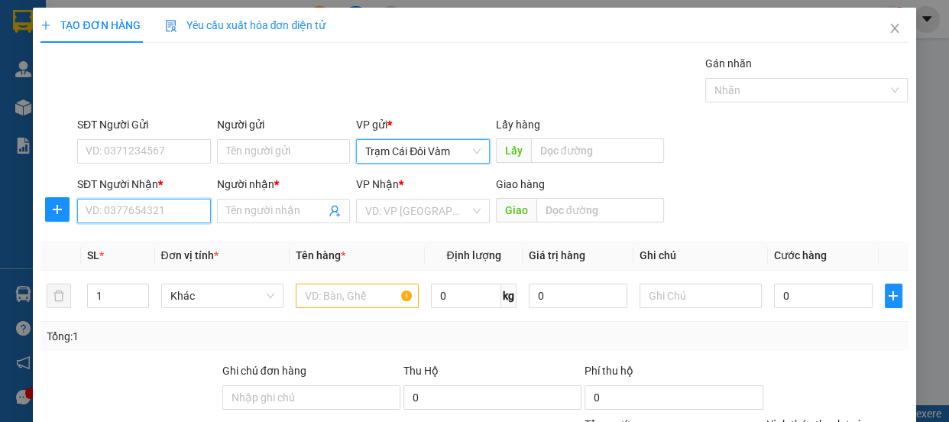
click at [162, 222] on input "SĐT Người Nhận *" at bounding box center [144, 211] width 134 height 24
type input "0968682879"
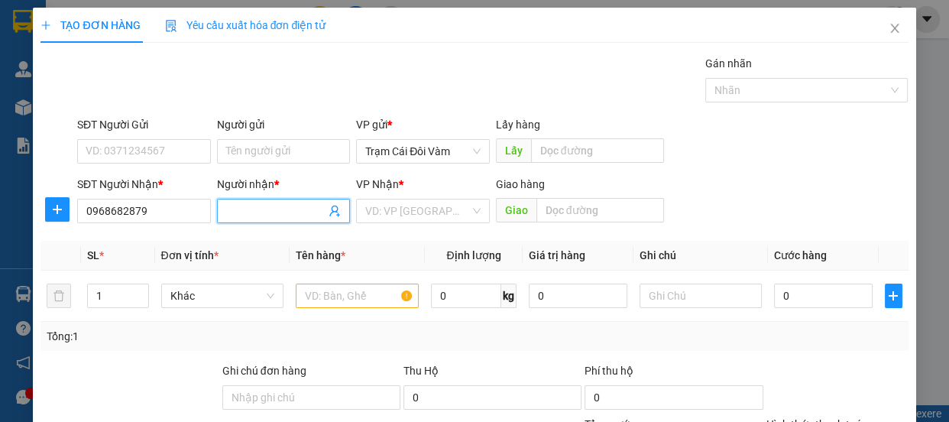
click at [300, 216] on input "Người nhận *" at bounding box center [276, 210] width 100 height 17
type input "0"
click at [407, 214] on input "search" at bounding box center [417, 210] width 105 height 23
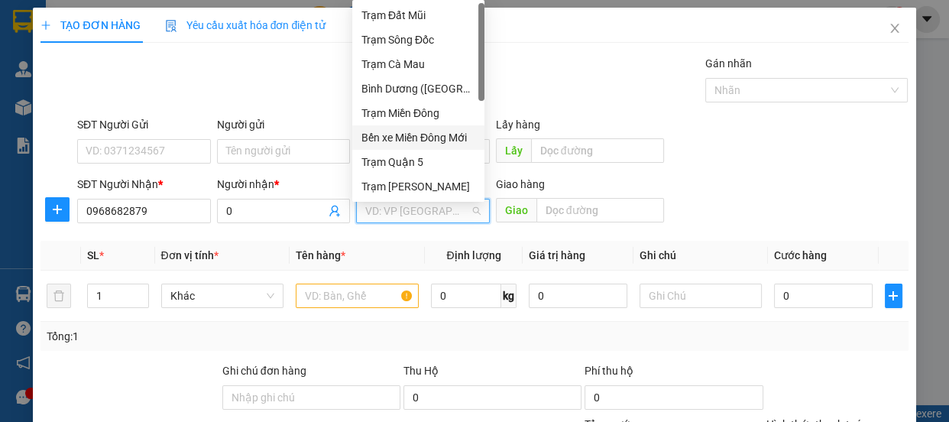
click at [441, 136] on div "Bến xe Miền Đông Mới" at bounding box center [418, 137] width 114 height 17
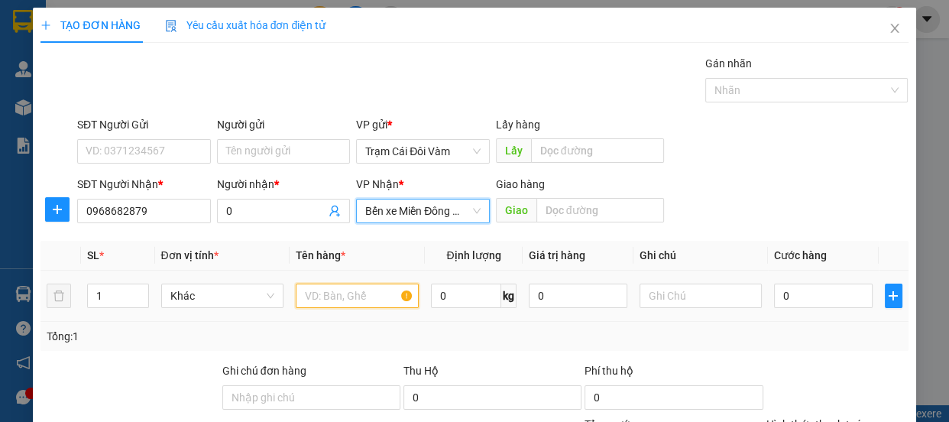
click at [332, 298] on input "text" at bounding box center [357, 295] width 123 height 24
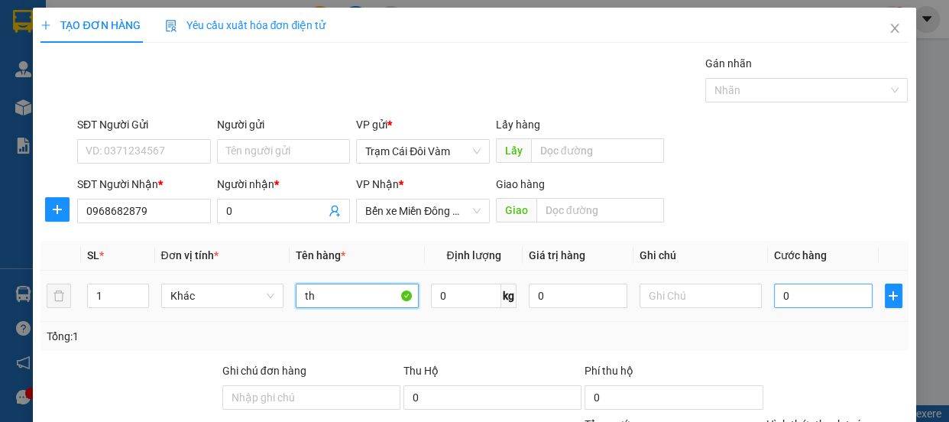
type input "th"
click at [795, 297] on input "0" at bounding box center [823, 295] width 99 height 24
type input "5"
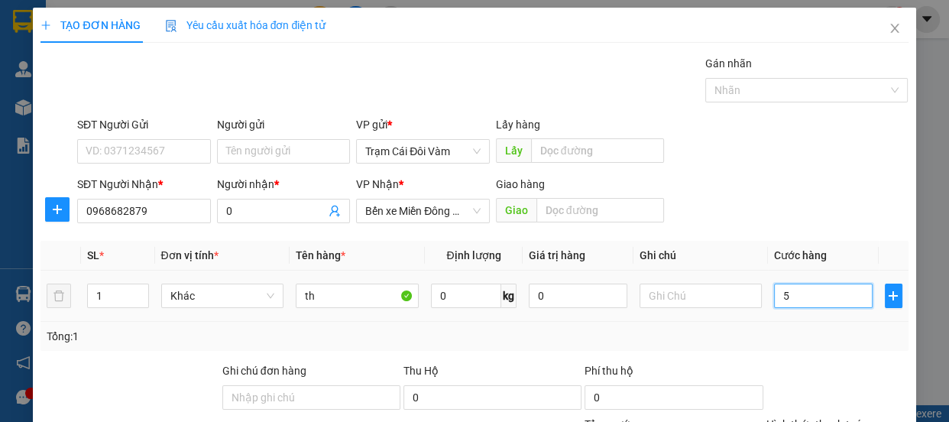
type input "50"
type input "50.000"
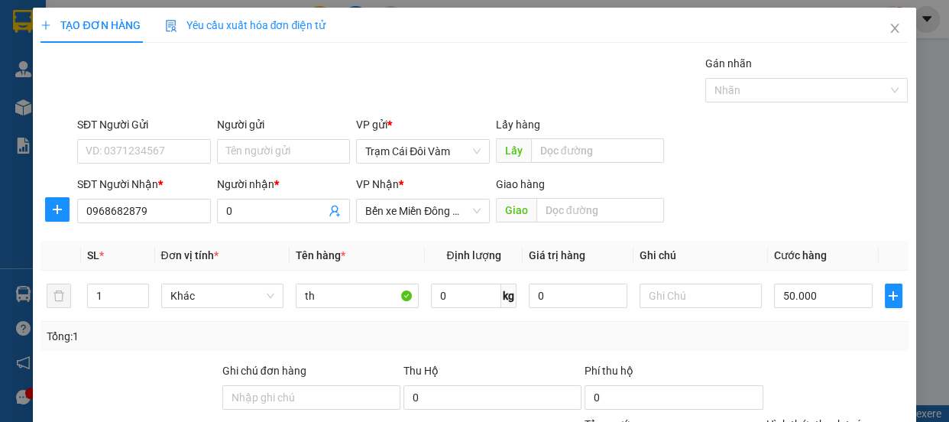
scroll to position [143, 0]
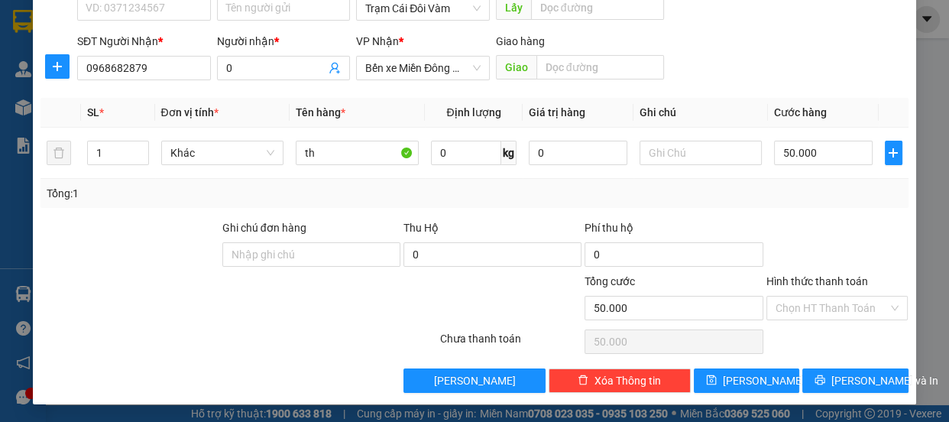
click at [794, 285] on label "Hình thức thanh toán" at bounding box center [817, 281] width 102 height 12
click at [794, 296] on input "Hình thức thanh toán" at bounding box center [831, 307] width 113 height 23
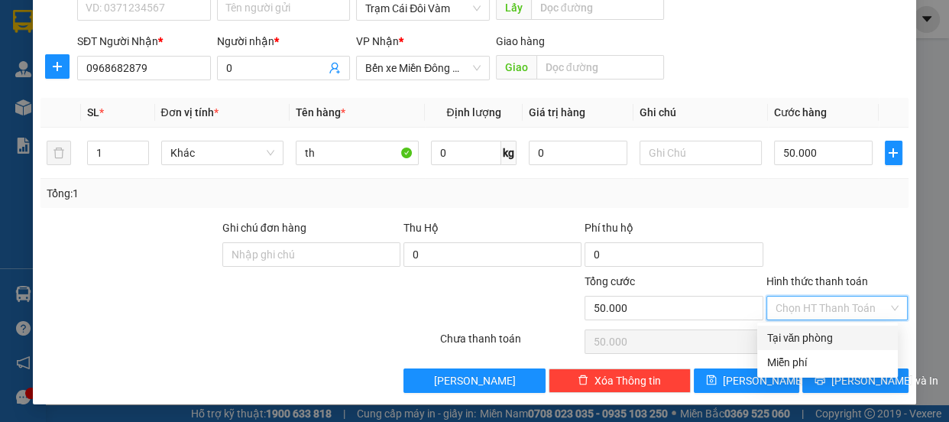
click at [809, 328] on div "Tại văn phòng" at bounding box center [827, 337] width 141 height 24
type input "0"
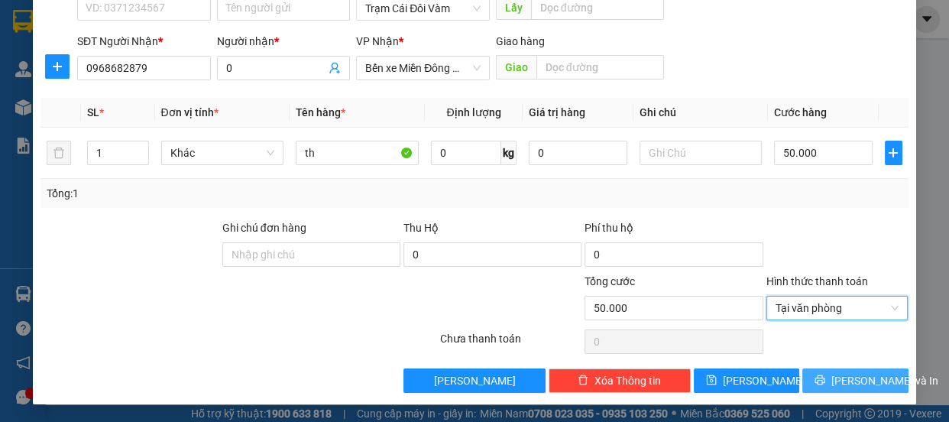
click at [839, 376] on span "[PERSON_NAME] và In" at bounding box center [884, 380] width 107 height 17
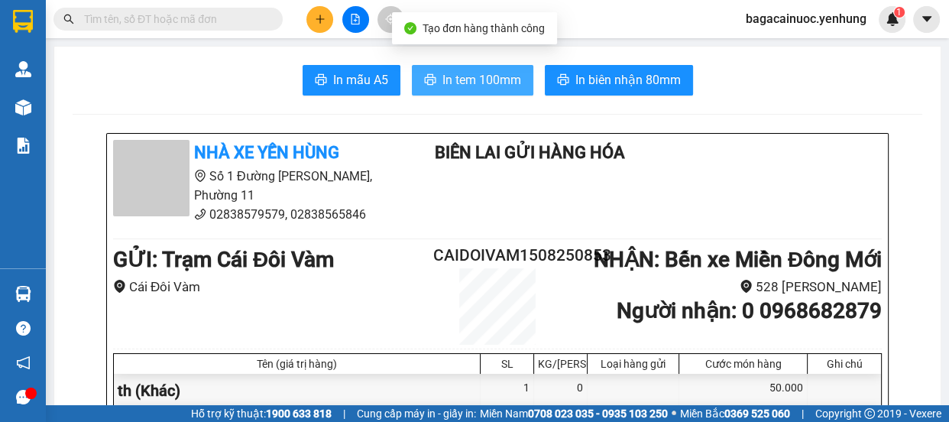
click at [452, 92] on button "In tem 100mm" at bounding box center [472, 80] width 121 height 31
click at [461, 85] on span "In tem 100mm" at bounding box center [481, 79] width 79 height 19
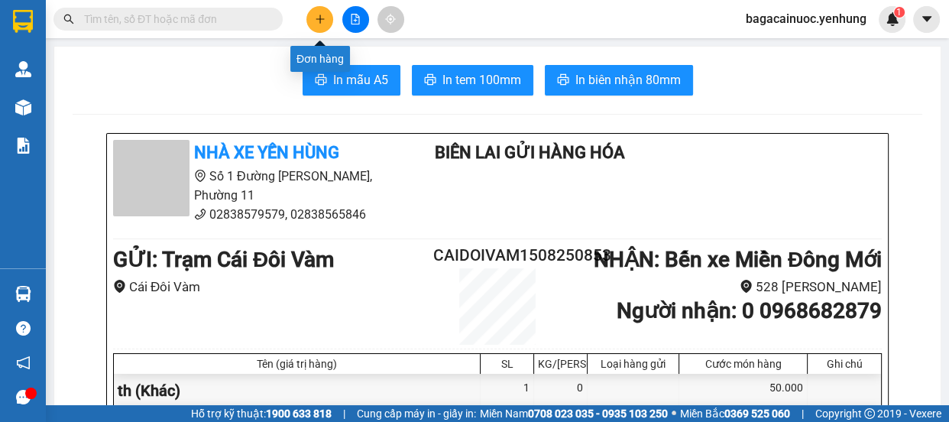
click at [325, 22] on icon "plus" at bounding box center [320, 19] width 11 height 11
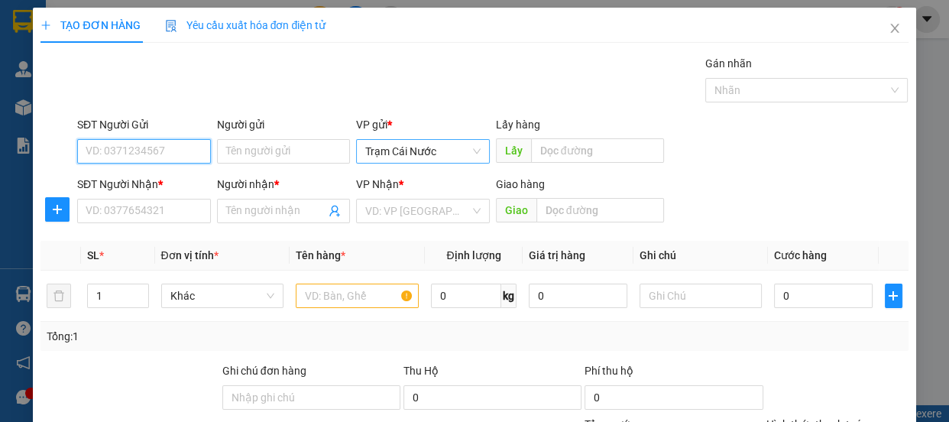
click at [452, 145] on span "Trạm Cái Nước" at bounding box center [422, 151] width 115 height 23
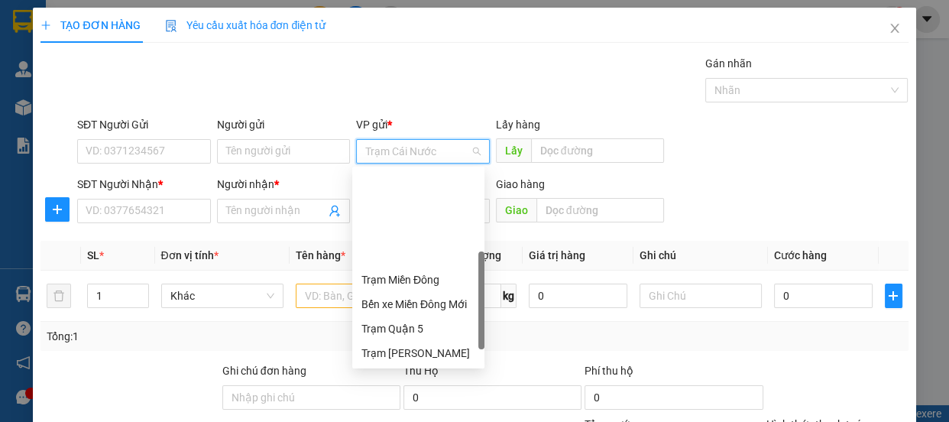
scroll to position [122, 0]
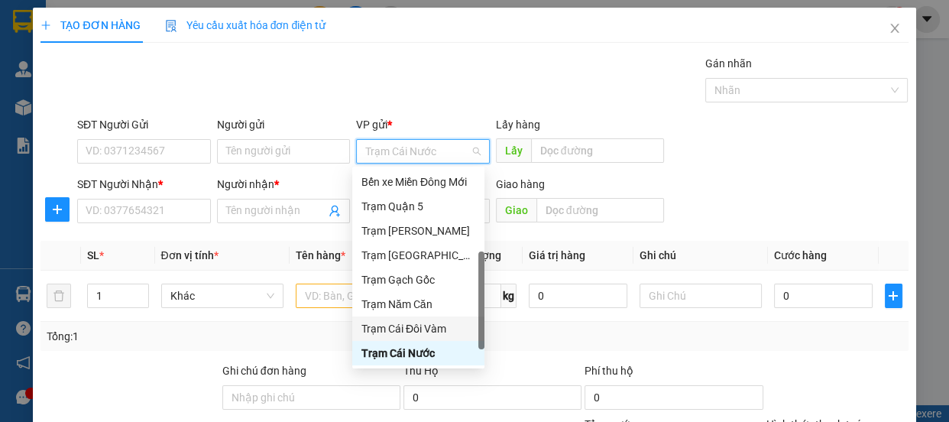
click at [437, 331] on div "Trạm Cái Đôi Vàm" at bounding box center [418, 328] width 114 height 17
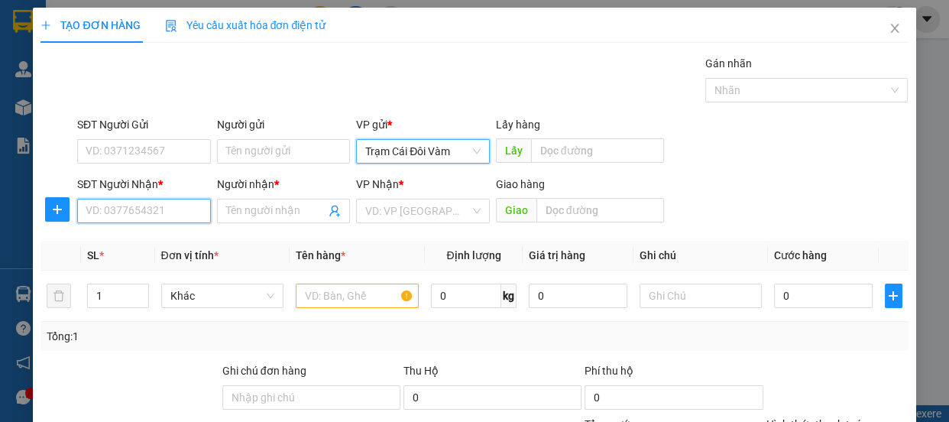
click at [141, 208] on input "SĐT Người Nhận *" at bounding box center [144, 211] width 134 height 24
type input "0965515294"
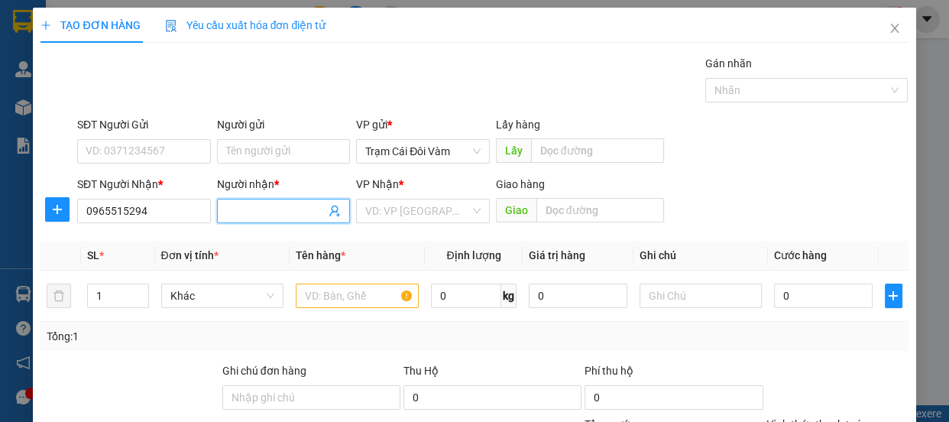
click at [258, 205] on input "Người nhận *" at bounding box center [276, 210] width 100 height 17
type input "0"
click at [431, 214] on input "search" at bounding box center [417, 210] width 105 height 23
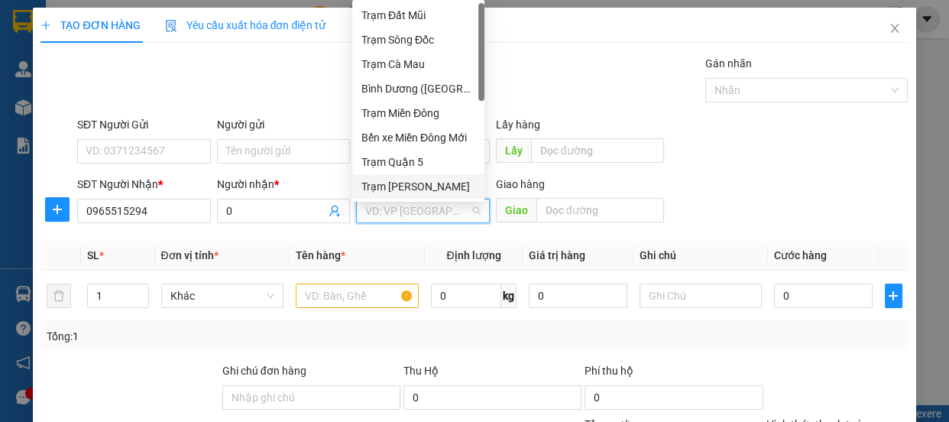
click at [404, 183] on div "Trạm [PERSON_NAME]" at bounding box center [418, 186] width 114 height 17
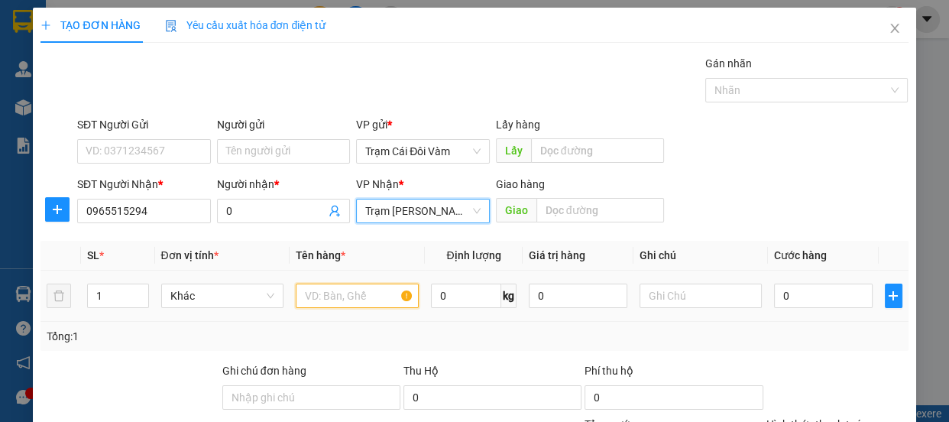
click at [358, 290] on input "text" at bounding box center [357, 295] width 123 height 24
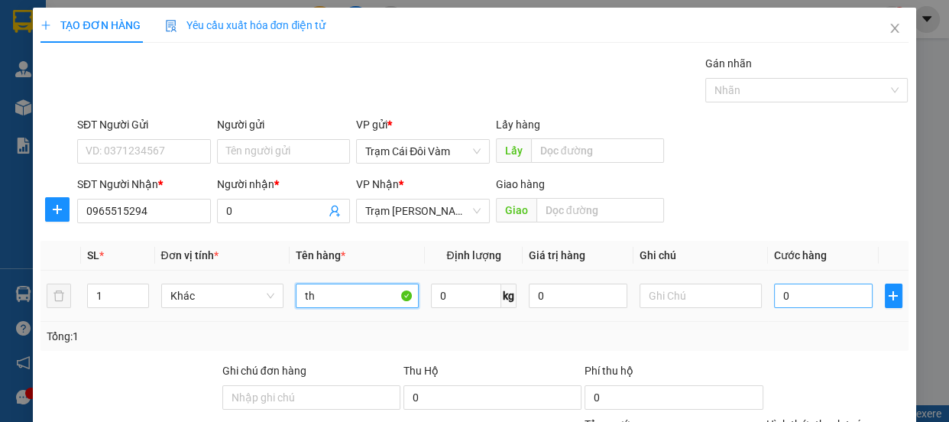
type input "th"
click at [796, 294] on input "0" at bounding box center [823, 295] width 99 height 24
type input "6"
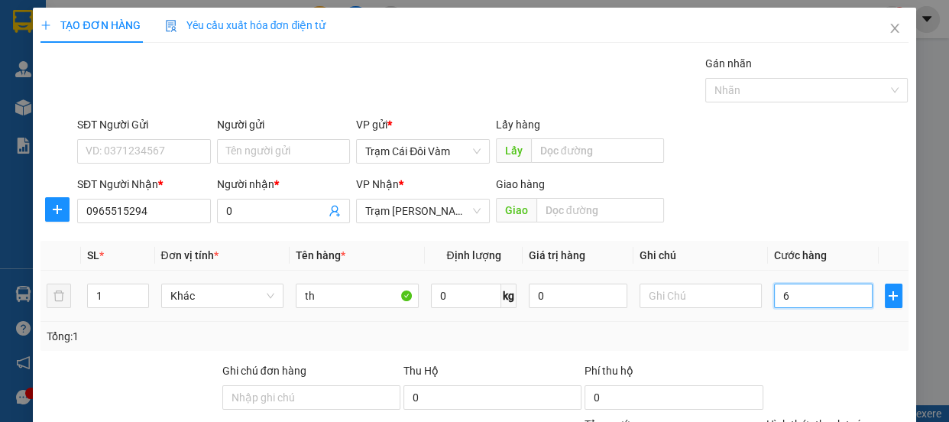
type input "60"
type input "60.000"
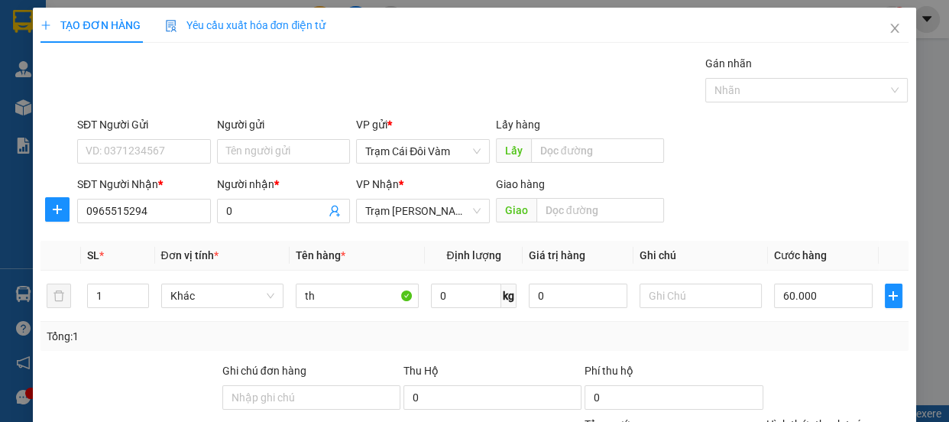
scroll to position [143, 0]
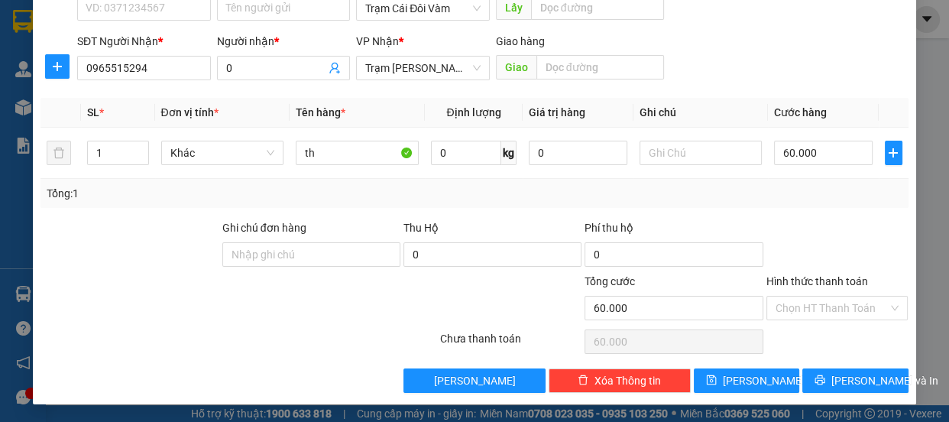
click at [849, 278] on label "Hình thức thanh toán" at bounding box center [817, 281] width 102 height 12
click at [849, 296] on input "Hình thức thanh toán" at bounding box center [831, 307] width 113 height 23
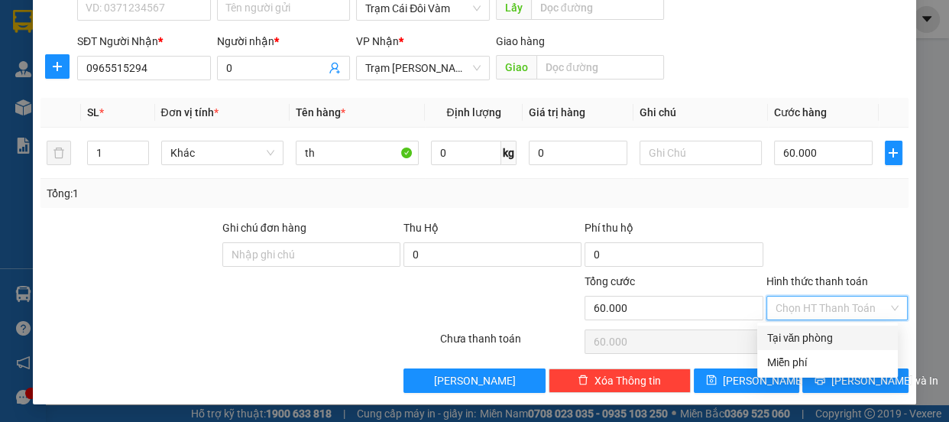
click at [819, 340] on div "Tại văn phòng" at bounding box center [827, 337] width 122 height 17
type input "0"
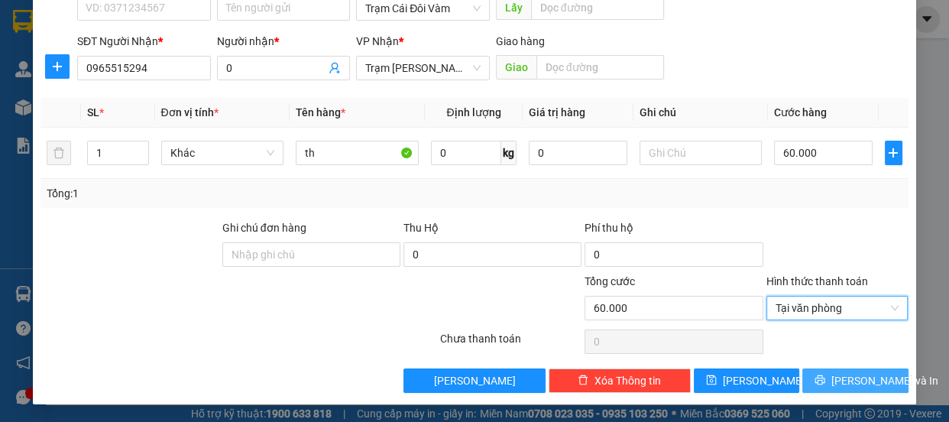
click at [825, 377] on icon "printer" at bounding box center [820, 380] width 10 height 10
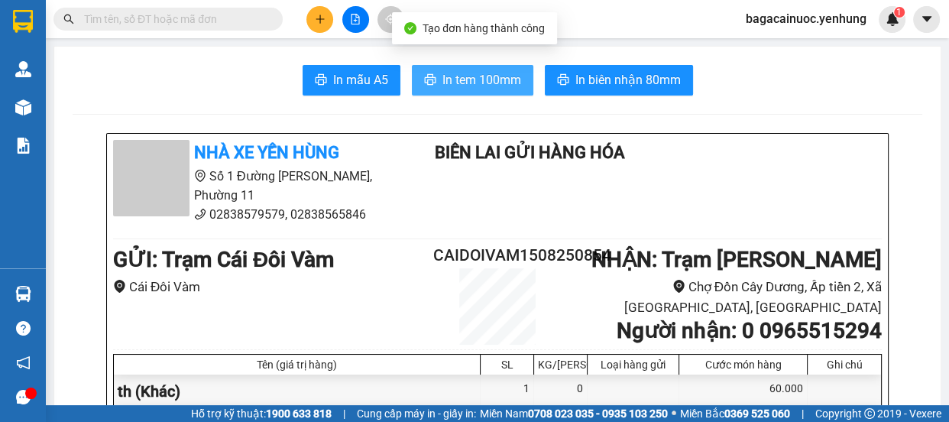
click at [453, 83] on span "In tem 100mm" at bounding box center [481, 79] width 79 height 19
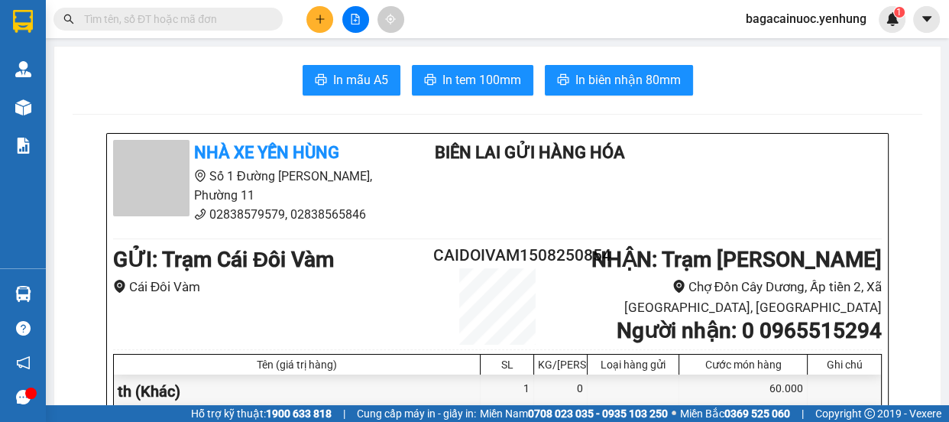
click at [328, 20] on button at bounding box center [319, 19] width 27 height 27
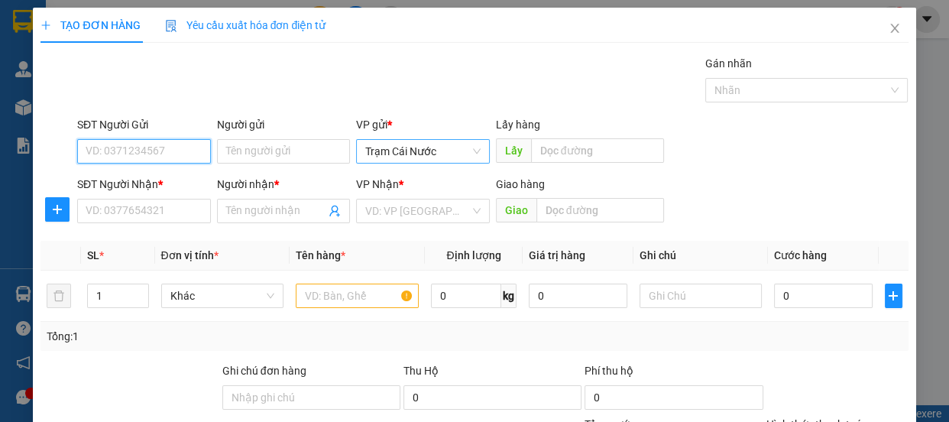
click at [450, 152] on span "Trạm Cái Nước" at bounding box center [422, 151] width 115 height 23
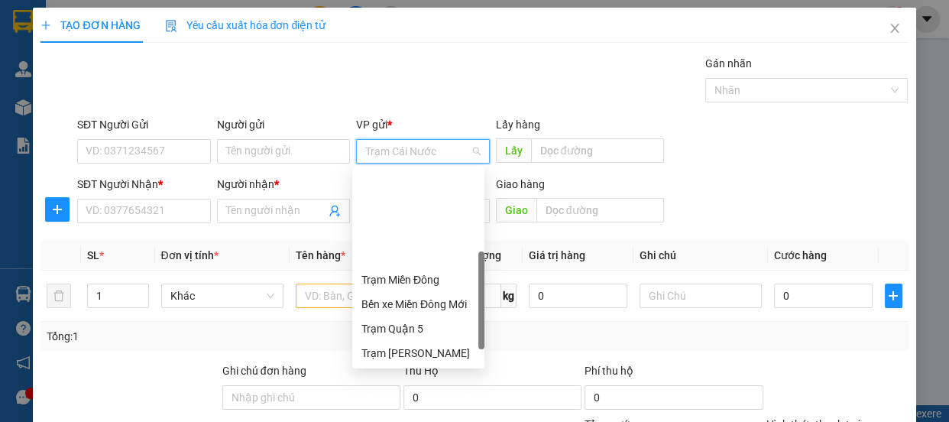
scroll to position [122, 0]
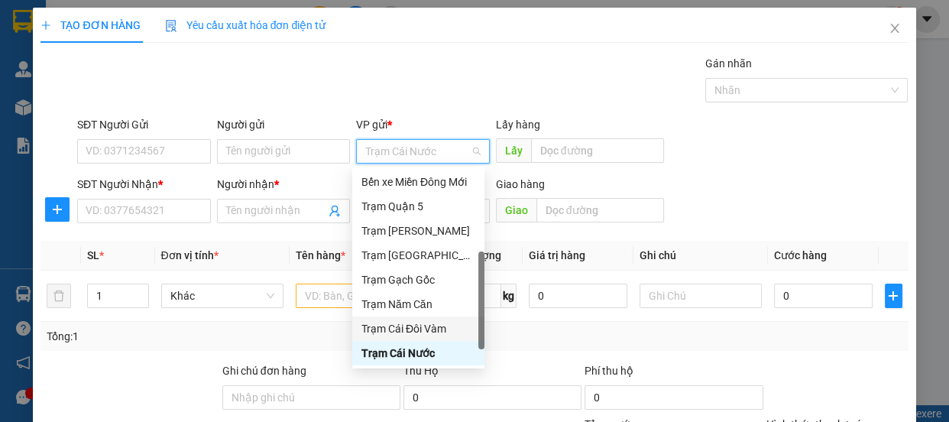
click at [433, 331] on div "Trạm Cái Đôi Vàm" at bounding box center [418, 328] width 114 height 17
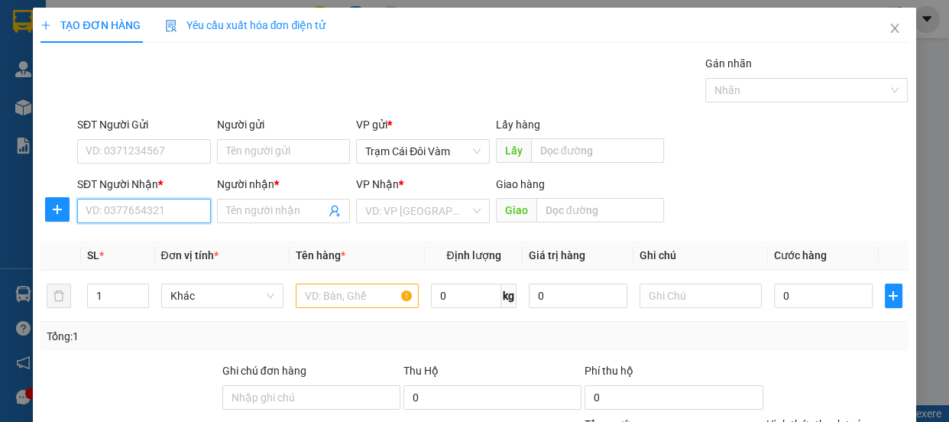
click at [168, 212] on input "SĐT Người Nhận *" at bounding box center [144, 211] width 134 height 24
click at [139, 249] on div "0344150845 - 0" at bounding box center [143, 241] width 114 height 17
type input "0344150845"
type input "0"
type input "150.000"
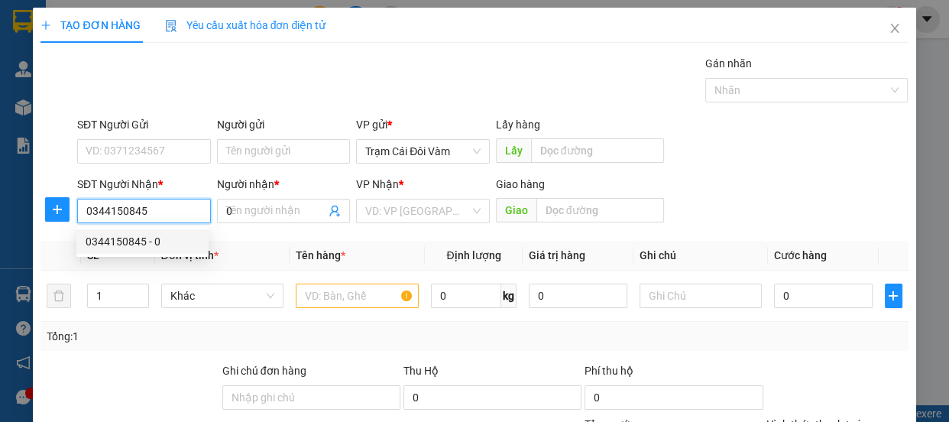
type input "150.000"
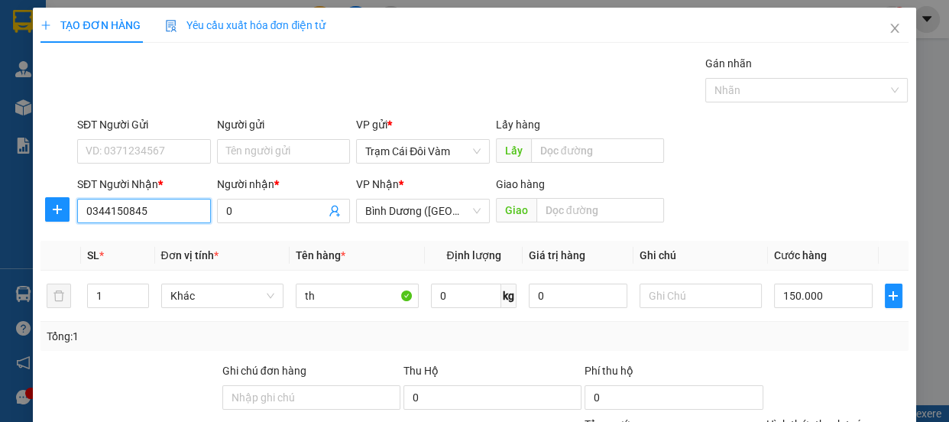
type input "0344150845"
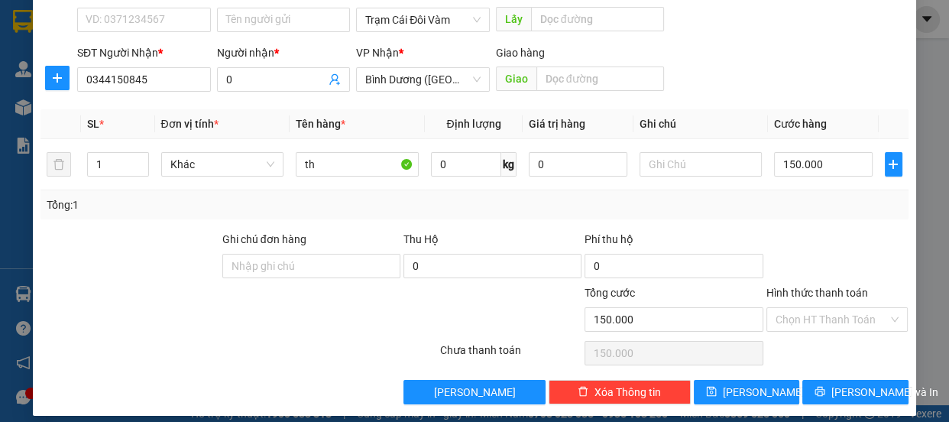
scroll to position [143, 0]
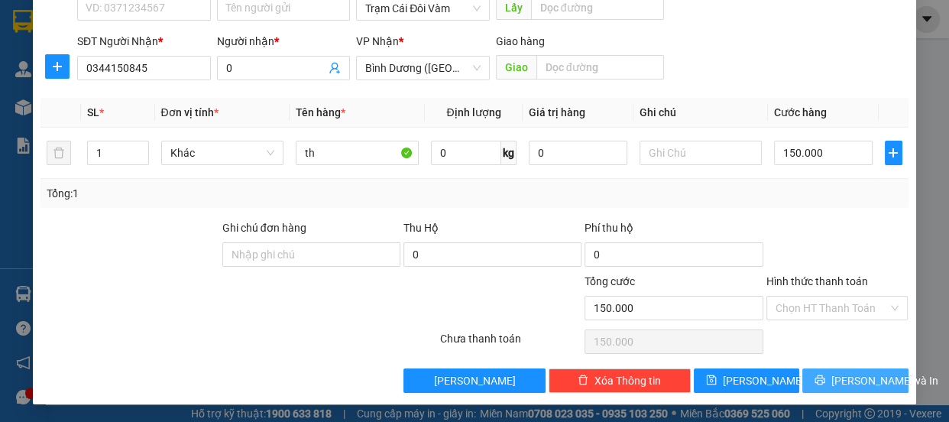
click at [865, 382] on span "[PERSON_NAME] và In" at bounding box center [884, 380] width 107 height 17
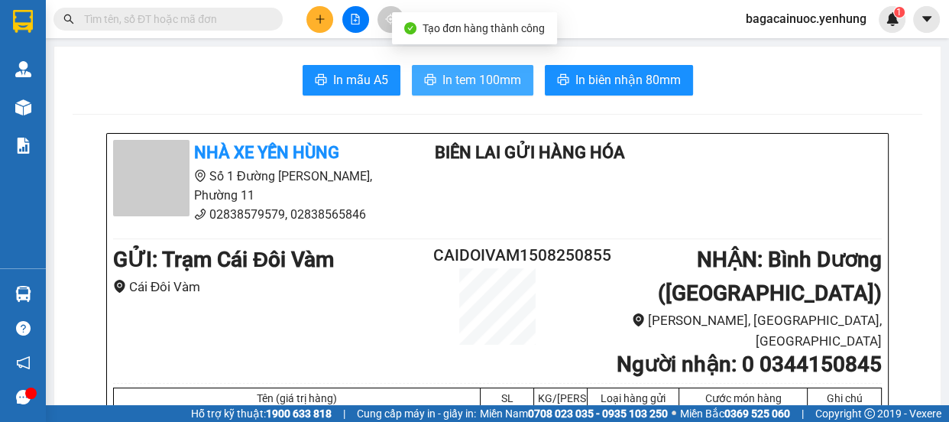
click at [442, 80] on span "In tem 100mm" at bounding box center [481, 79] width 79 height 19
click at [321, 22] on icon "plus" at bounding box center [320, 19] width 11 height 11
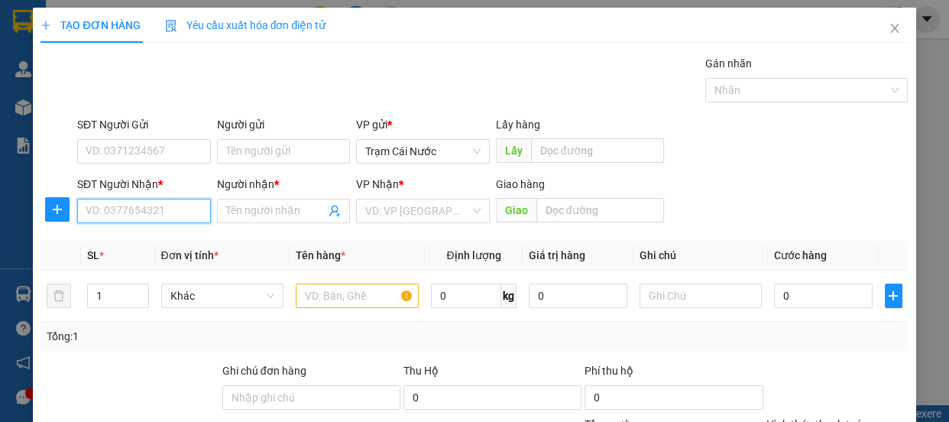
click at [157, 218] on input "SĐT Người Nhận *" at bounding box center [144, 211] width 134 height 24
click at [171, 210] on input "SĐT Người Nhận *" at bounding box center [144, 211] width 134 height 24
type input "0347704979"
click at [142, 242] on div "0347704979 - 0" at bounding box center [143, 241] width 114 height 17
type input "0"
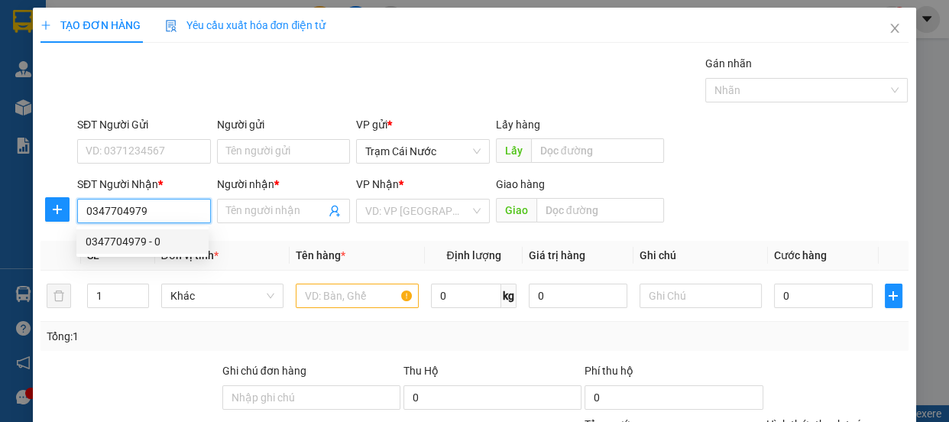
type input "đnai"
type input "80.000"
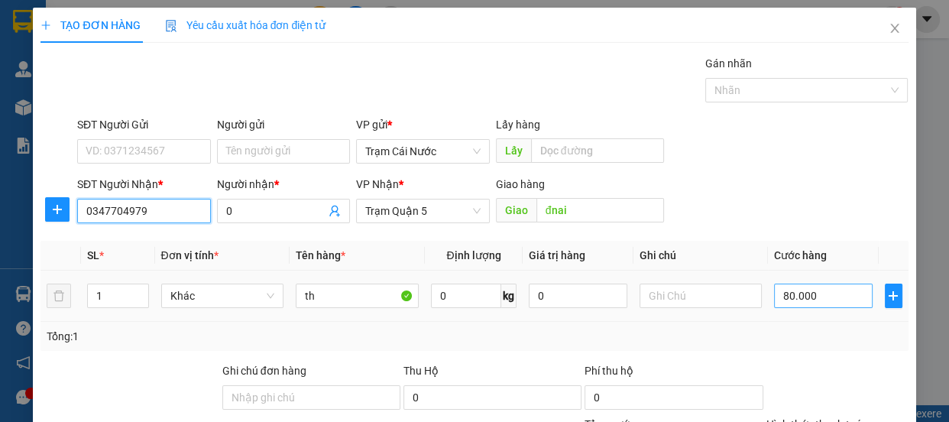
type input "0347704979"
click at [836, 292] on input "80.000" at bounding box center [823, 295] width 99 height 24
type input "0"
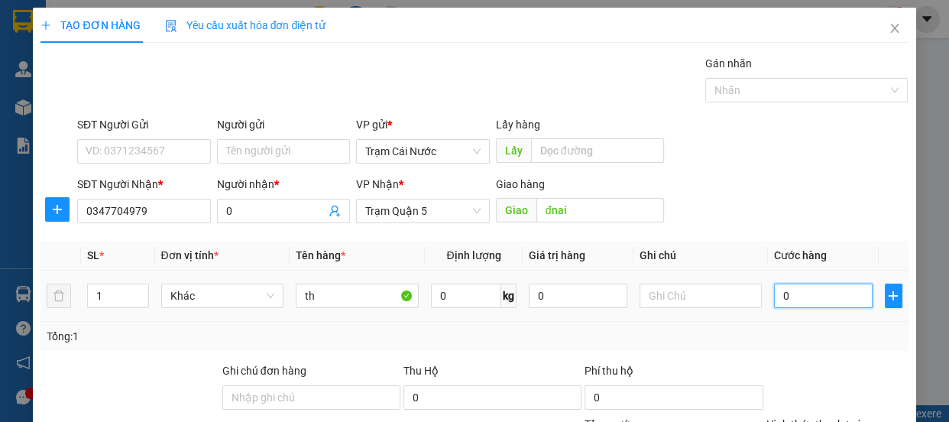
click at [774, 303] on input "0" at bounding box center [823, 295] width 99 height 24
type input "10"
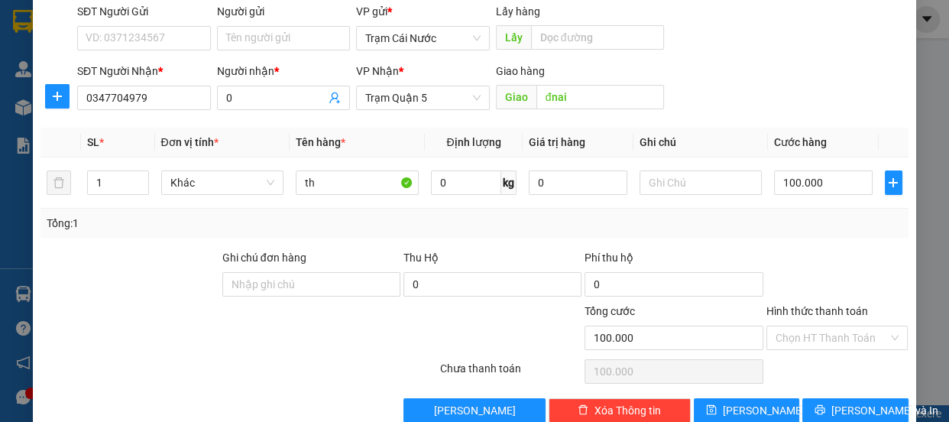
scroll to position [143, 0]
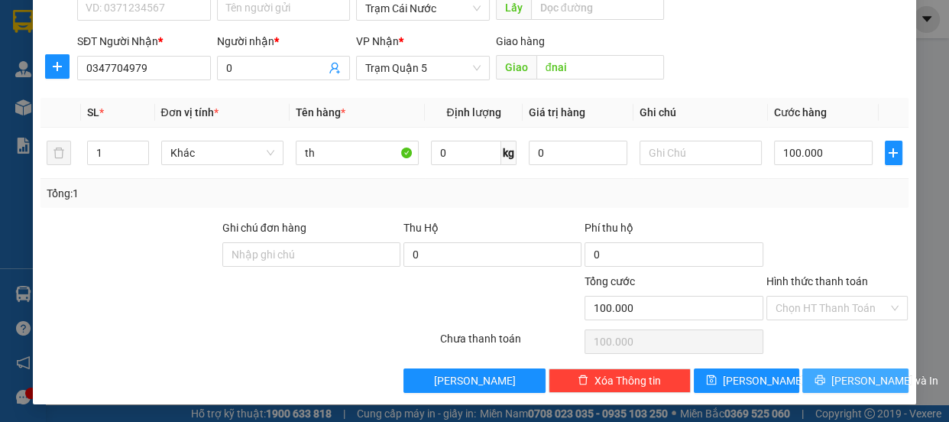
click at [859, 374] on span "[PERSON_NAME] và In" at bounding box center [884, 380] width 107 height 17
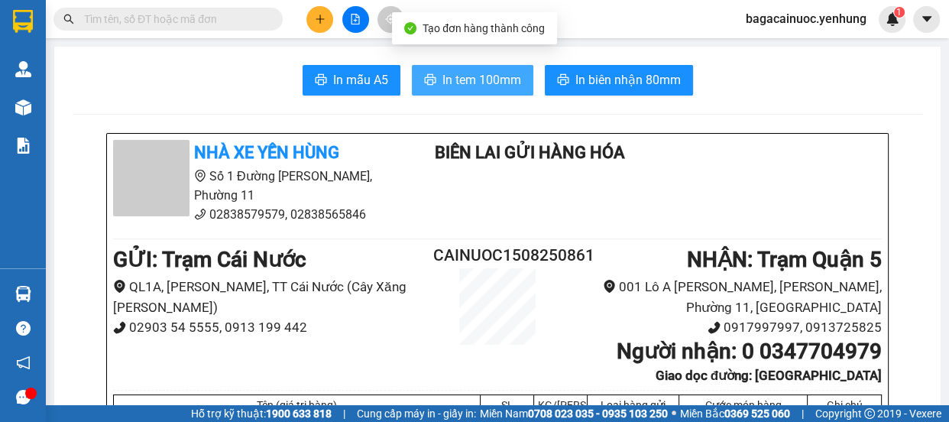
click at [451, 76] on span "In tem 100mm" at bounding box center [481, 79] width 79 height 19
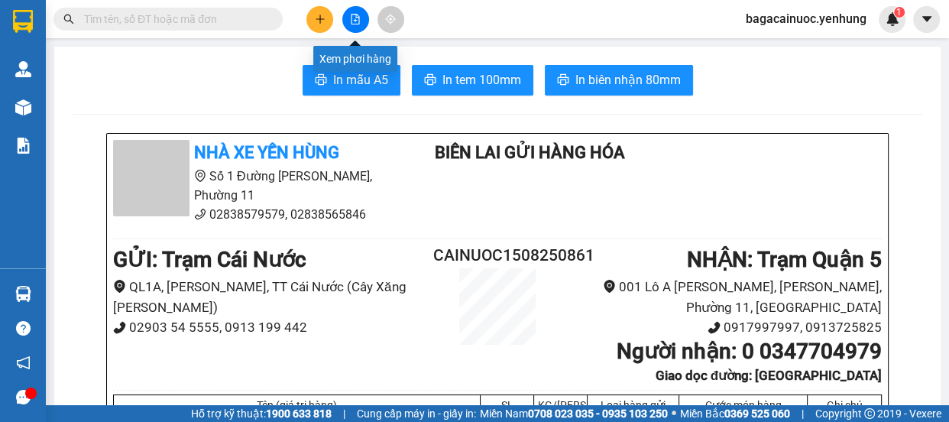
click at [354, 22] on icon "file-add" at bounding box center [355, 19] width 11 height 11
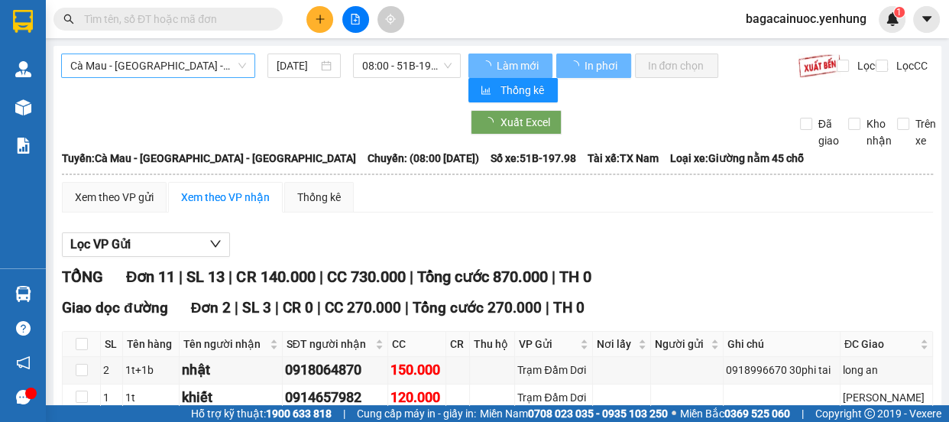
click at [225, 70] on span "Cà Mau - [GEOGRAPHIC_DATA] - [GEOGRAPHIC_DATA]" at bounding box center [158, 65] width 176 height 23
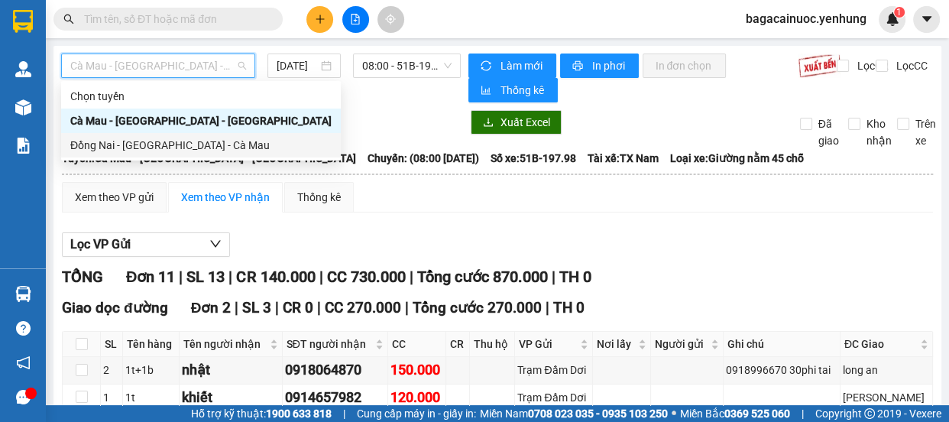
click at [163, 139] on div "Đồng Nai - [GEOGRAPHIC_DATA] - Cà Mau" at bounding box center [200, 145] width 261 height 17
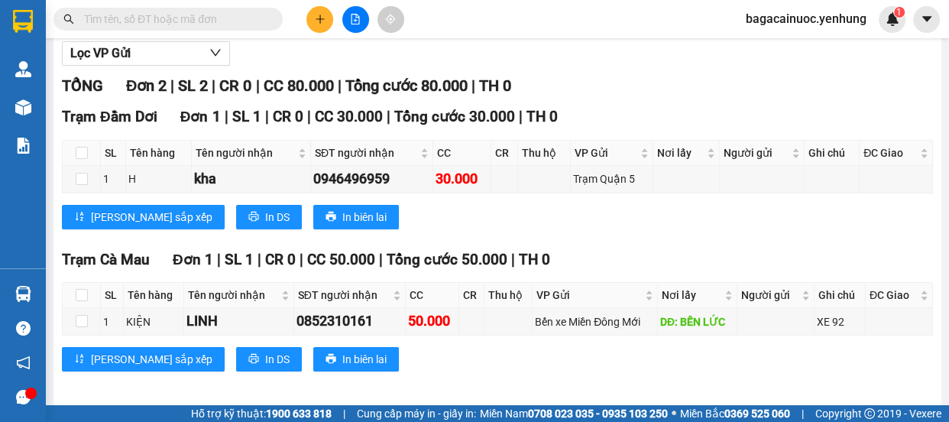
scroll to position [199, 0]
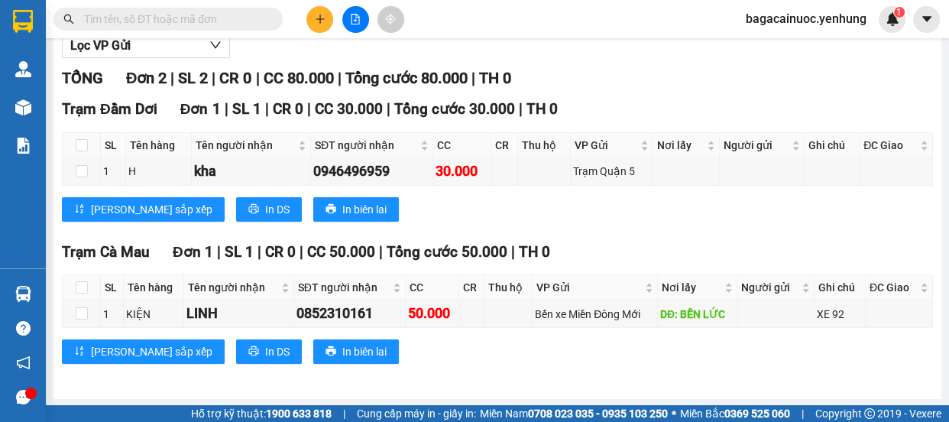
drag, startPoint x: 937, startPoint y: 199, endPoint x: 947, endPoint y: 160, distance: 40.2
click at [947, 160] on main "Đồng Nai - [GEOGRAPHIC_DATA] - [GEOGRAPHIC_DATA] Mau [DATE] 03:00 - 51B-108.92 …" at bounding box center [474, 202] width 949 height 405
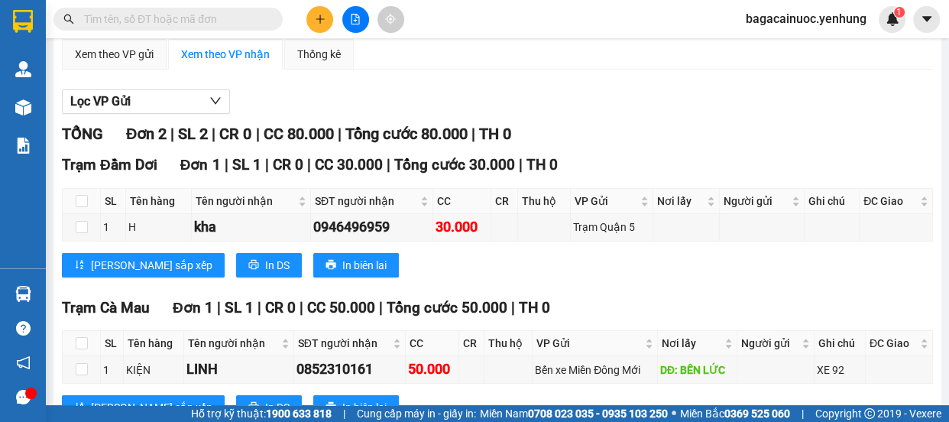
scroll to position [0, 0]
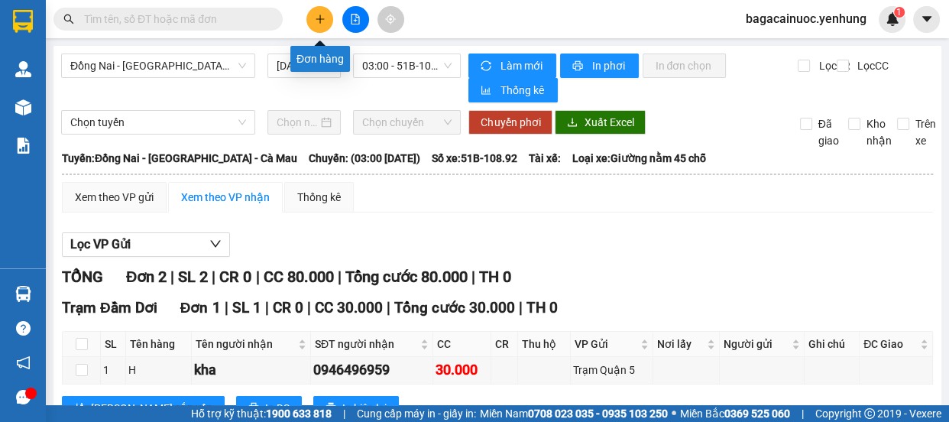
click at [322, 21] on icon "plus" at bounding box center [320, 19] width 11 height 11
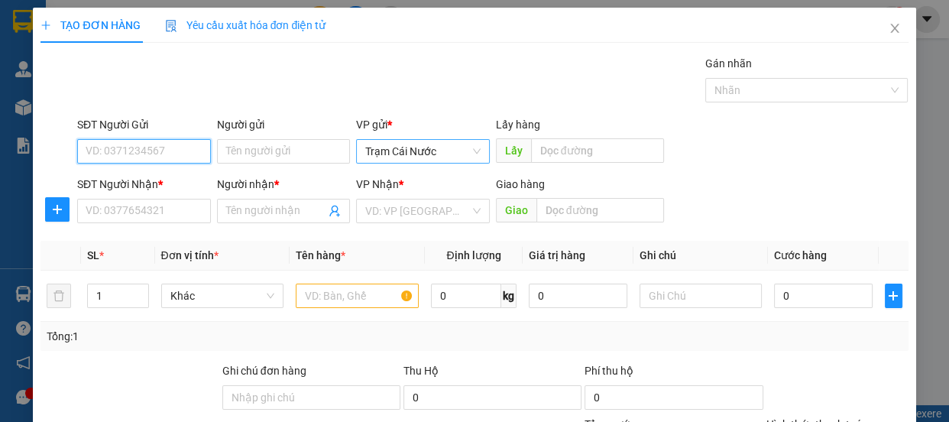
click at [467, 153] on span "Trạm Cái Nước" at bounding box center [422, 151] width 115 height 23
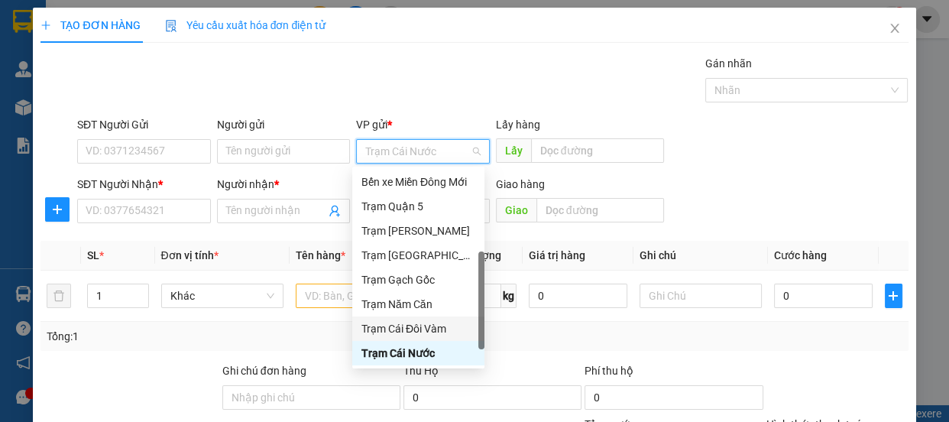
click at [422, 328] on div "Trạm Cái Đôi Vàm" at bounding box center [418, 328] width 114 height 17
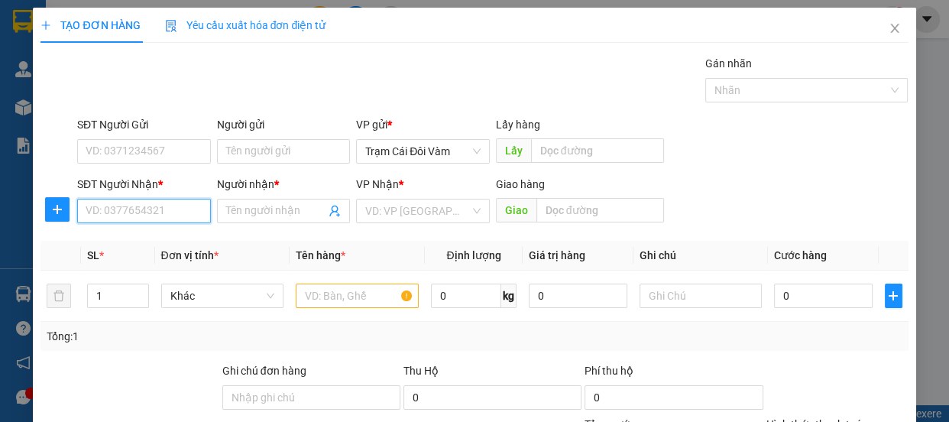
click at [144, 215] on input "SĐT Người Nhận *" at bounding box center [144, 211] width 134 height 24
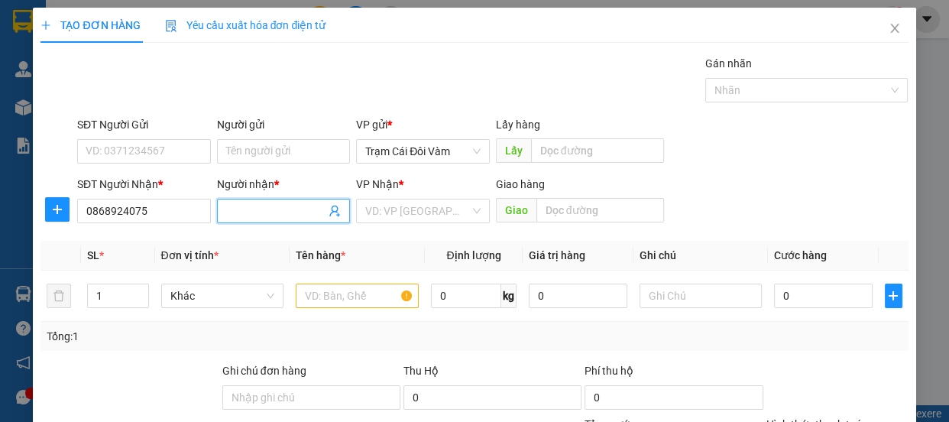
click at [255, 209] on input "Người nhận *" at bounding box center [276, 210] width 100 height 17
click at [403, 215] on input "search" at bounding box center [417, 210] width 105 height 23
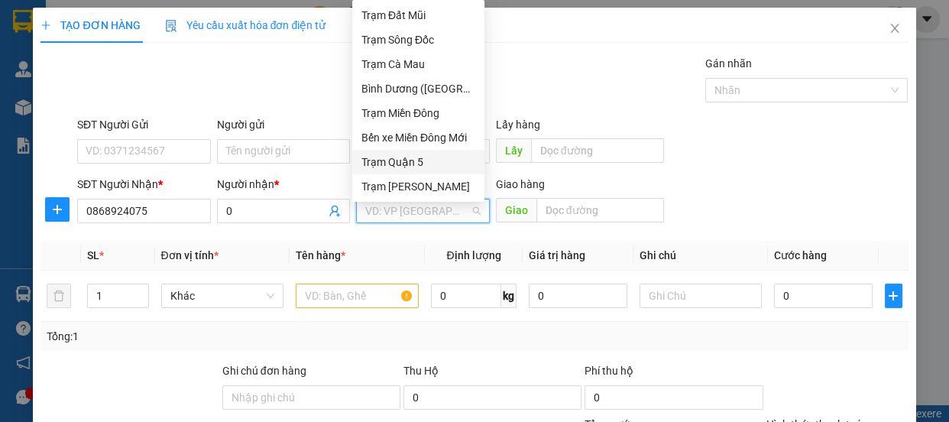
click at [432, 160] on div "Trạm Quận 5" at bounding box center [418, 162] width 114 height 17
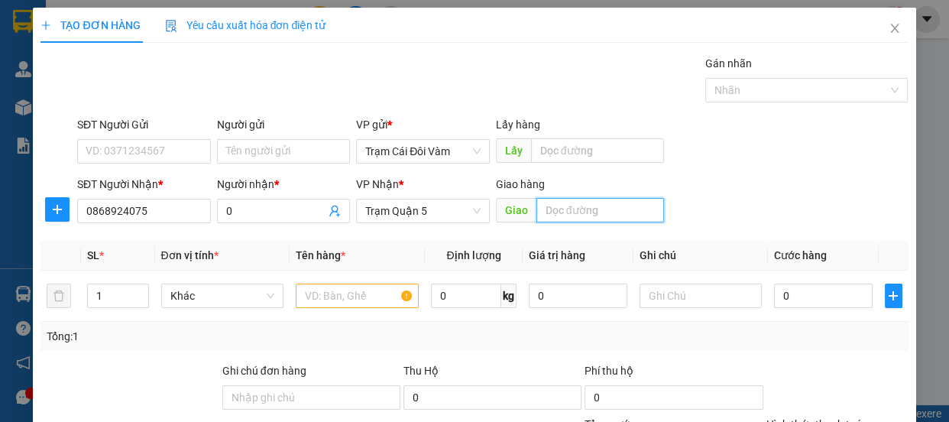
click at [603, 212] on input "text" at bounding box center [600, 210] width 128 height 24
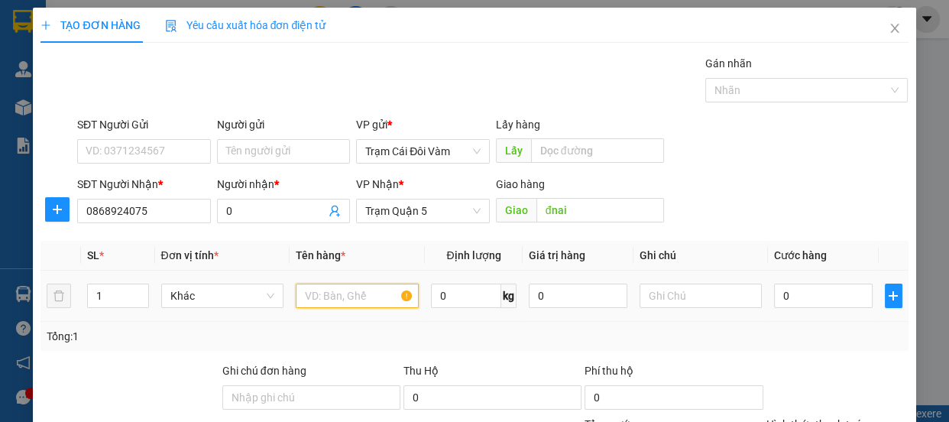
click at [322, 298] on input "text" at bounding box center [357, 295] width 123 height 24
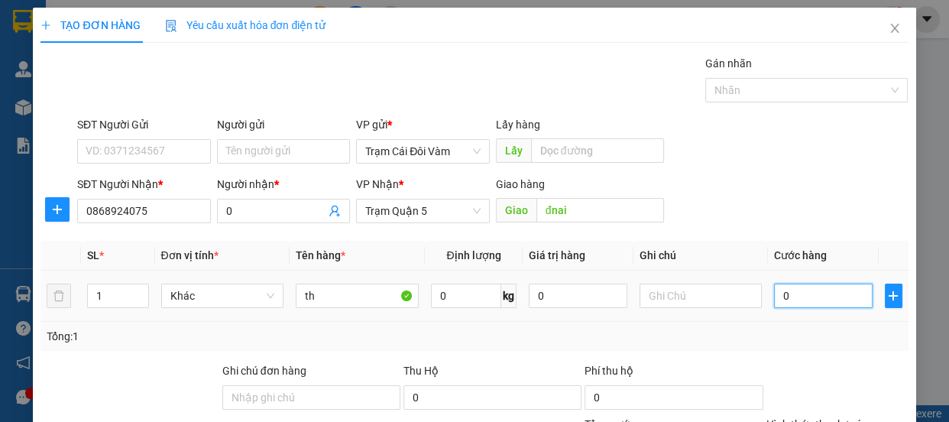
click at [817, 298] on input "0" at bounding box center [823, 295] width 99 height 24
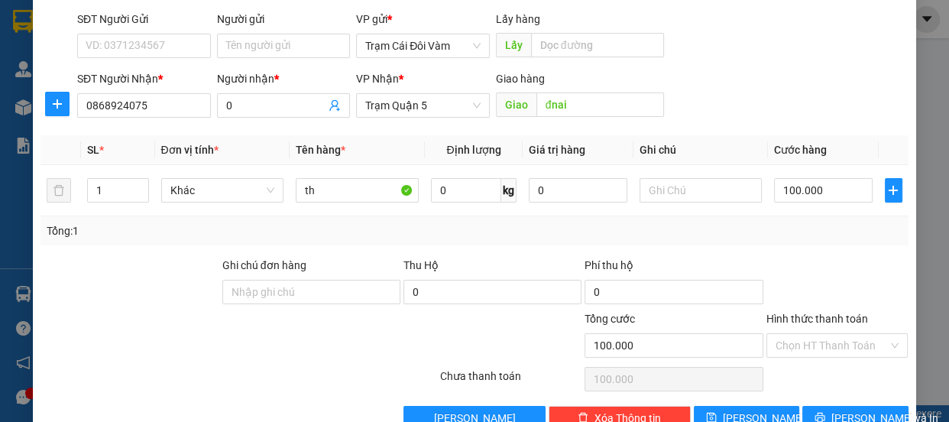
scroll to position [143, 0]
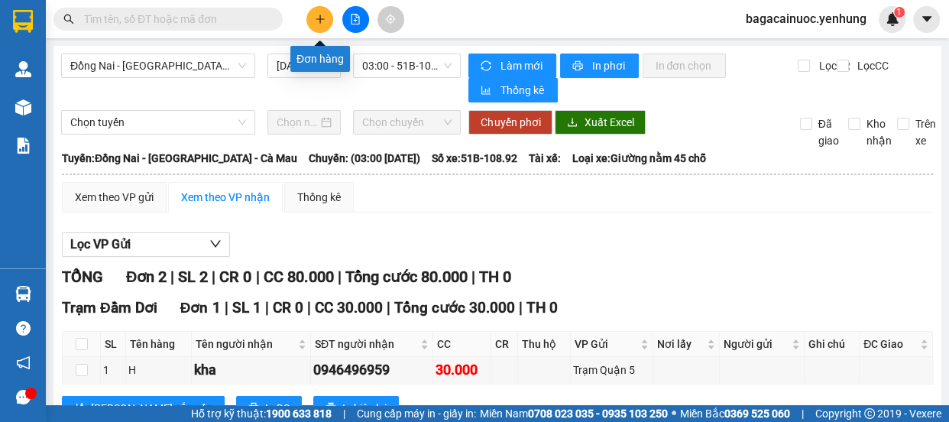
click at [313, 24] on button at bounding box center [319, 19] width 27 height 27
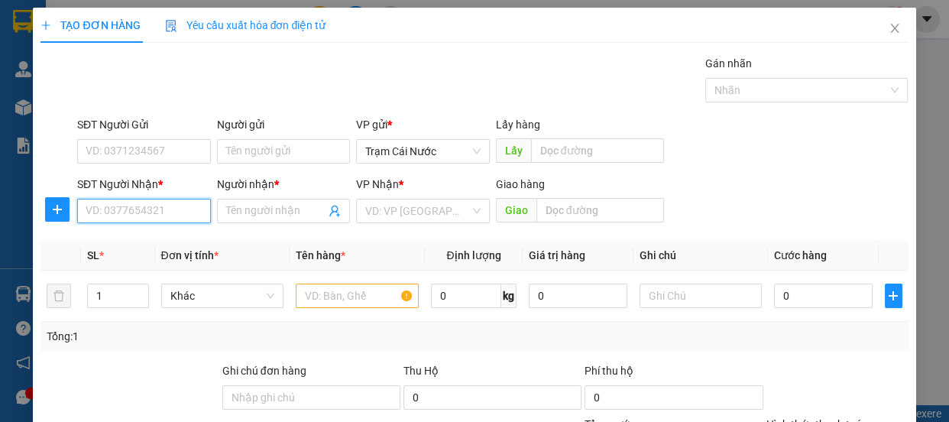
click at [169, 222] on input "SĐT Người Nhận *" at bounding box center [144, 211] width 134 height 24
click at [264, 212] on input "Người nhận *" at bounding box center [276, 210] width 100 height 17
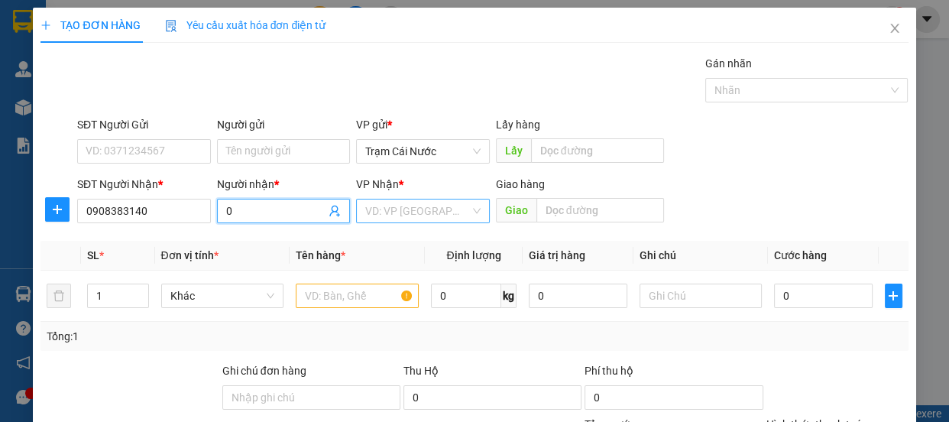
click at [410, 209] on input "search" at bounding box center [417, 210] width 105 height 23
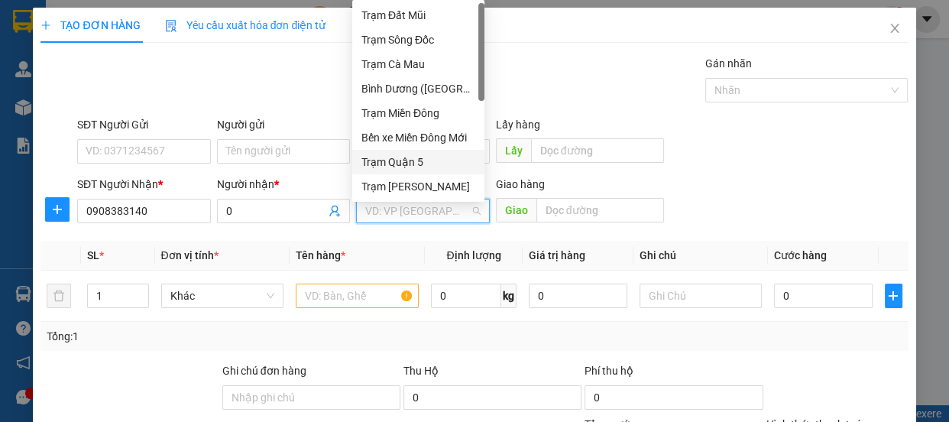
click at [432, 164] on div "Trạm Quận 5" at bounding box center [418, 162] width 114 height 17
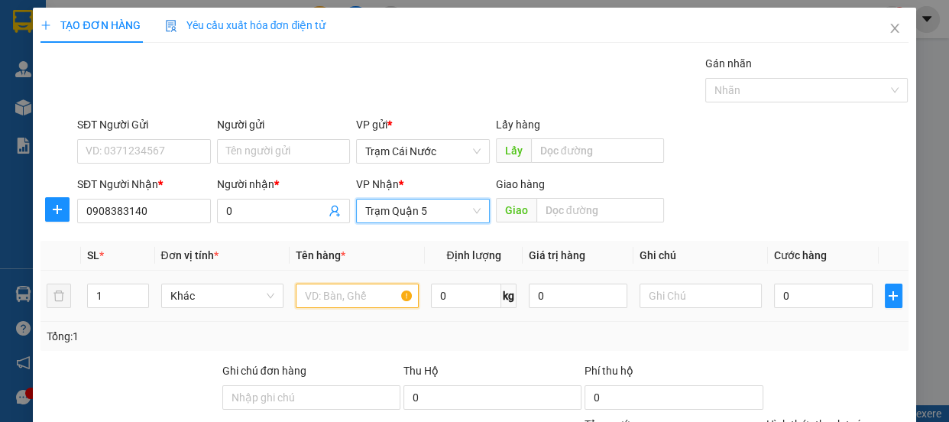
click at [352, 294] on input "text" at bounding box center [357, 295] width 123 height 24
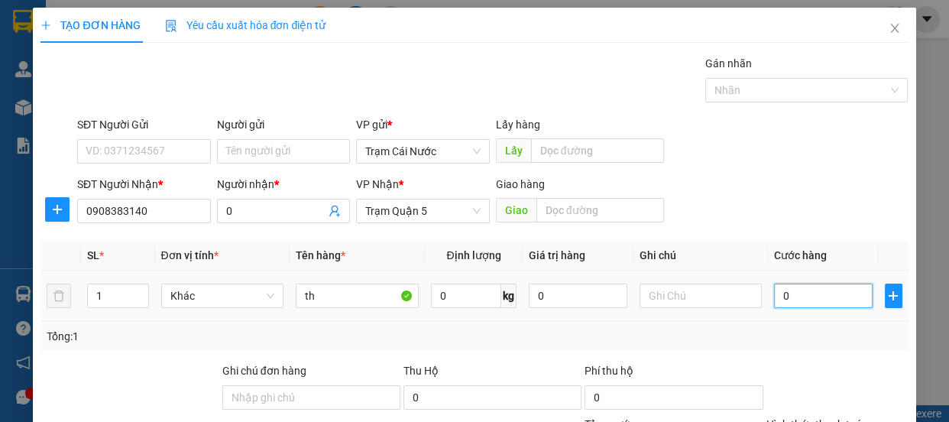
click at [791, 296] on input "0" at bounding box center [823, 295] width 99 height 24
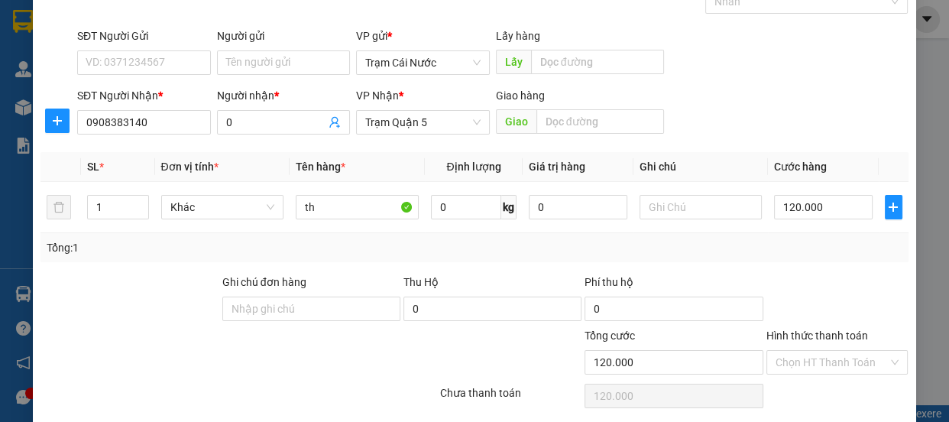
scroll to position [143, 0]
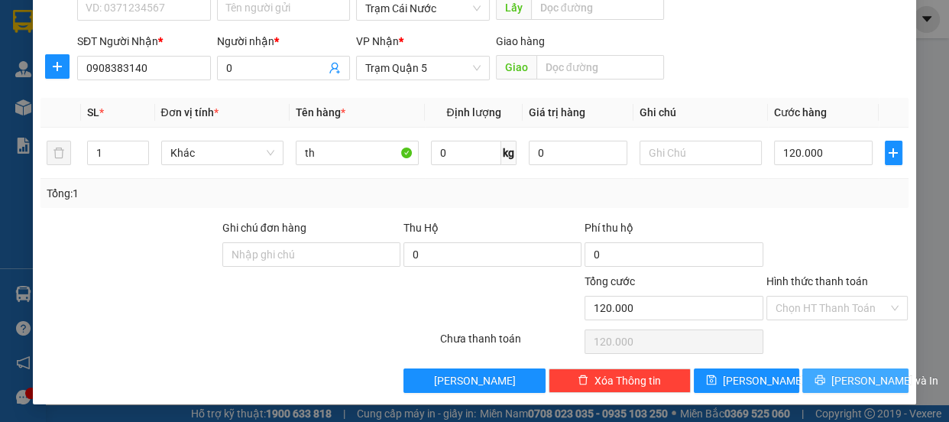
click at [847, 376] on span "[PERSON_NAME] và In" at bounding box center [884, 380] width 107 height 17
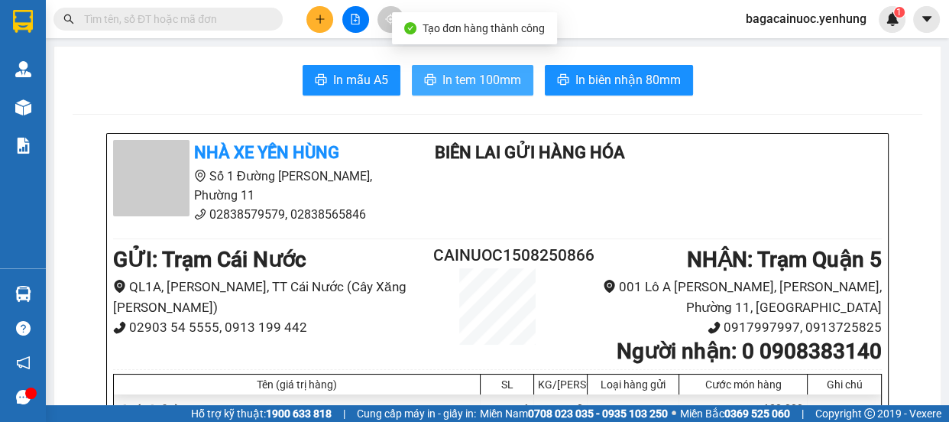
click at [486, 88] on span "In tem 100mm" at bounding box center [481, 79] width 79 height 19
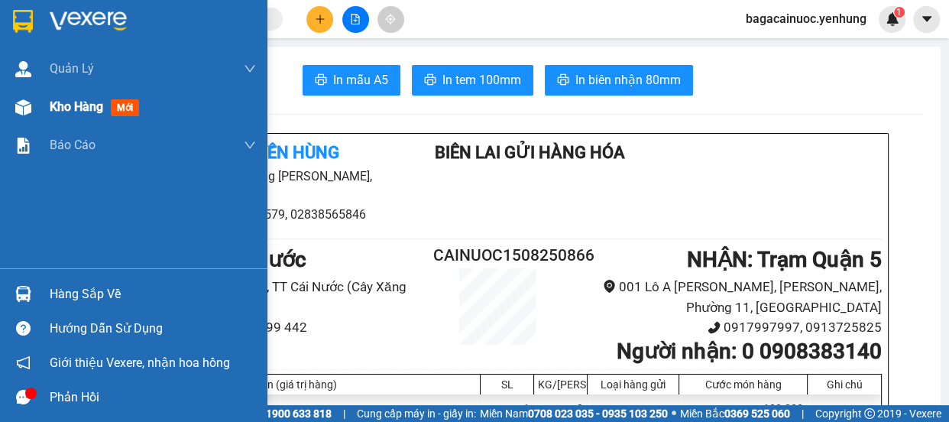
click at [83, 101] on span "Kho hàng" at bounding box center [76, 106] width 53 height 15
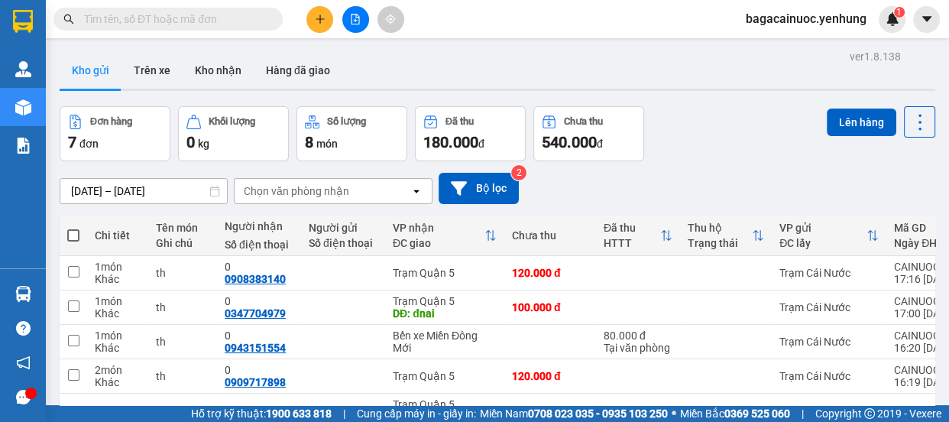
click at [490, 197] on button "Bộ lọc" at bounding box center [478, 188] width 80 height 31
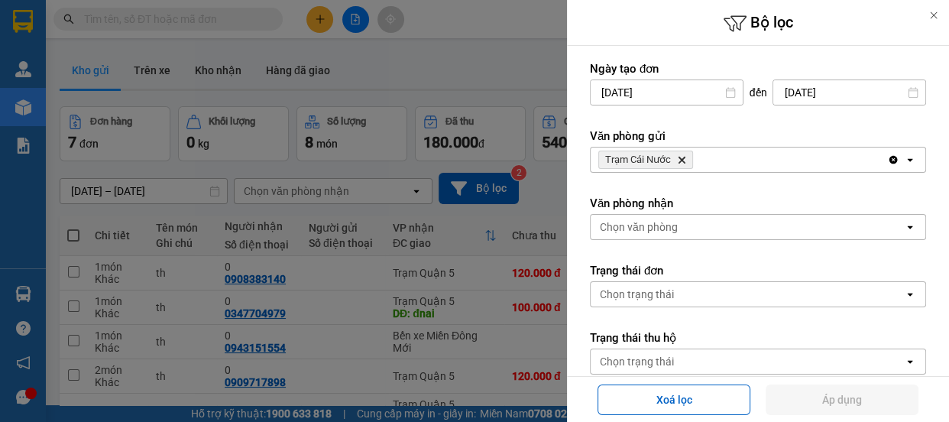
click at [702, 169] on div "Trạm Cái Nước Delete" at bounding box center [738, 159] width 296 height 24
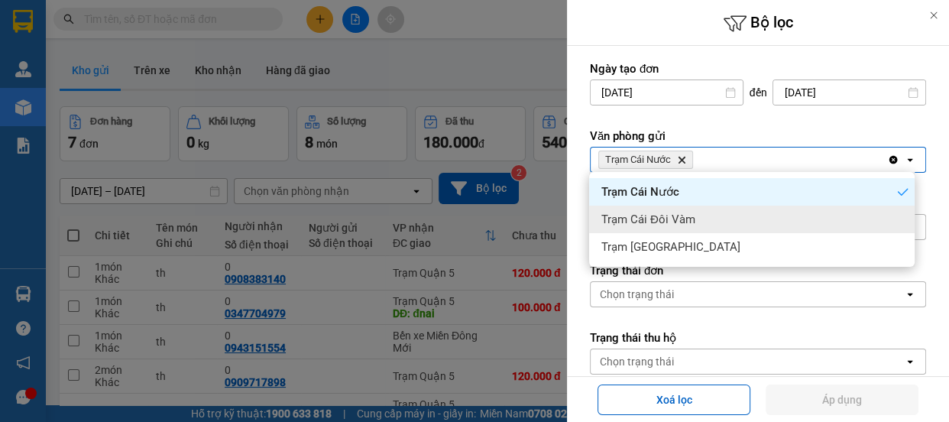
click at [680, 216] on span "Trạm Cái Đôi Vàm" at bounding box center [648, 219] width 94 height 15
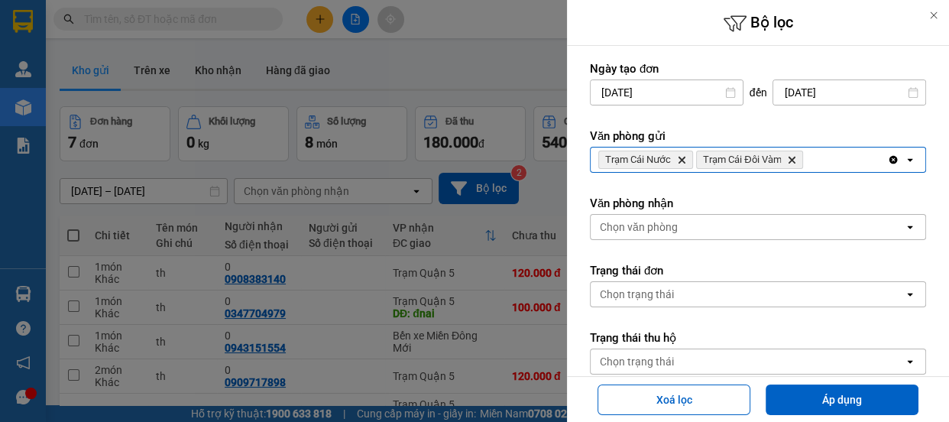
click at [823, 161] on div "Trạm Cái Nước Delete Trạm Cái Đôi Vàm Delete" at bounding box center [738, 159] width 296 height 24
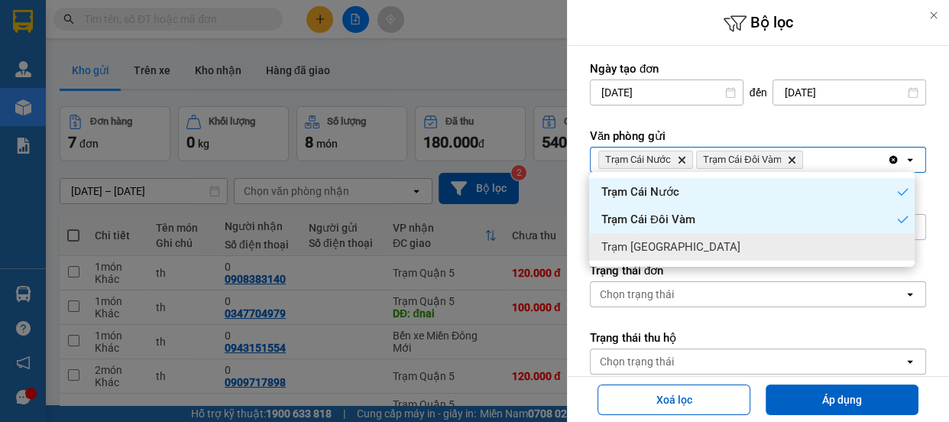
click at [740, 238] on div "Trạm [GEOGRAPHIC_DATA]" at bounding box center [751, 246] width 325 height 27
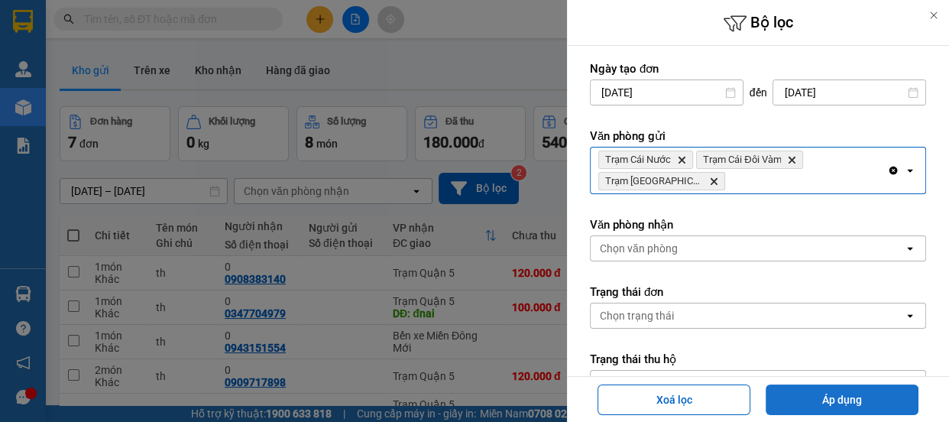
click at [826, 392] on button "Áp dụng" at bounding box center [841, 399] width 153 height 31
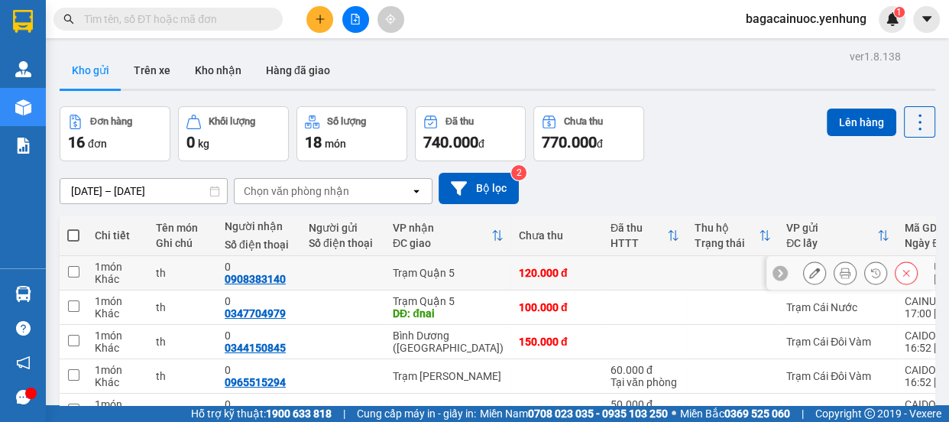
drag, startPoint x: 922, startPoint y: 262, endPoint x: 591, endPoint y: 298, distance: 332.7
click at [603, 298] on td at bounding box center [645, 307] width 84 height 34
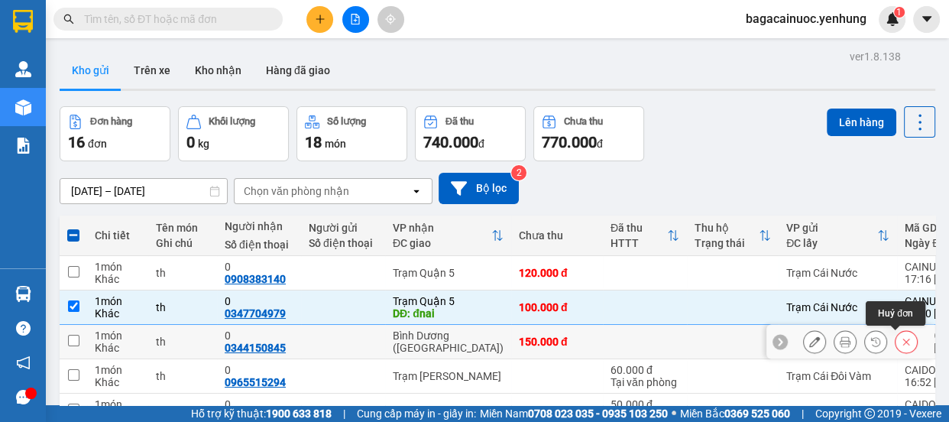
click at [903, 345] on button at bounding box center [905, 341] width 21 height 27
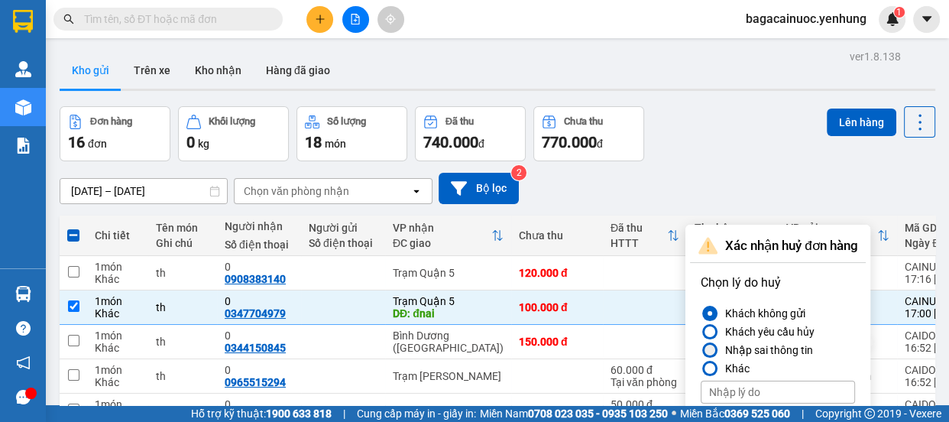
click at [713, 347] on div at bounding box center [709, 350] width 11 height 11
click at [700, 350] on input "Nhập sai thông tin" at bounding box center [700, 350] width 0 height 0
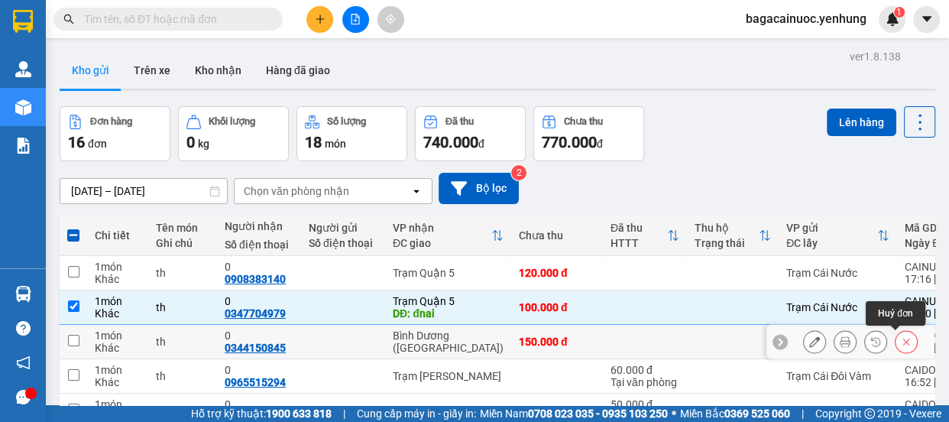
click at [895, 328] on button at bounding box center [905, 341] width 21 height 27
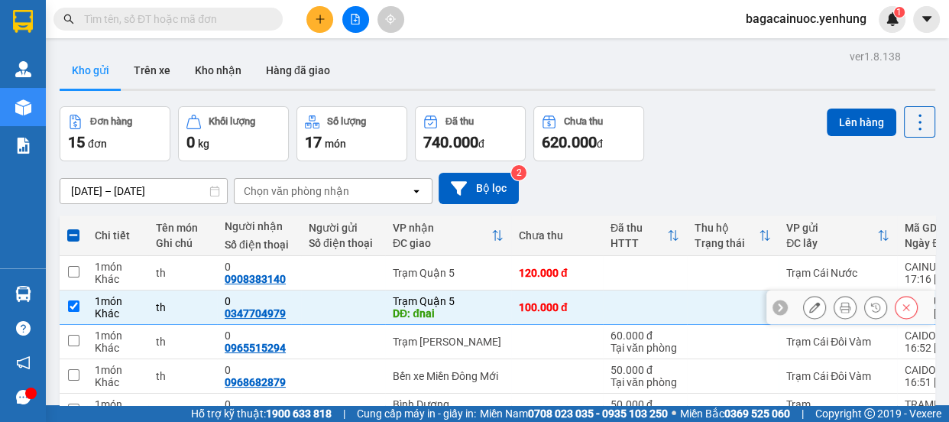
click at [76, 300] on input "checkbox" at bounding box center [73, 305] width 11 height 11
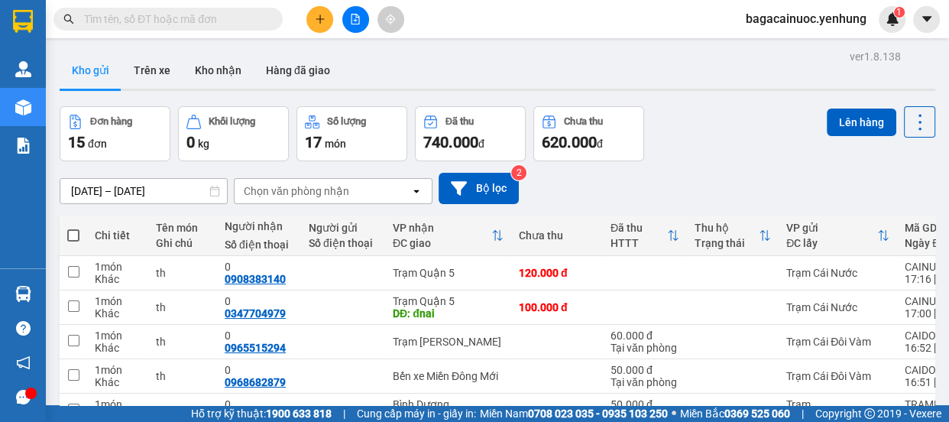
click at [321, 20] on icon "plus" at bounding box center [320, 19] width 11 height 11
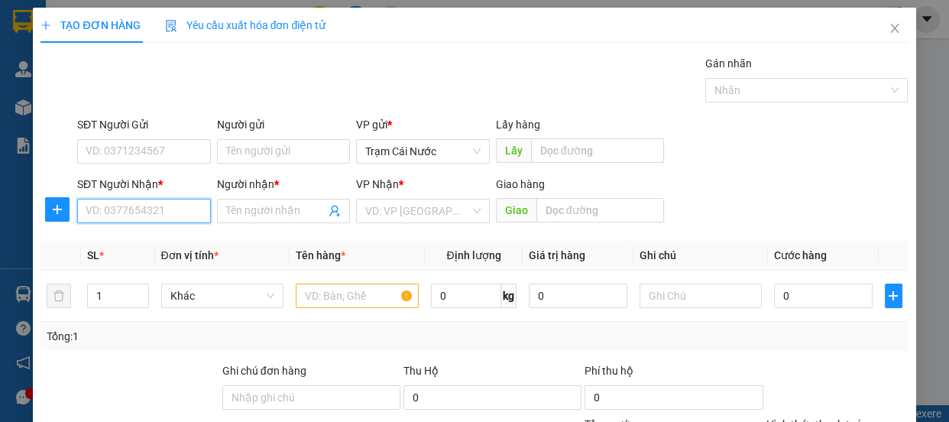
click at [162, 217] on input "SĐT Người Nhận *" at bounding box center [144, 211] width 134 height 24
click at [147, 238] on div "0909870222 - cường" at bounding box center [143, 241] width 114 height 17
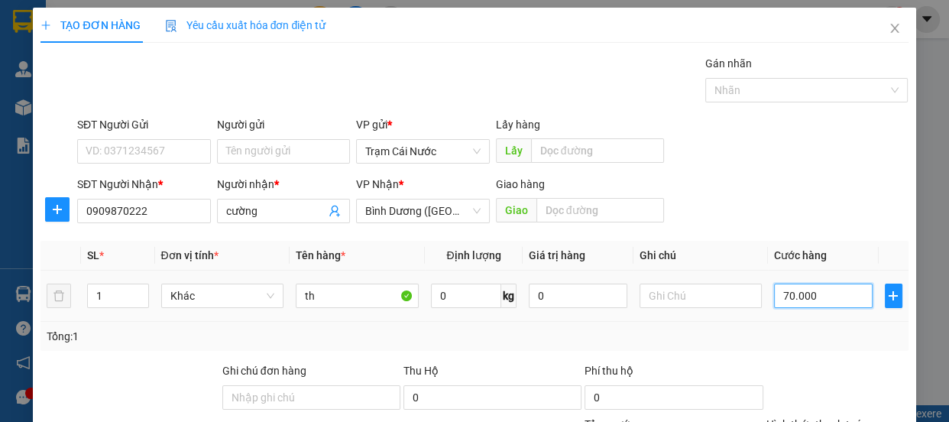
click at [821, 296] on input "70.000" at bounding box center [823, 295] width 99 height 24
click at [774, 306] on input "0" at bounding box center [823, 295] width 99 height 24
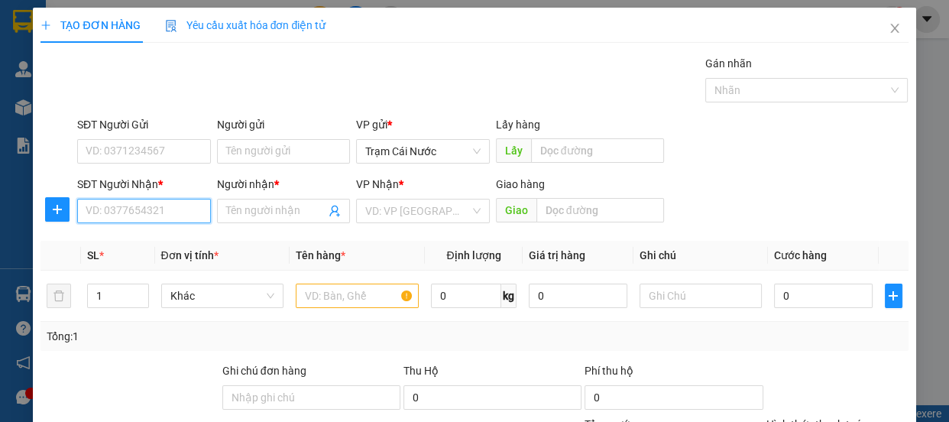
click at [129, 199] on input "SĐT Người Nhận *" at bounding box center [144, 211] width 134 height 24
click at [127, 166] on div "0836901939 - thi" at bounding box center [143, 160] width 114 height 17
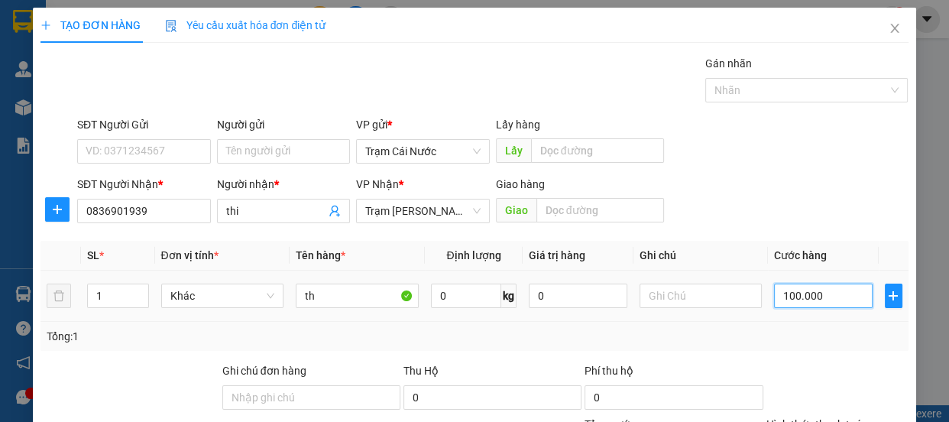
click at [837, 283] on input "100.000" at bounding box center [823, 295] width 99 height 24
click at [774, 283] on input "0" at bounding box center [823, 295] width 99 height 24
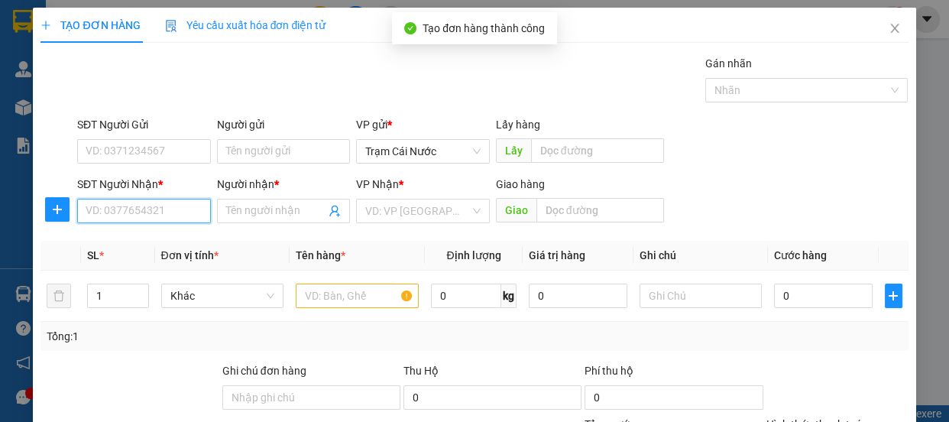
click at [141, 199] on input "SĐT Người Nhận *" at bounding box center [144, 211] width 134 height 24
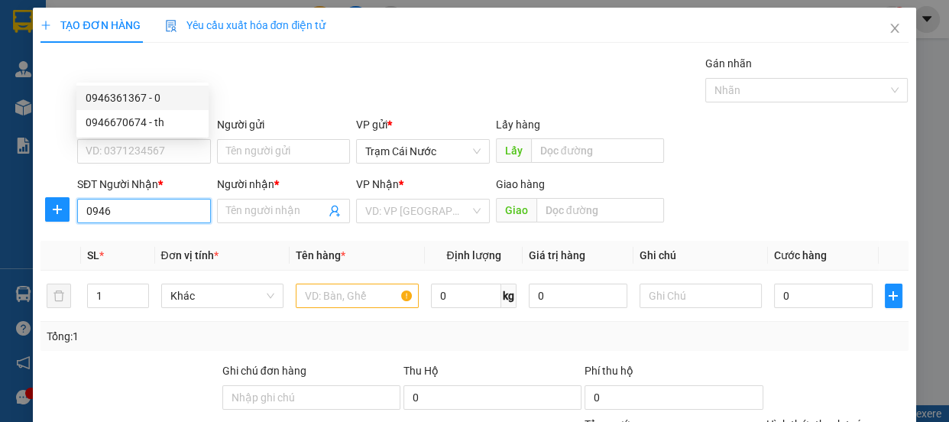
click at [138, 95] on div "0946361367 - 0" at bounding box center [143, 97] width 114 height 17
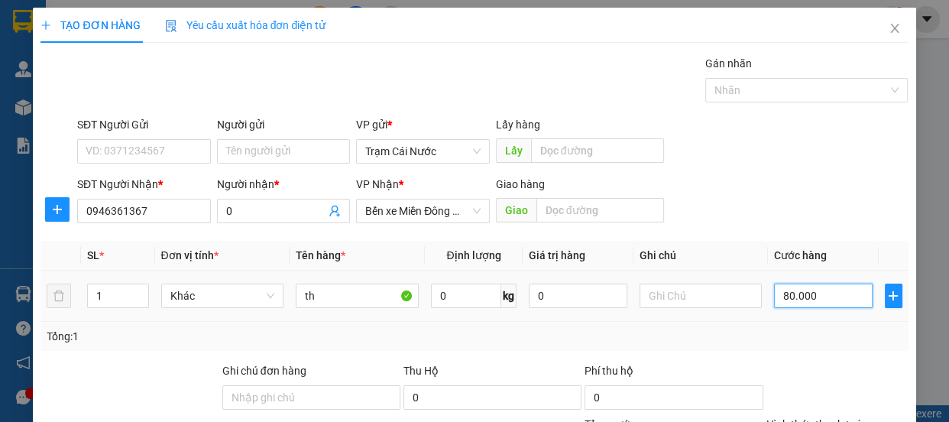
click at [818, 283] on input "80.000" at bounding box center [823, 295] width 99 height 24
click at [774, 283] on input "0" at bounding box center [823, 295] width 99 height 24
drag, startPoint x: 926, startPoint y: 131, endPoint x: 927, endPoint y: 254, distance: 123.0
click at [927, 254] on div "TẠO ĐƠN HÀNG Yêu cầu xuất hóa đơn điện tử Transit Pickup Surcharge Ids Transit …" at bounding box center [474, 211] width 949 height 422
click at [828, 362] on div at bounding box center [837, 388] width 145 height 53
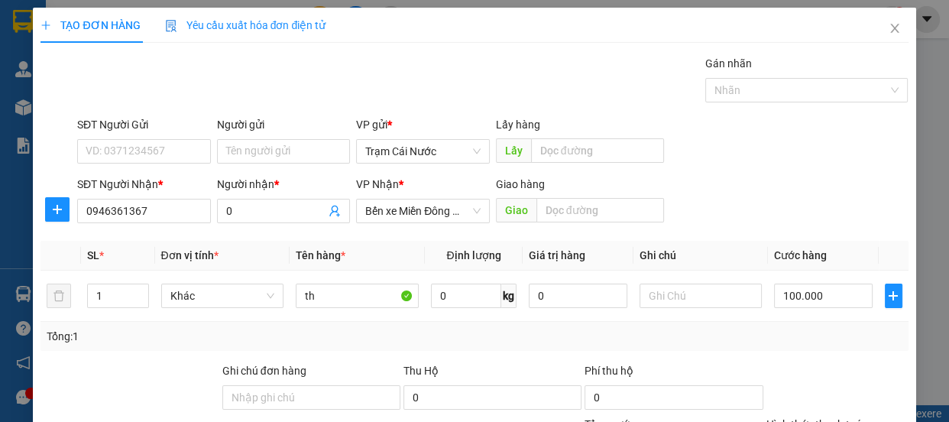
click at [826, 418] on label "Hình thức thanh toán" at bounding box center [817, 424] width 102 height 12
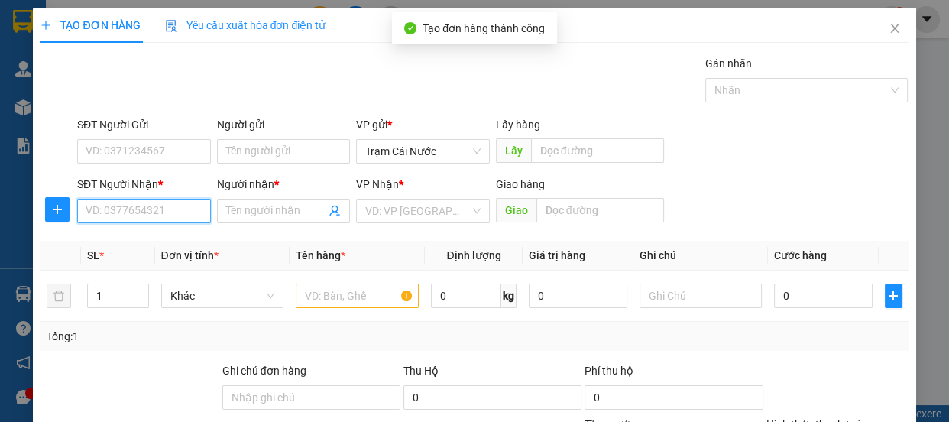
click at [178, 199] on input "SĐT Người Nhận *" at bounding box center [144, 211] width 134 height 24
click at [151, 199] on input "SĐT Người Nhận *" at bounding box center [144, 211] width 134 height 24
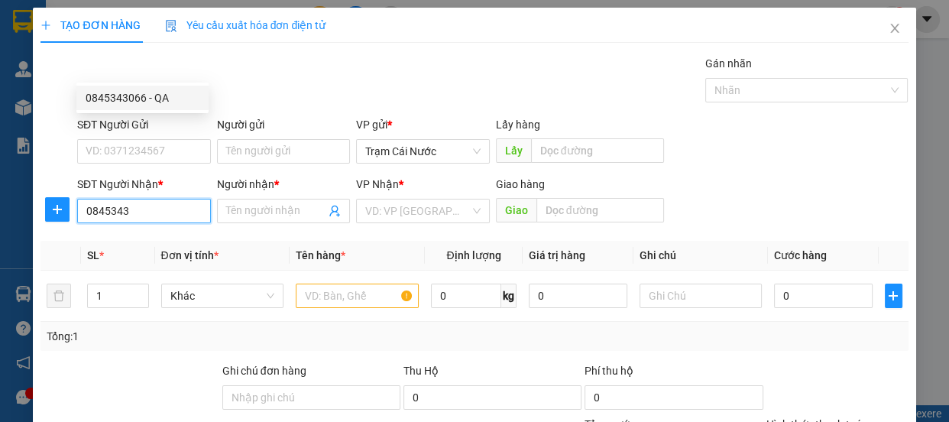
click at [99, 89] on div "0845343066 - QA" at bounding box center [143, 97] width 114 height 17
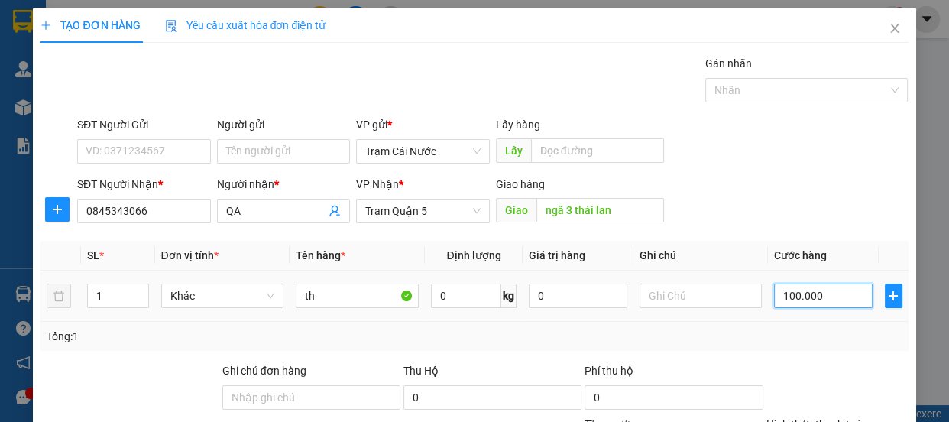
click at [826, 283] on input "100.000" at bounding box center [823, 295] width 99 height 24
click at [777, 283] on input "0" at bounding box center [823, 295] width 99 height 24
click at [807, 418] on label "Hình thức thanh toán" at bounding box center [817, 424] width 102 height 12
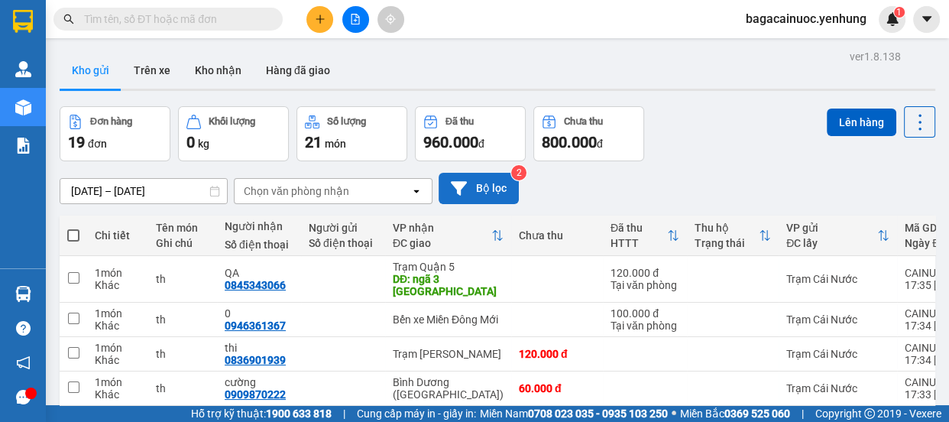
click at [512, 173] on button "Bộ lọc" at bounding box center [478, 188] width 80 height 31
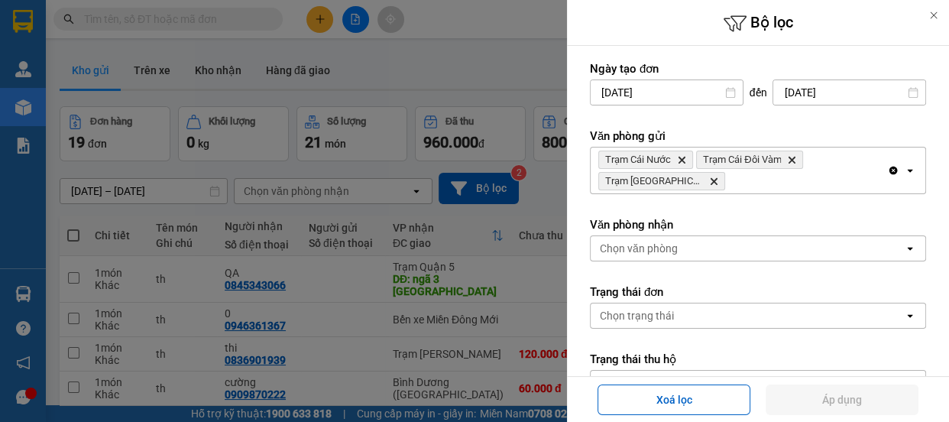
click at [768, 221] on label "Văn phòng nhận" at bounding box center [758, 224] width 336 height 15
click at [660, 13] on h6 "Bộ lọc" at bounding box center [758, 23] width 382 height 24
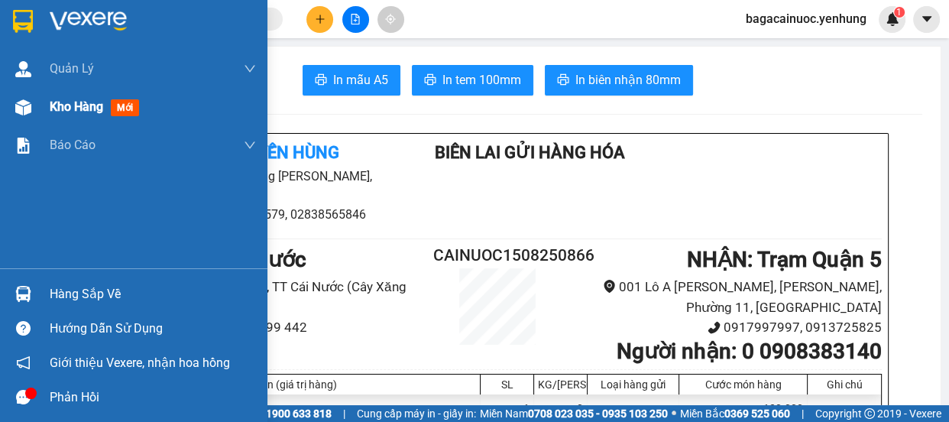
click at [74, 108] on span "Kho hàng" at bounding box center [76, 106] width 53 height 15
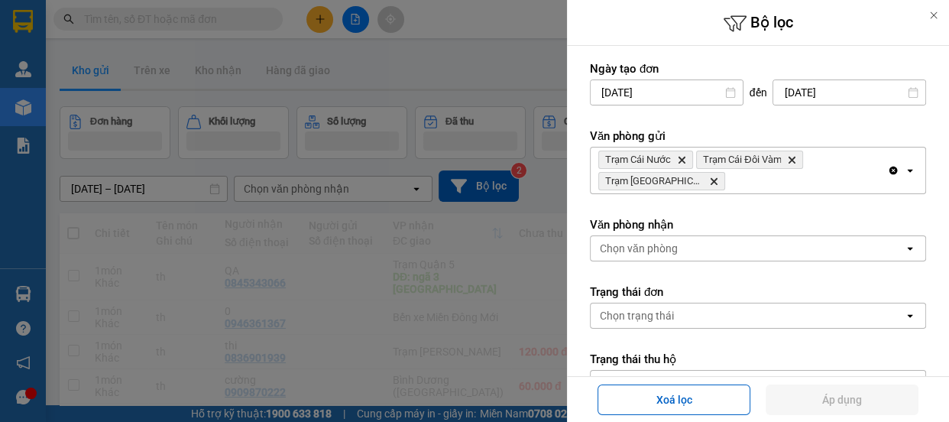
click at [91, 108] on div at bounding box center [474, 211] width 949 height 422
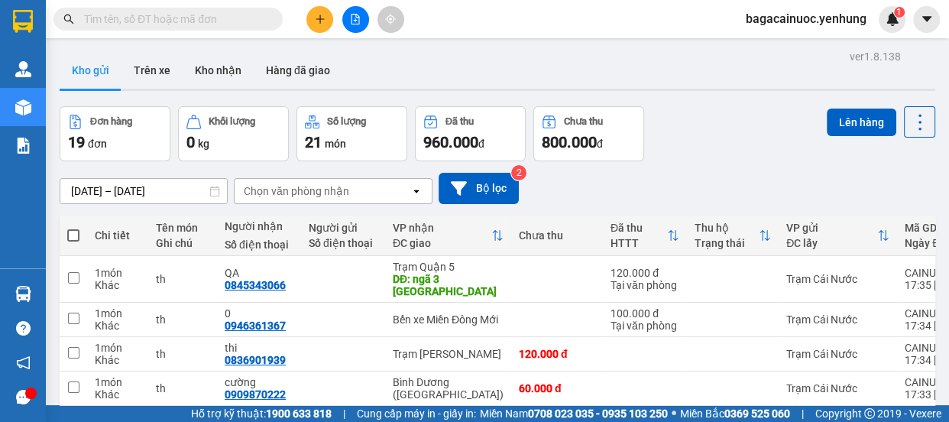
click at [72, 236] on span at bounding box center [73, 235] width 12 height 12
click at [73, 228] on input "checkbox" at bounding box center [73, 228] width 0 height 0
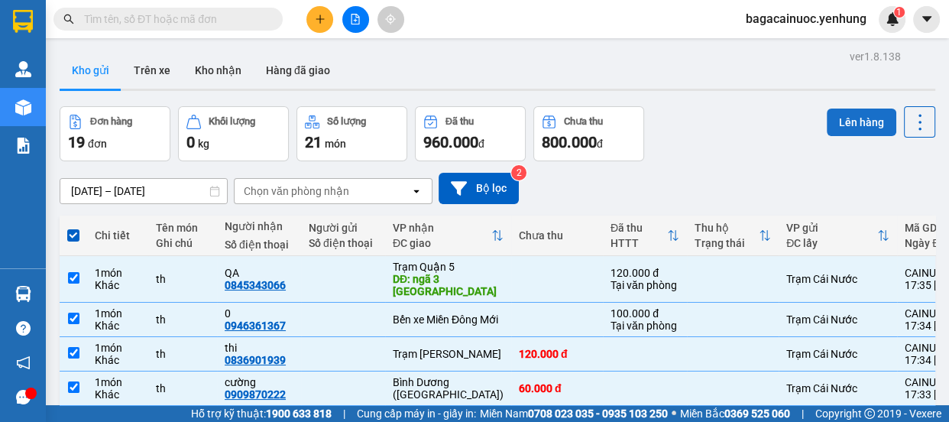
click at [841, 122] on button "Lên hàng" at bounding box center [862, 121] width 70 height 27
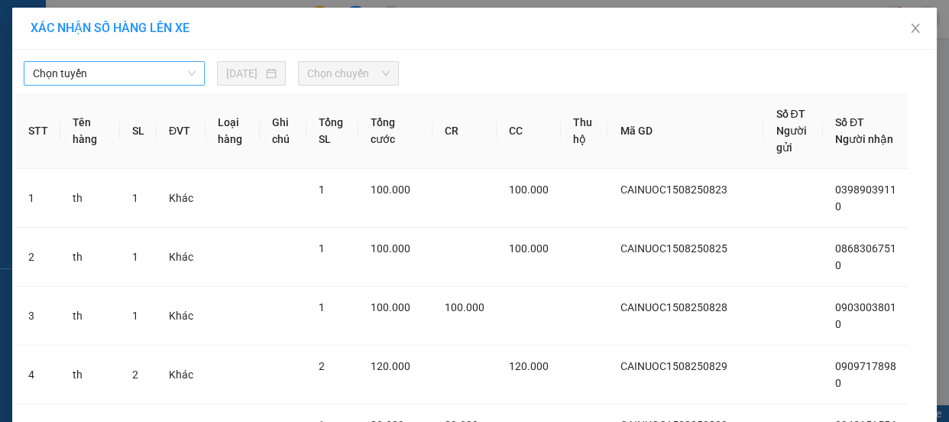
click at [166, 79] on span "Chọn tuyến" at bounding box center [114, 73] width 163 height 23
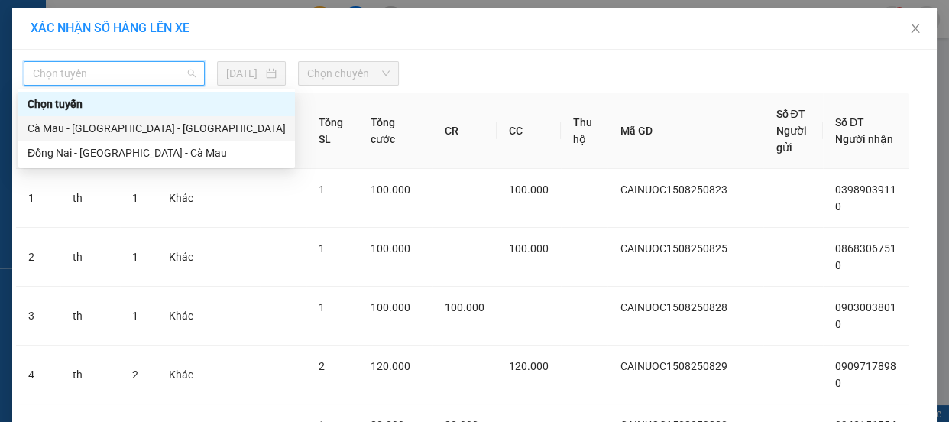
click at [113, 125] on div "Cà Mau - [GEOGRAPHIC_DATA] - [GEOGRAPHIC_DATA]" at bounding box center [156, 128] width 258 height 17
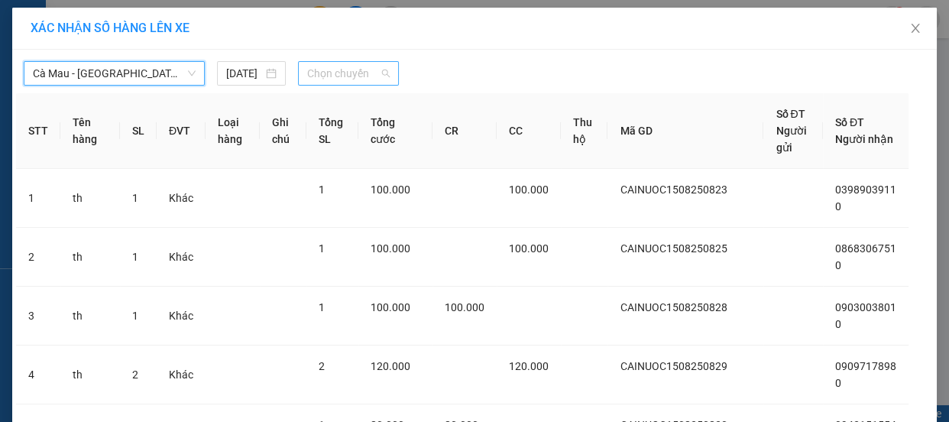
click at [370, 76] on span "Chọn chuyến" at bounding box center [348, 73] width 82 height 23
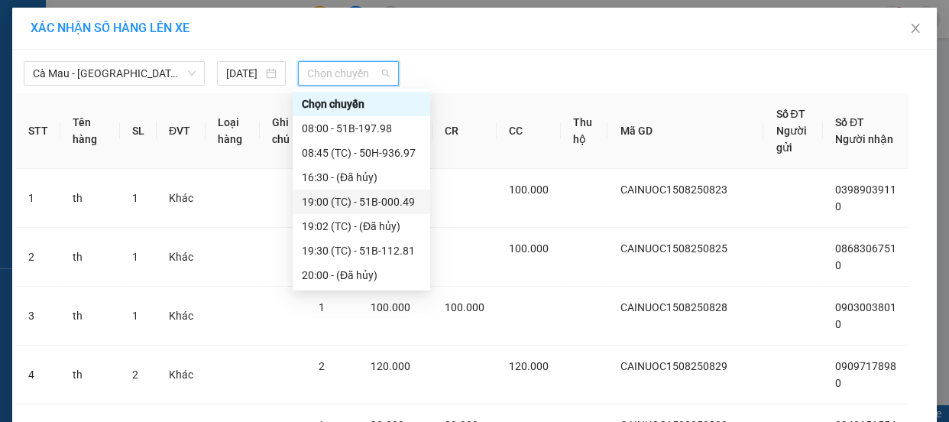
click at [363, 206] on div "19:00 (TC) - 51B-000.49" at bounding box center [361, 201] width 119 height 17
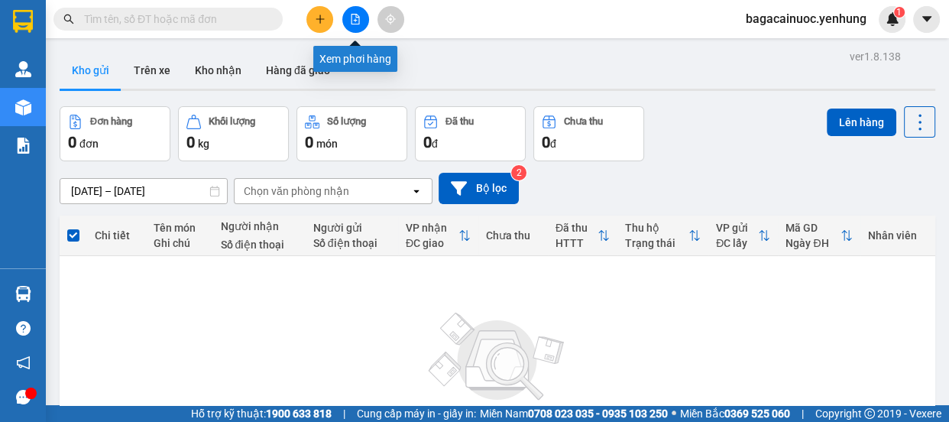
click at [354, 22] on icon "file-add" at bounding box center [355, 19] width 11 height 11
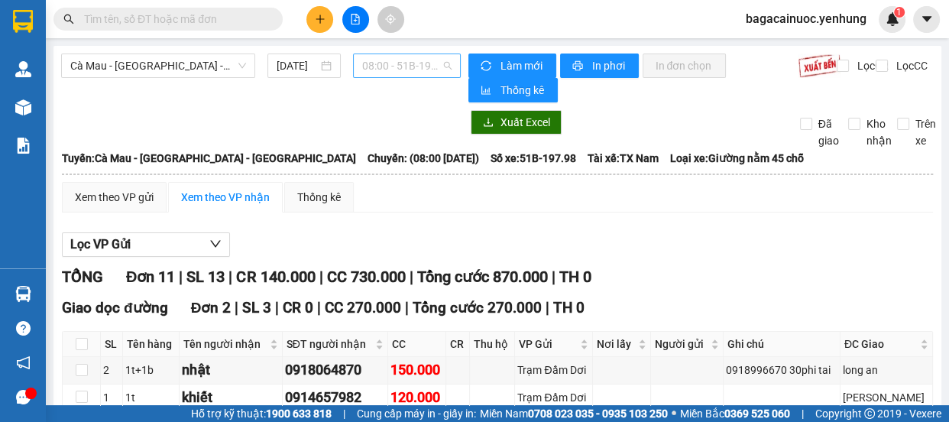
click at [403, 57] on span "08:00 - 51B-197.98" at bounding box center [406, 65] width 89 height 23
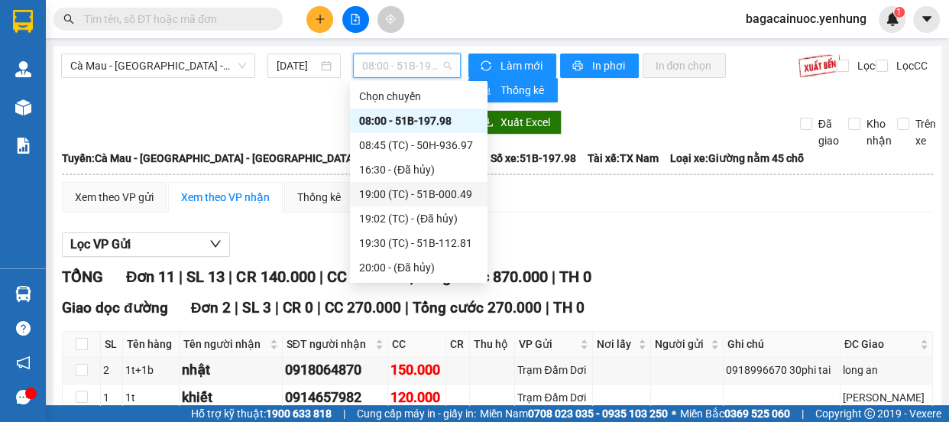
click at [419, 195] on div "19:00 (TC) - 51B-000.49" at bounding box center [418, 194] width 119 height 17
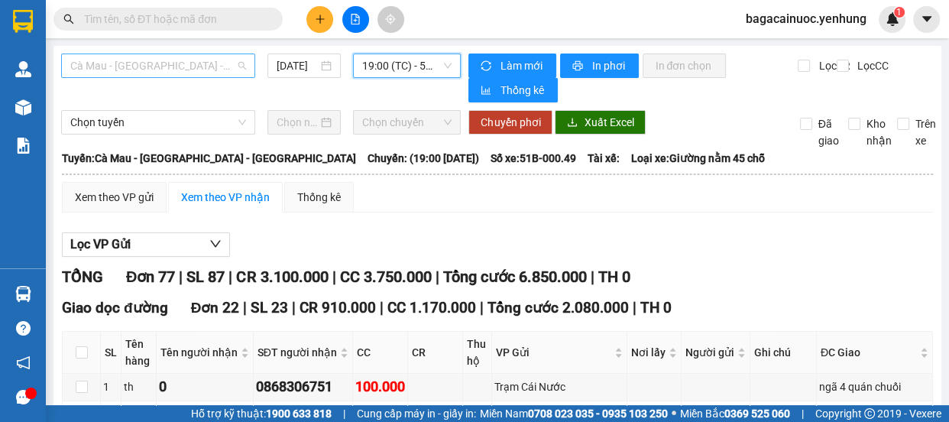
click at [233, 70] on span "Cà Mau - [GEOGRAPHIC_DATA] - [GEOGRAPHIC_DATA]" at bounding box center [158, 65] width 176 height 23
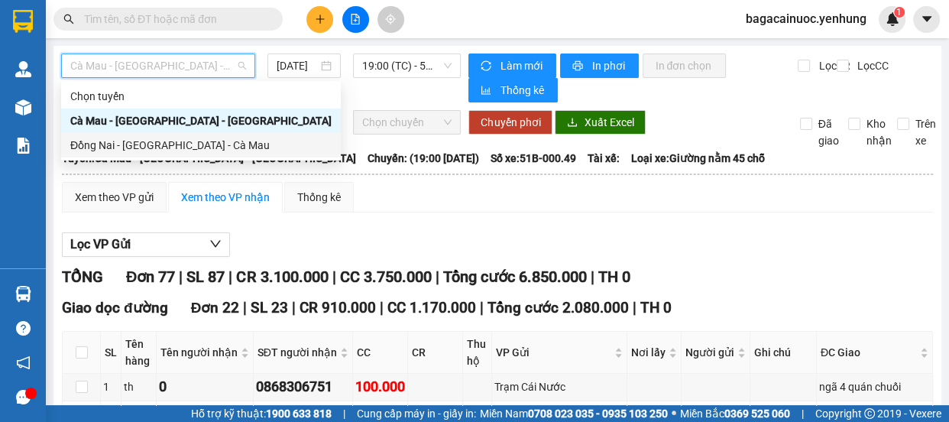
click at [166, 144] on div "Đồng Nai - [GEOGRAPHIC_DATA] - Cà Mau" at bounding box center [200, 145] width 261 height 17
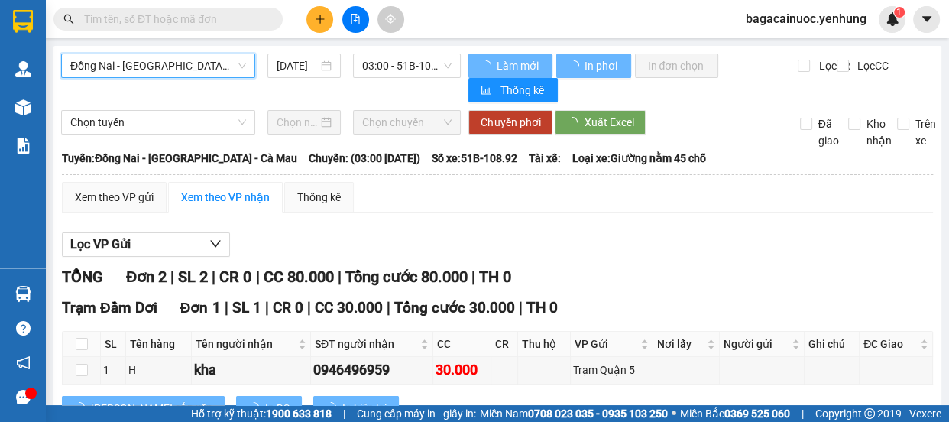
click at [224, 68] on span "Đồng Nai - [GEOGRAPHIC_DATA] - Cà Mau" at bounding box center [158, 65] width 176 height 23
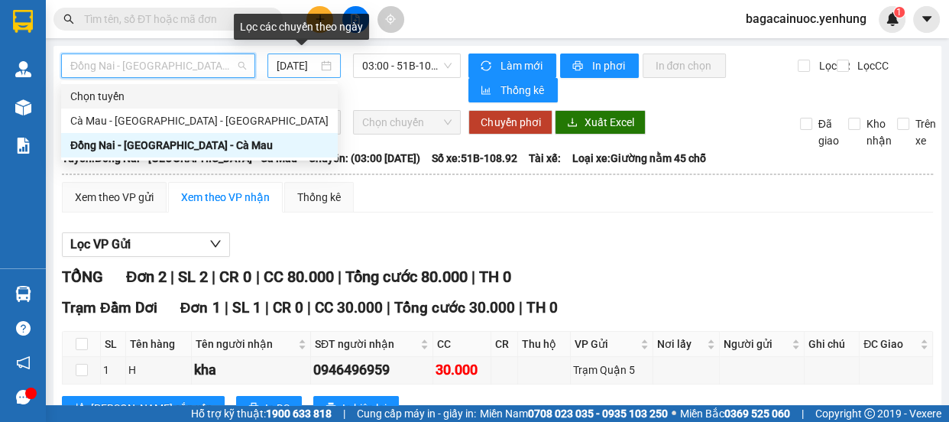
click at [283, 73] on input "[DATE]" at bounding box center [297, 65] width 41 height 17
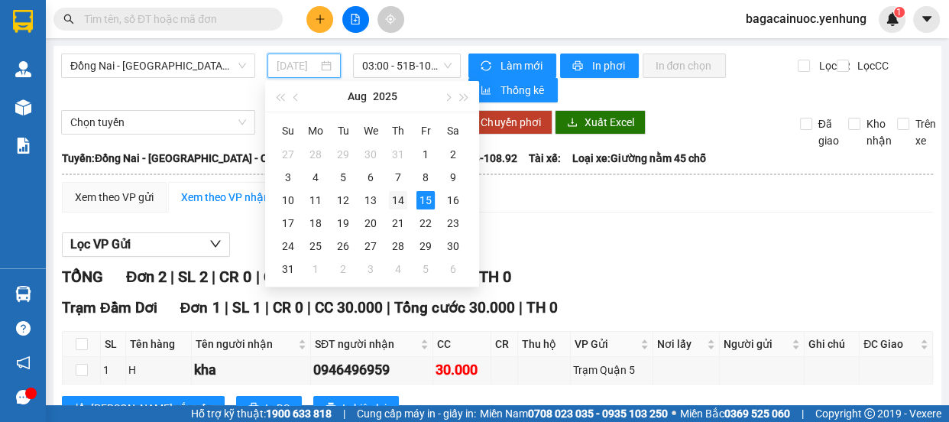
click at [396, 199] on div "14" at bounding box center [398, 200] width 18 height 18
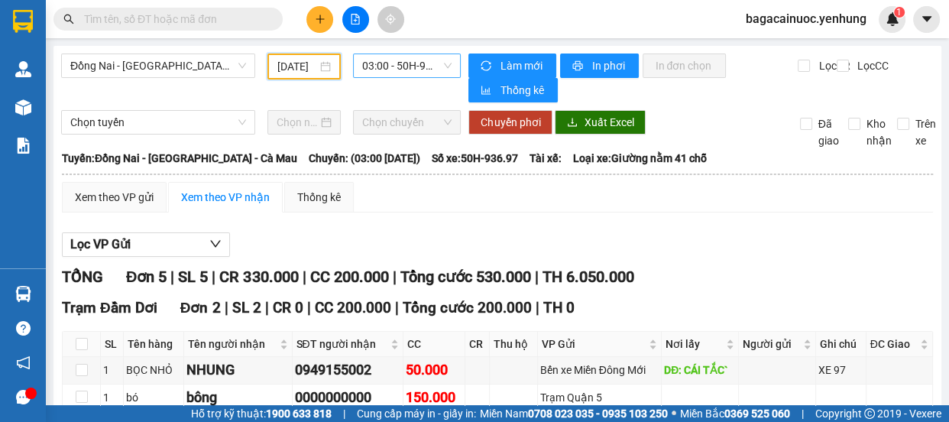
click at [441, 72] on span "03:00 - 50H-936.97" at bounding box center [406, 65] width 89 height 23
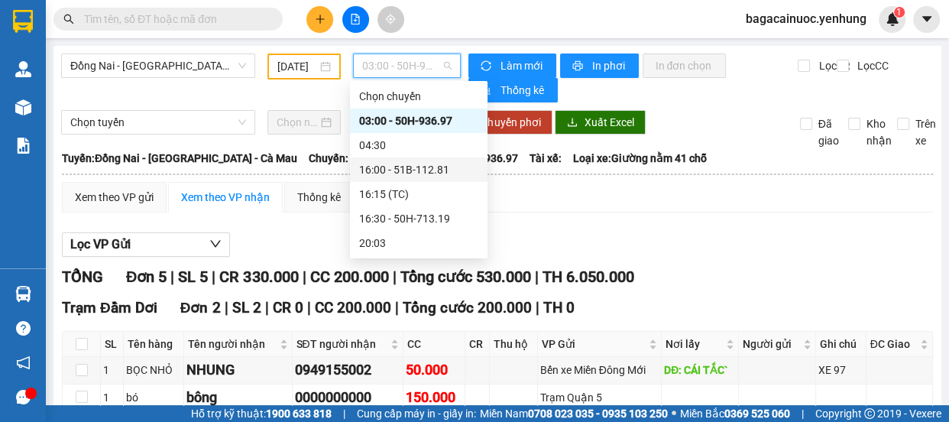
click at [429, 167] on div "16:00 - 51B-112.81" at bounding box center [418, 169] width 119 height 17
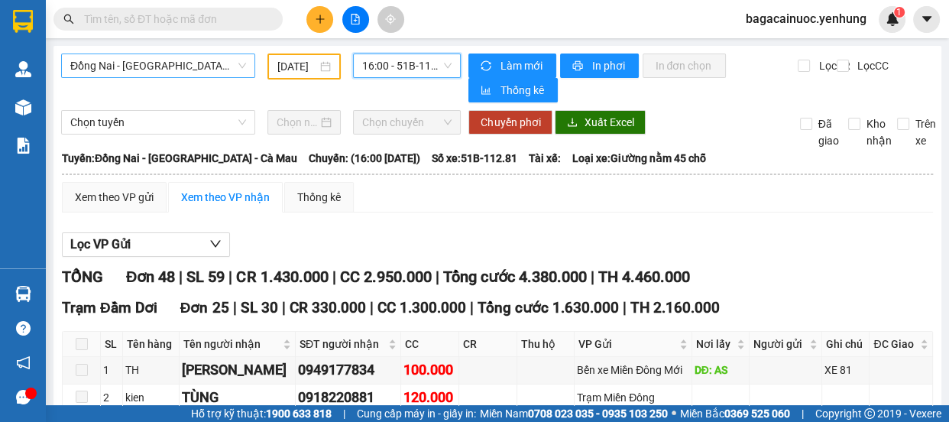
click at [222, 66] on span "Đồng Nai - [GEOGRAPHIC_DATA] - Cà Mau" at bounding box center [158, 65] width 176 height 23
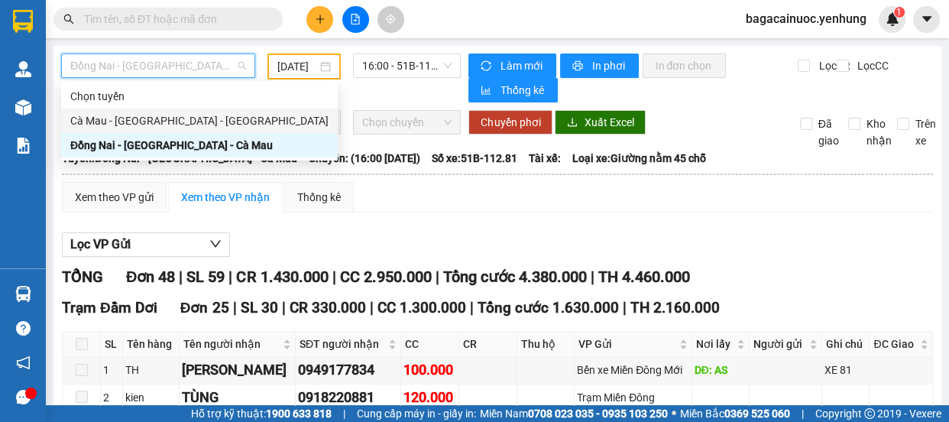
click at [186, 127] on div "Cà Mau - [GEOGRAPHIC_DATA] - [GEOGRAPHIC_DATA]" at bounding box center [199, 120] width 258 height 17
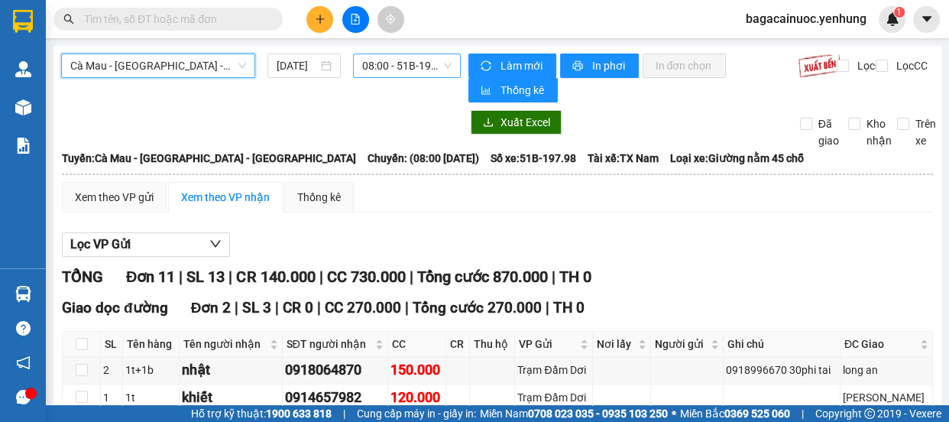
click at [418, 69] on span "08:00 - 51B-197.98" at bounding box center [406, 65] width 89 height 23
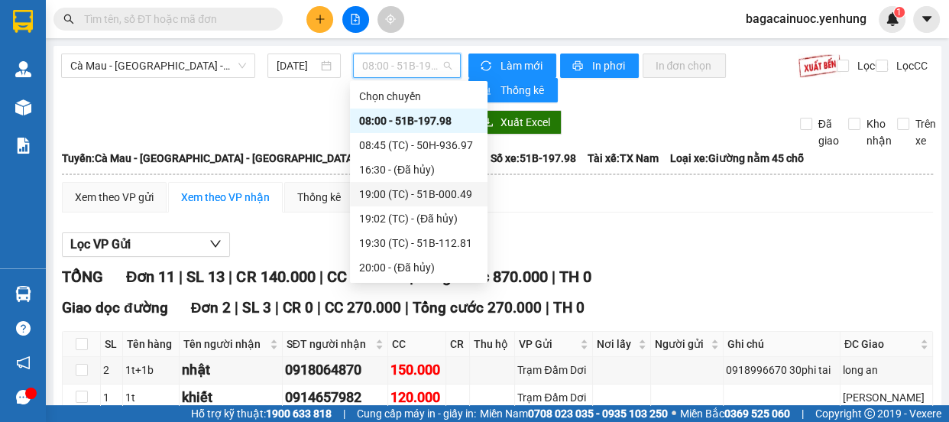
click at [424, 200] on div "19:00 (TC) - 51B-000.49" at bounding box center [418, 194] width 119 height 17
